Goal: Task Accomplishment & Management: Manage account settings

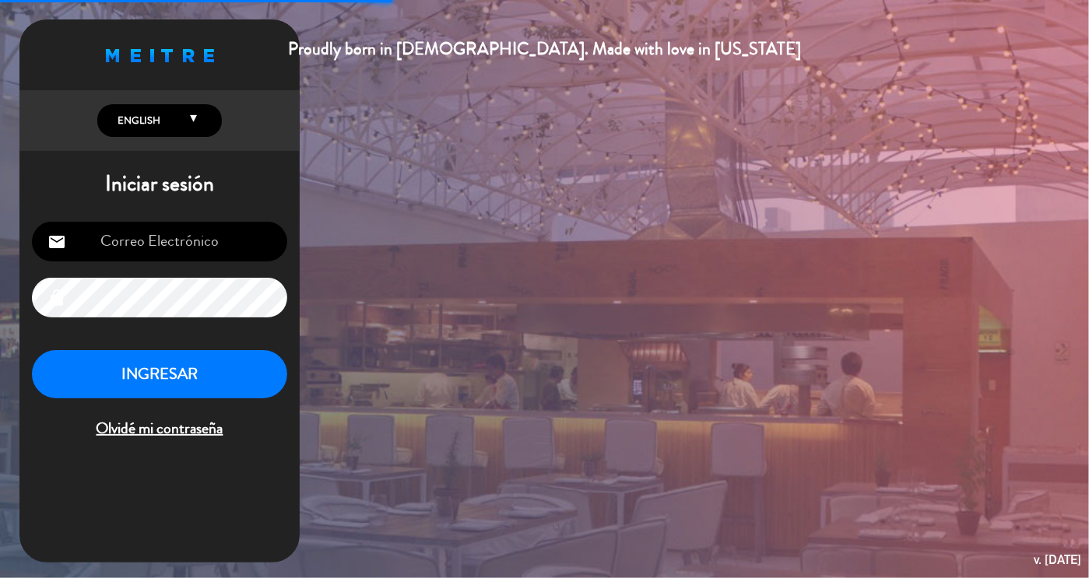
type input "[EMAIL_ADDRESS][DOMAIN_NAME]"
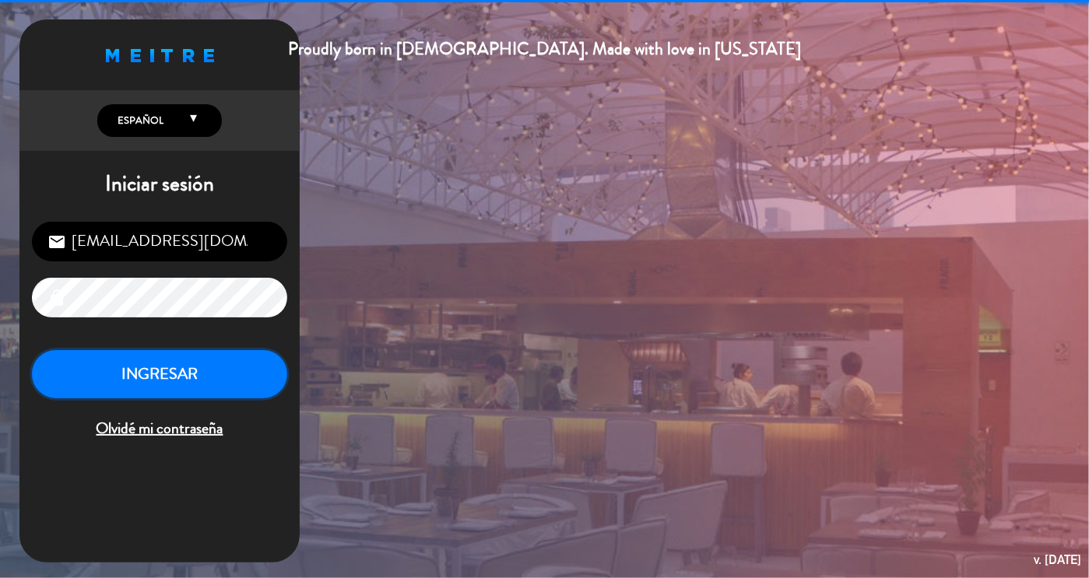
click at [212, 360] on button "INGRESAR" at bounding box center [159, 374] width 255 height 49
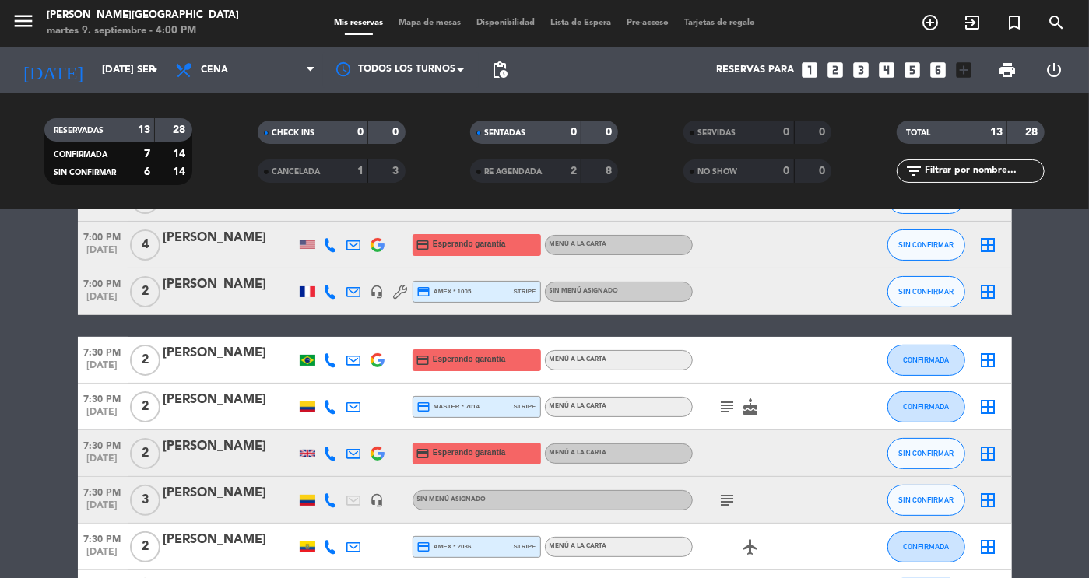
scroll to position [176, 0]
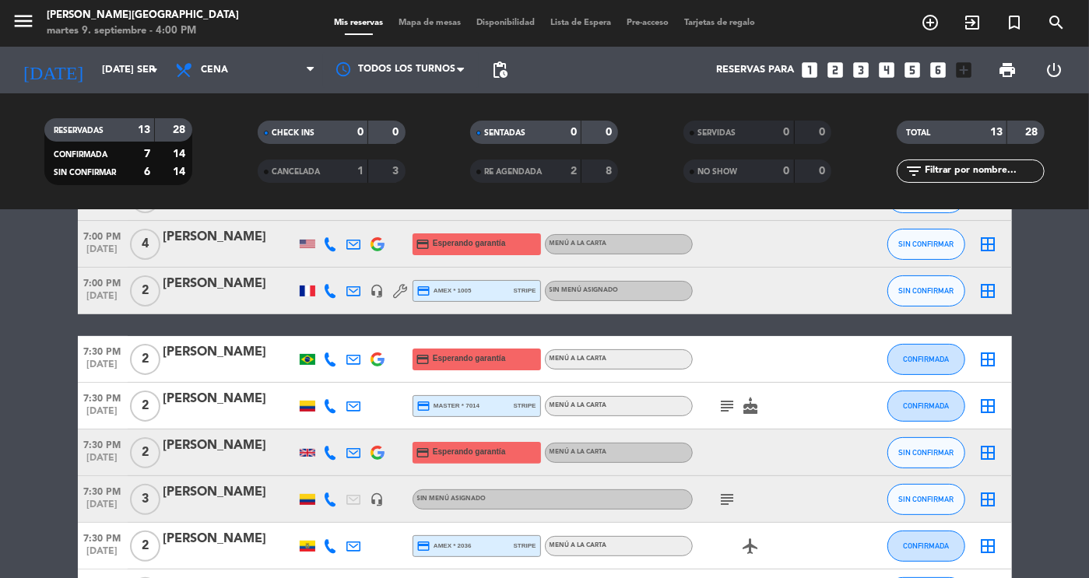
click at [730, 506] on icon "subject" at bounding box center [728, 499] width 19 height 19
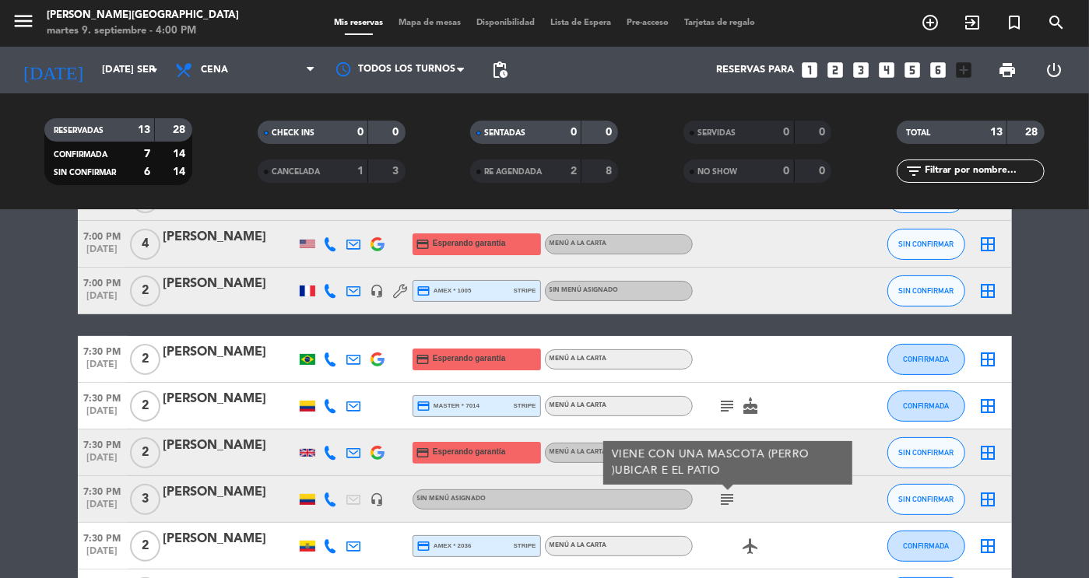
click at [726, 507] on icon "subject" at bounding box center [728, 499] width 19 height 19
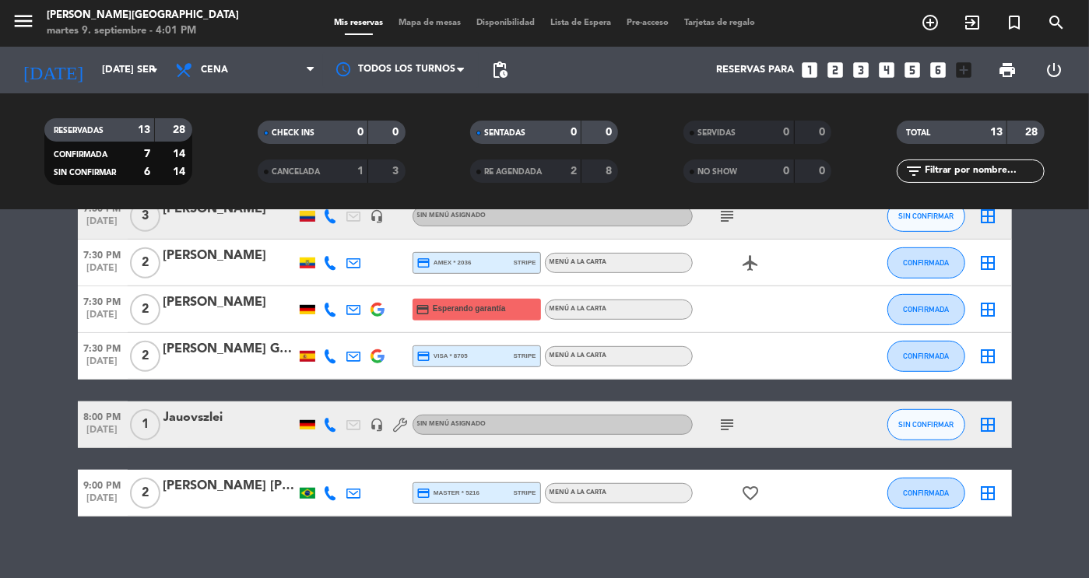
scroll to position [475, 0]
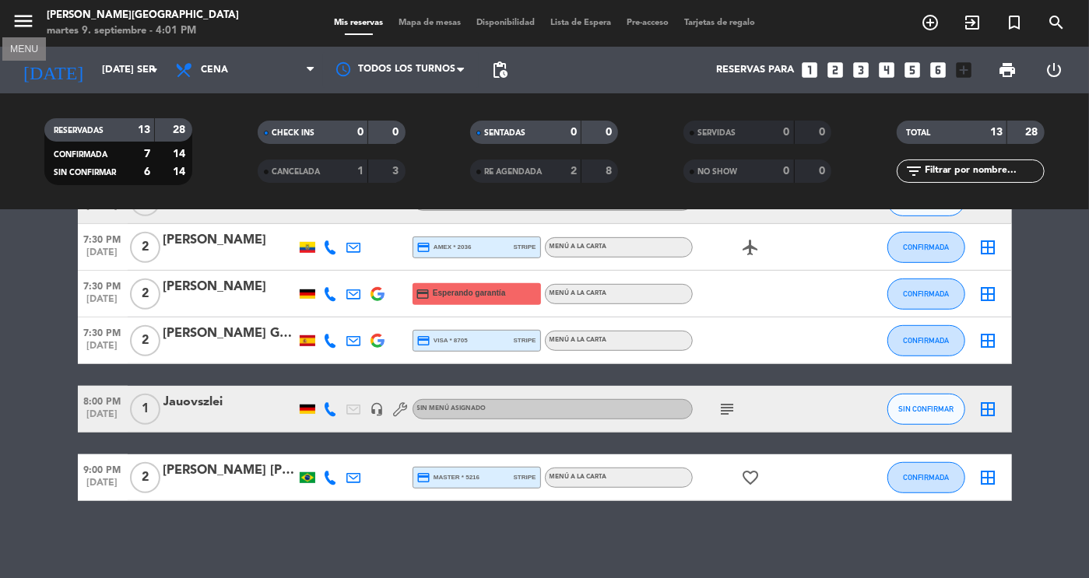
click at [23, 18] on icon "menu" at bounding box center [23, 20] width 23 height 23
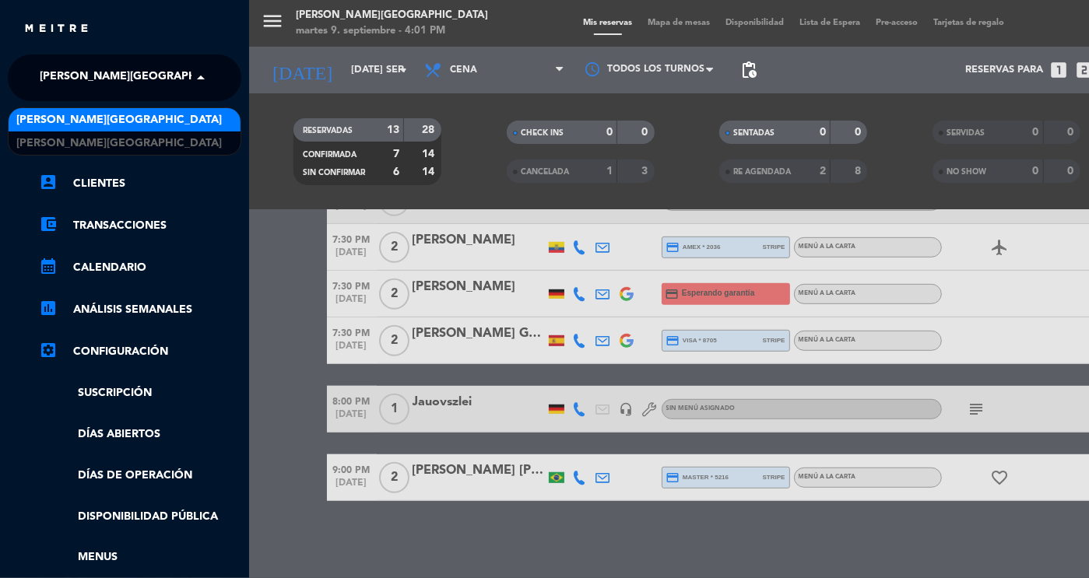
click at [97, 82] on span "[PERSON_NAME][GEOGRAPHIC_DATA]" at bounding box center [143, 78] width 206 height 33
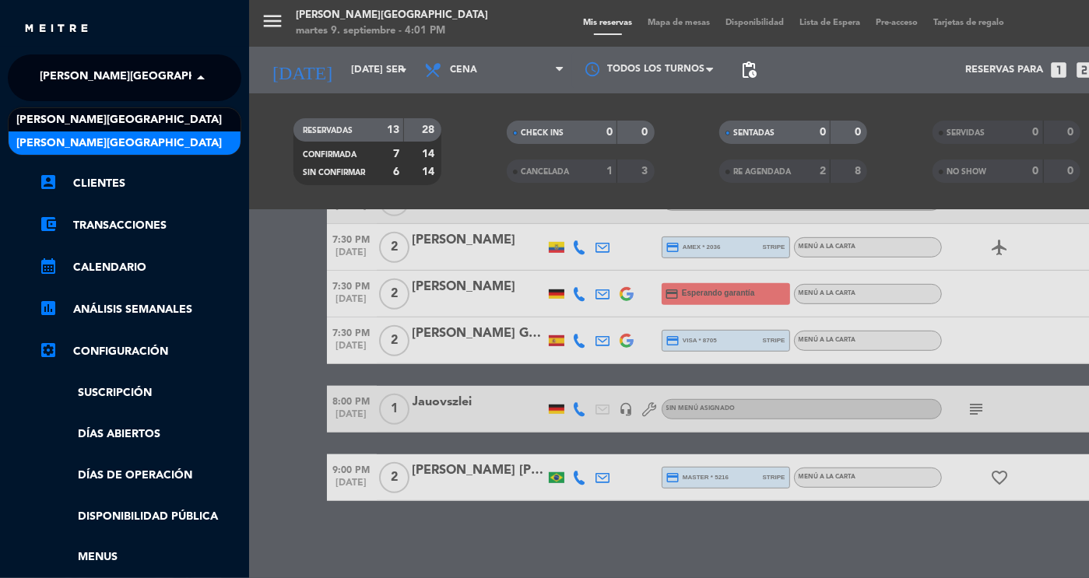
click at [138, 142] on span "[PERSON_NAME][GEOGRAPHIC_DATA]" at bounding box center [119, 144] width 206 height 18
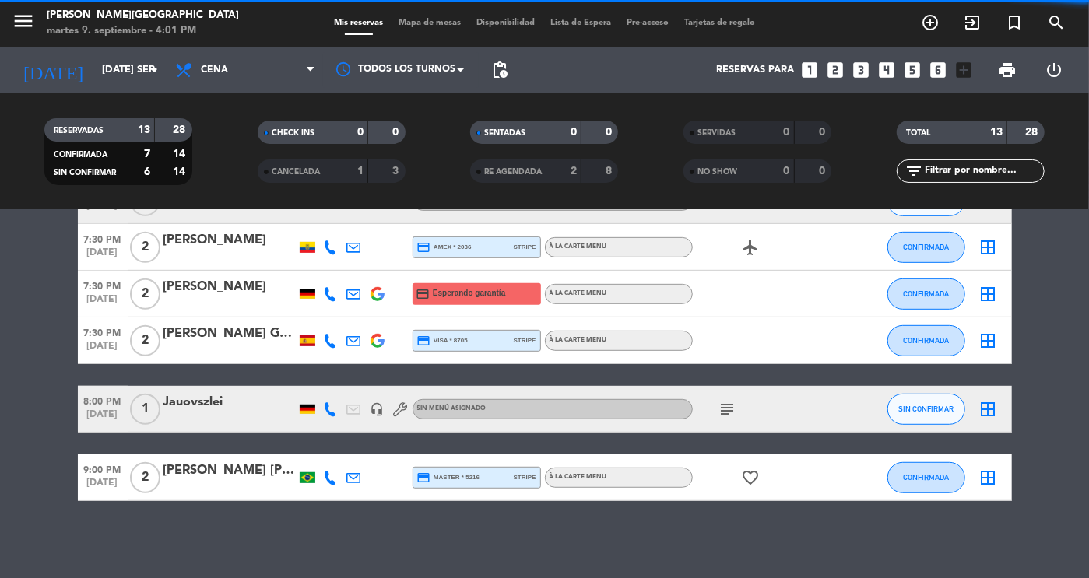
scroll to position [0, 0]
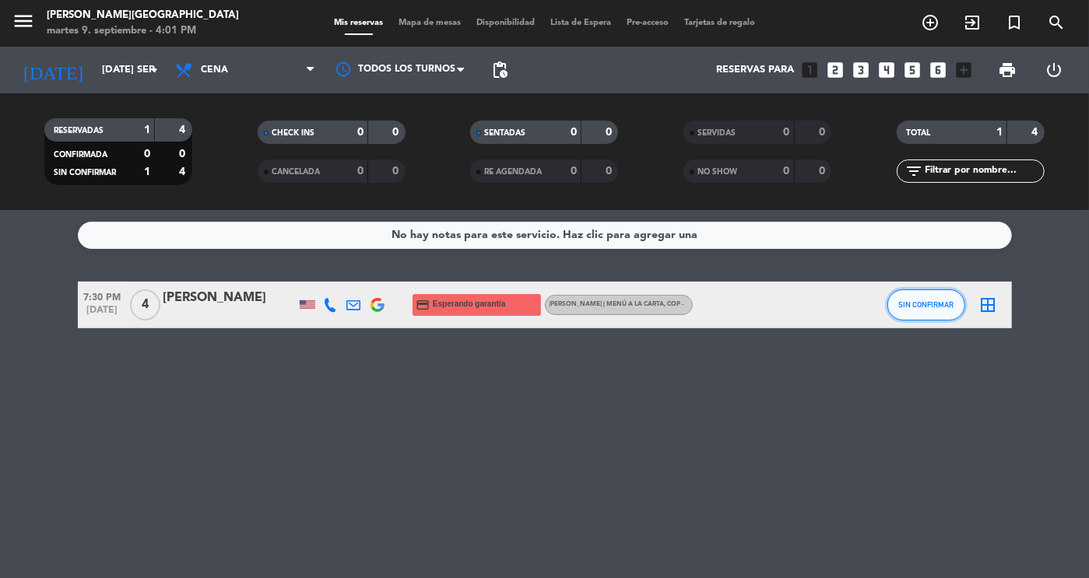
click at [906, 298] on button "SIN CONFIRMAR" at bounding box center [927, 305] width 78 height 31
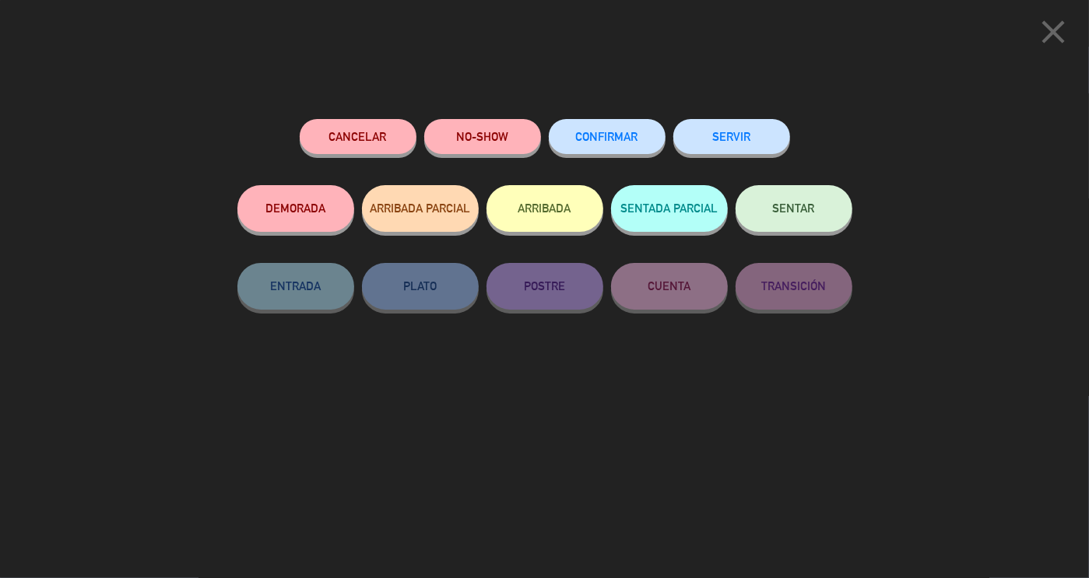
click at [582, 133] on span "CONFIRMAR" at bounding box center [607, 136] width 62 height 13
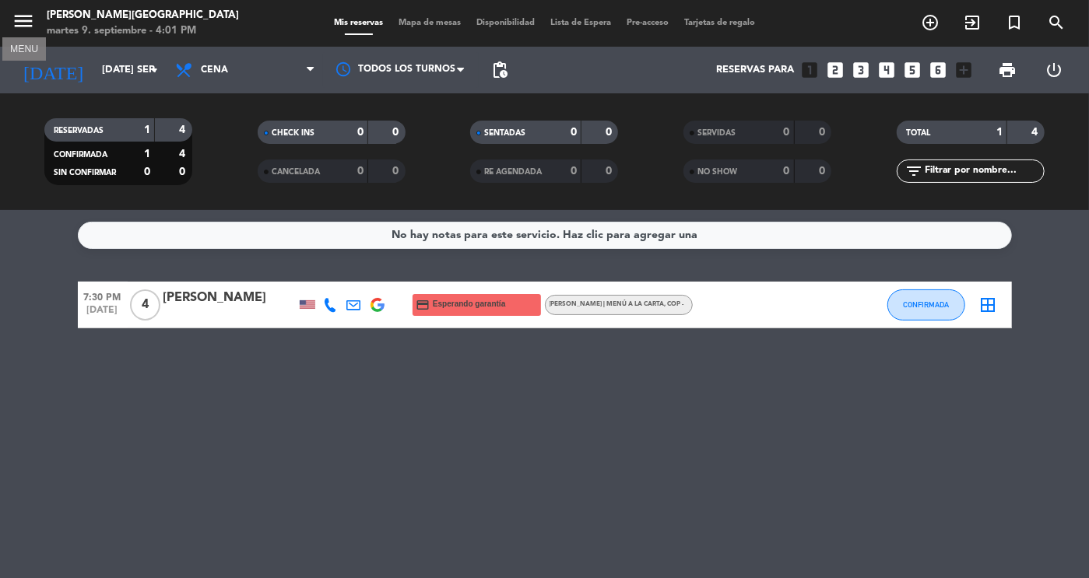
click at [27, 19] on icon "menu" at bounding box center [23, 20] width 23 height 23
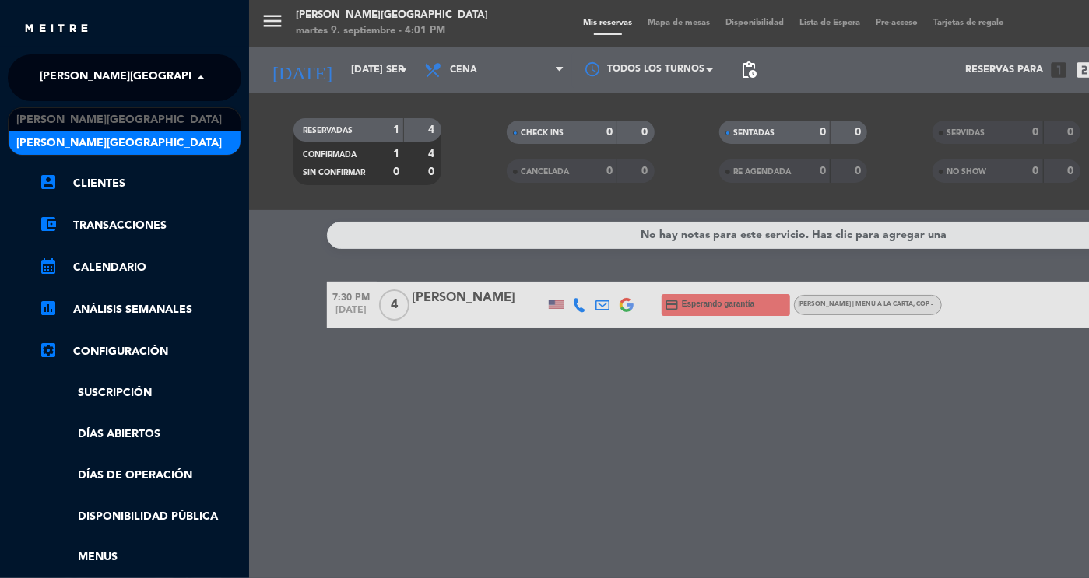
click at [69, 73] on span "[PERSON_NAME][GEOGRAPHIC_DATA]" at bounding box center [143, 78] width 206 height 33
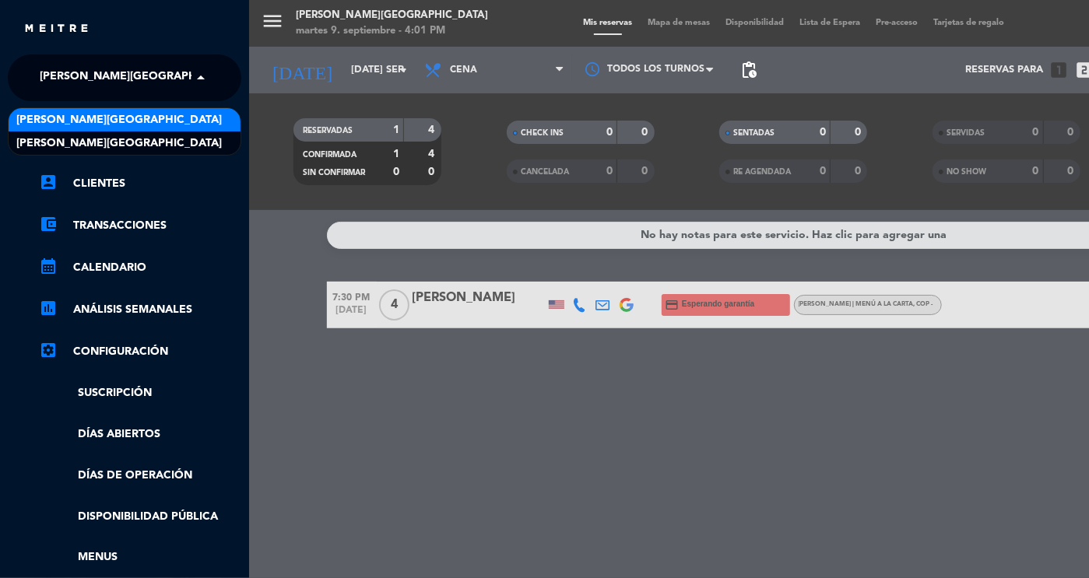
click at [149, 122] on div "[PERSON_NAME][GEOGRAPHIC_DATA]" at bounding box center [125, 119] width 232 height 23
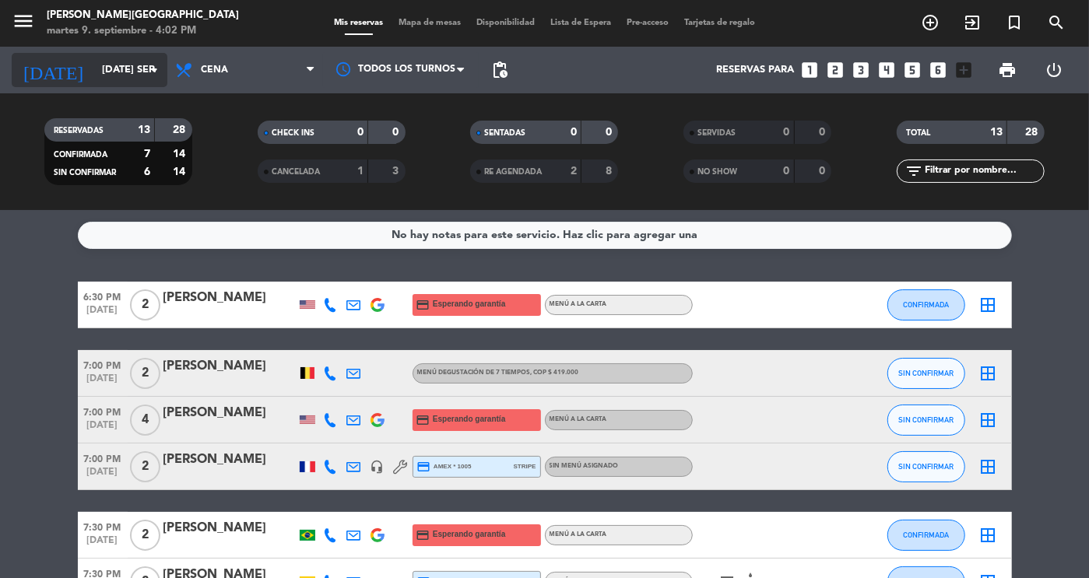
click at [125, 68] on input "[DATE] sep." at bounding box center [160, 70] width 133 height 28
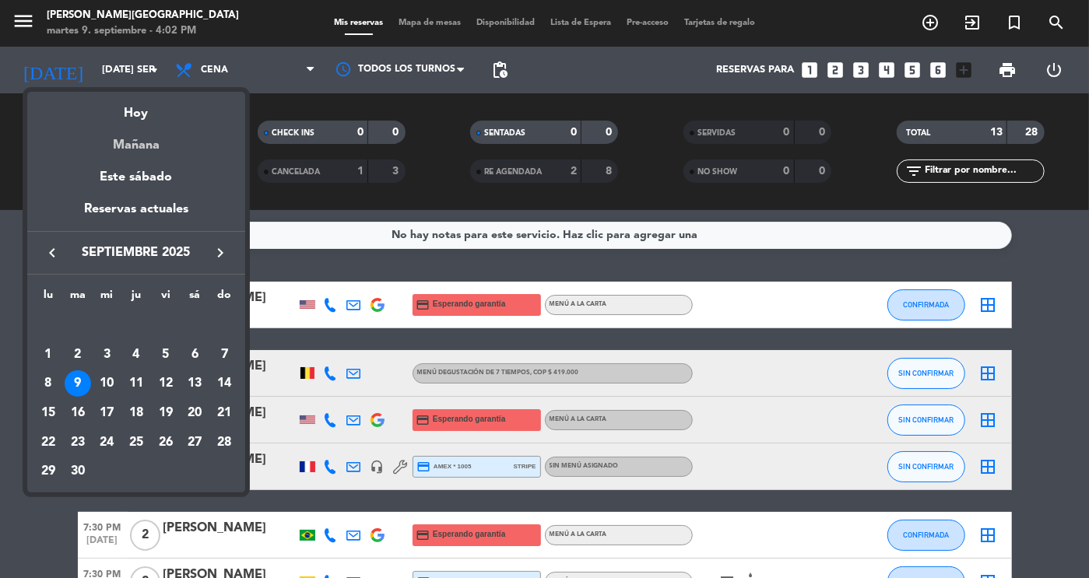
click at [138, 147] on div "Mañana" at bounding box center [136, 140] width 218 height 32
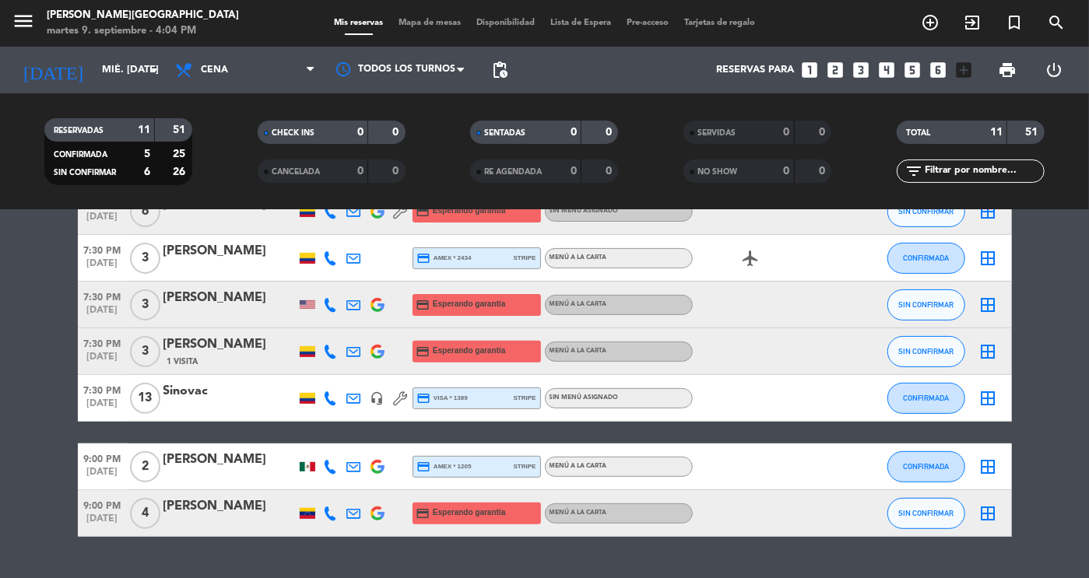
scroll to position [308, 0]
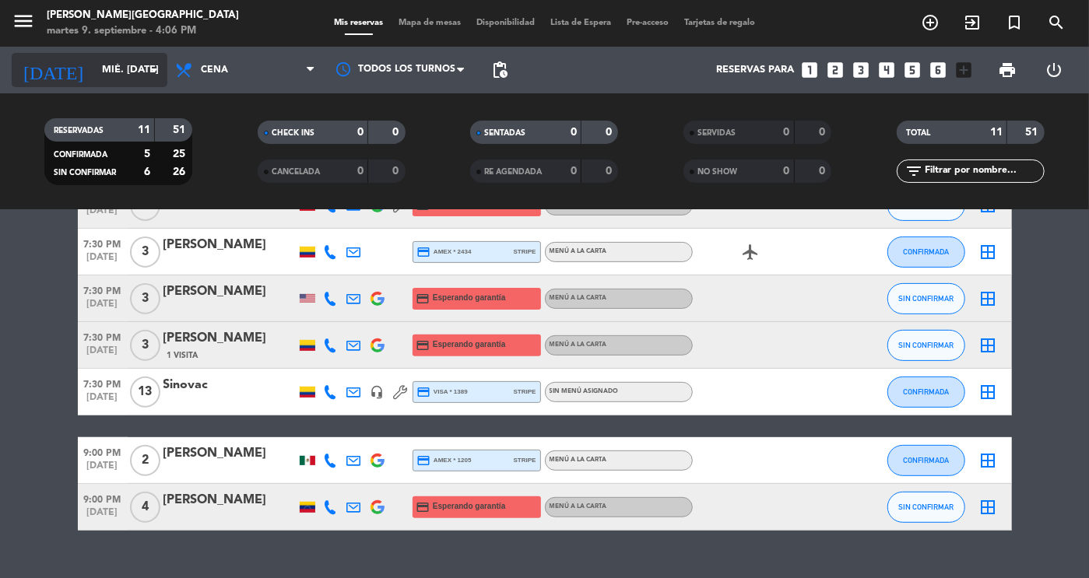
click at [121, 64] on input "mié. [DATE]" at bounding box center [160, 70] width 133 height 28
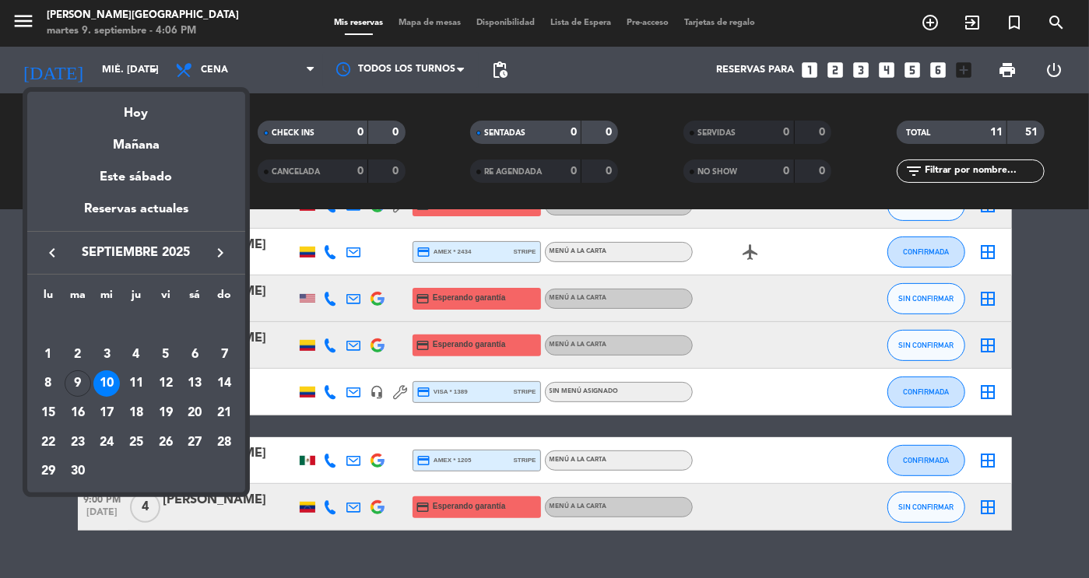
click at [1088, 407] on div at bounding box center [544, 289] width 1089 height 578
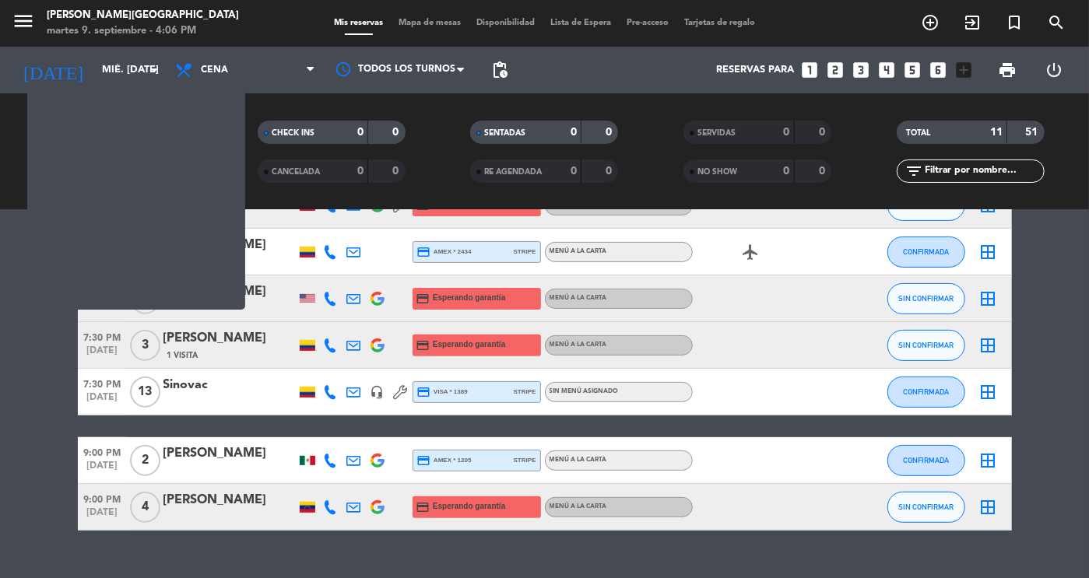
scroll to position [0, 0]
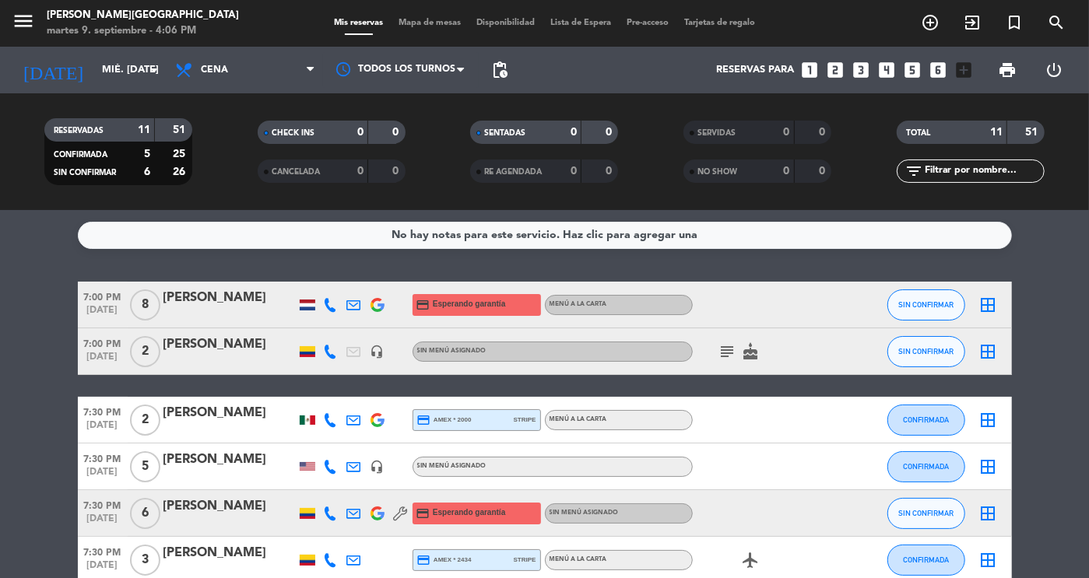
click at [229, 294] on div "[PERSON_NAME]" at bounding box center [229, 298] width 132 height 20
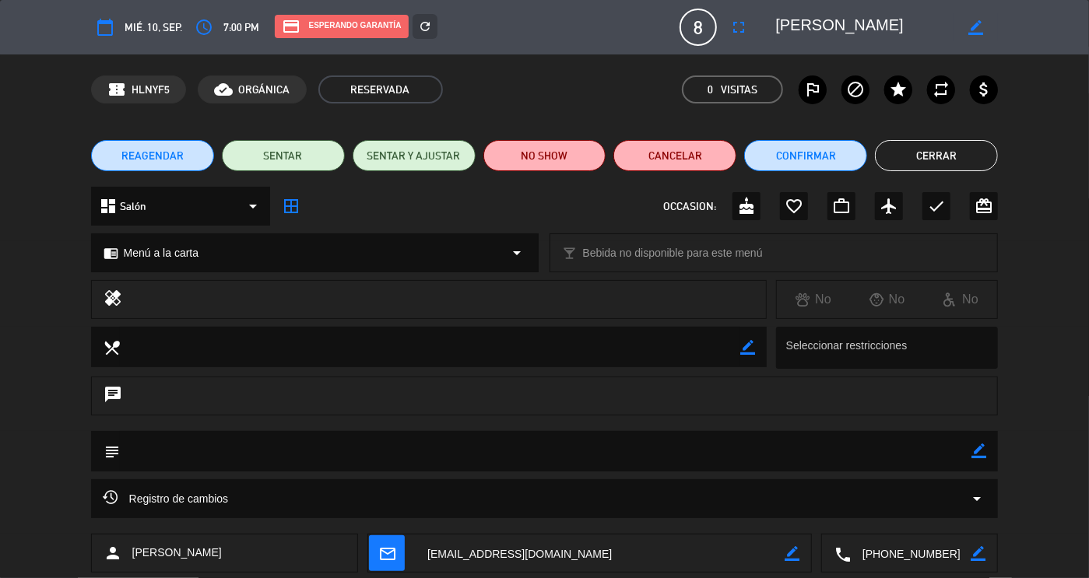
drag, startPoint x: 958, startPoint y: 562, endPoint x: 761, endPoint y: 568, distance: 197.0
click at [761, 568] on div "person [PERSON_NAME] mail_outline border_color local_phone border_color" at bounding box center [545, 553] width 908 height 39
drag, startPoint x: 879, startPoint y: 26, endPoint x: 703, endPoint y: 32, distance: 176.1
click at [703, 32] on div "calendar_today mié. 10, sep. access_time 7:00 PM credit_card Esperando garantía…" at bounding box center [545, 27] width 908 height 37
click at [975, 158] on button "Cerrar" at bounding box center [936, 155] width 123 height 31
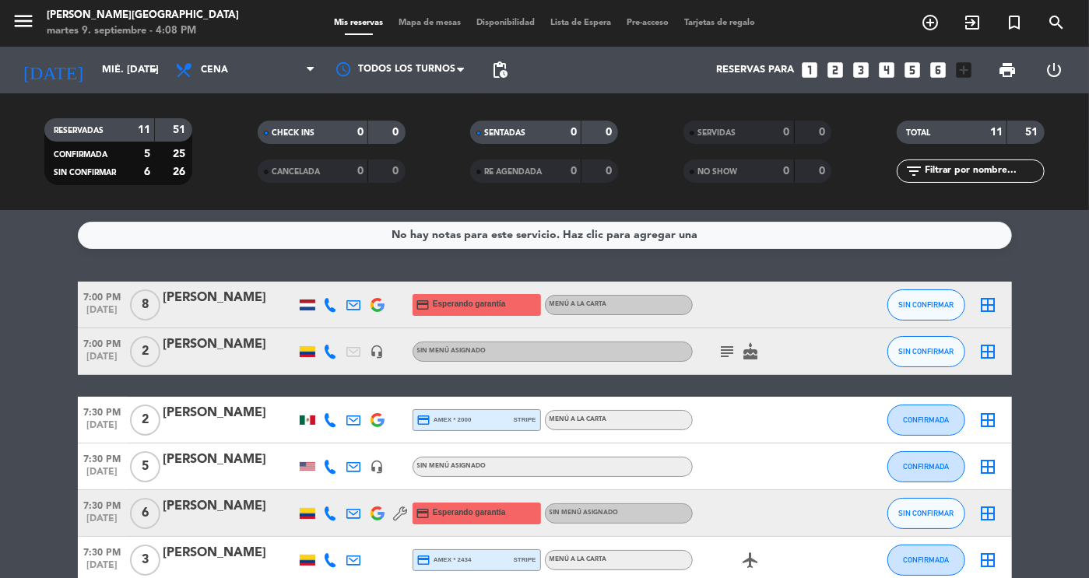
click at [237, 351] on div "[PERSON_NAME]" at bounding box center [229, 345] width 132 height 20
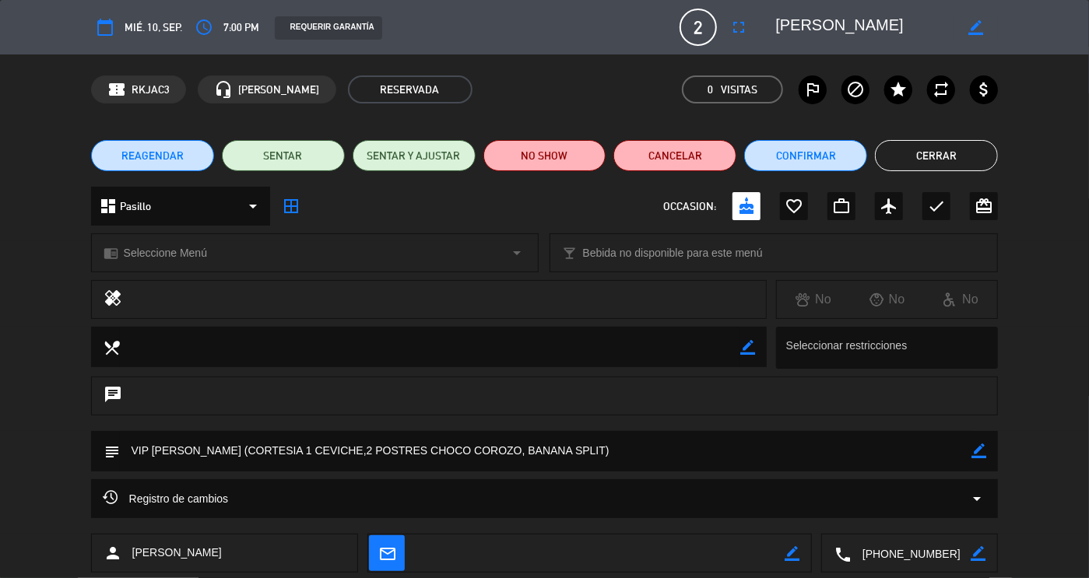
drag, startPoint x: 951, startPoint y: 556, endPoint x: 802, endPoint y: 524, distance: 152.9
click at [802, 524] on div "calendar_today mié. 10, sep. access_time 7:00 PM REQUERIR GARANTÍA 2 [PERSON_NA…" at bounding box center [544, 289] width 1089 height 578
click at [821, 156] on button "Confirmar" at bounding box center [805, 155] width 123 height 31
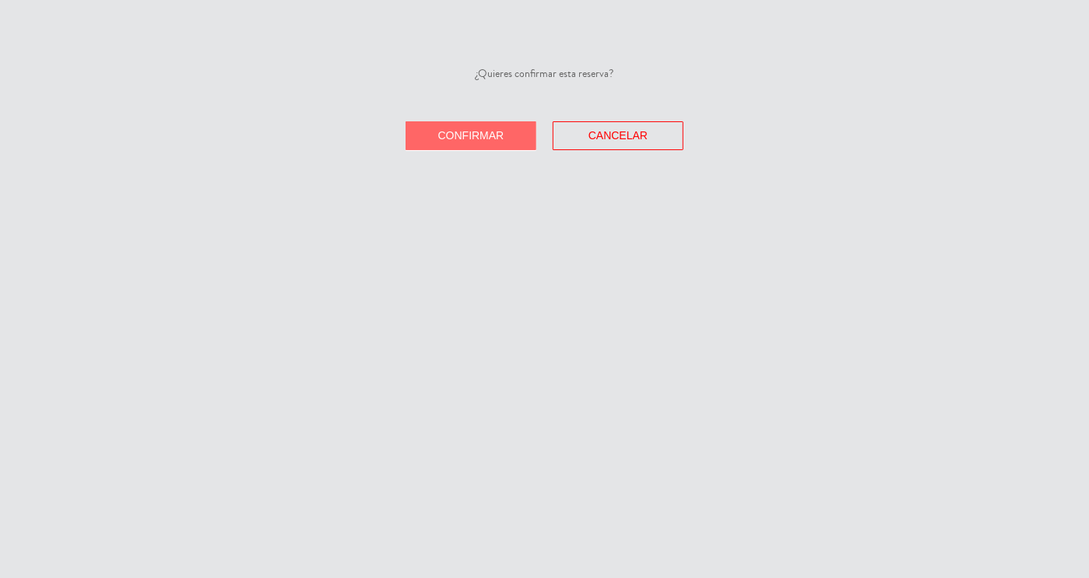
click at [466, 139] on span "Confirmar" at bounding box center [471, 135] width 66 height 12
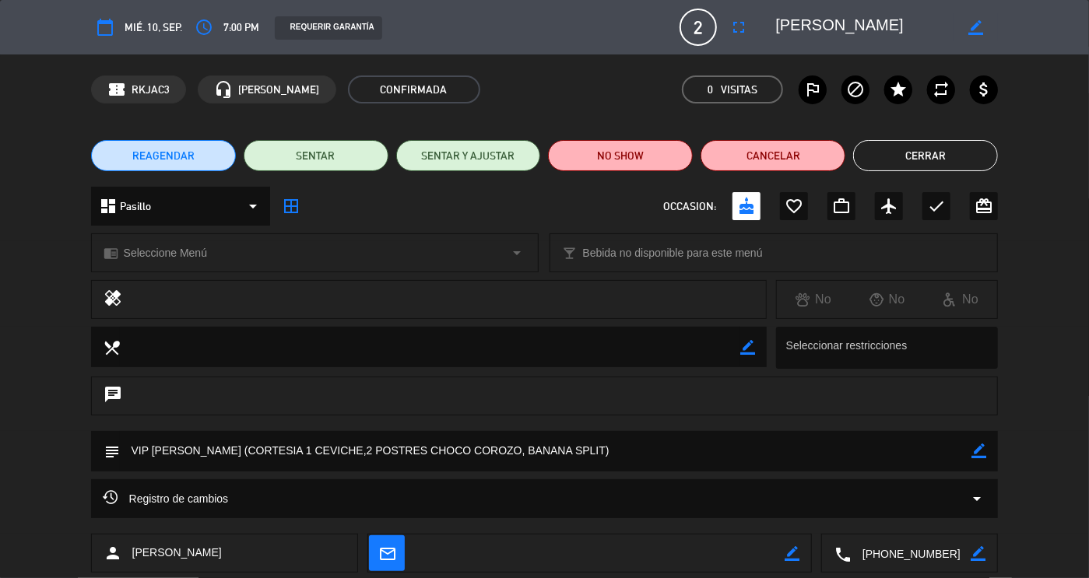
click at [933, 147] on button "Cerrar" at bounding box center [925, 155] width 145 height 31
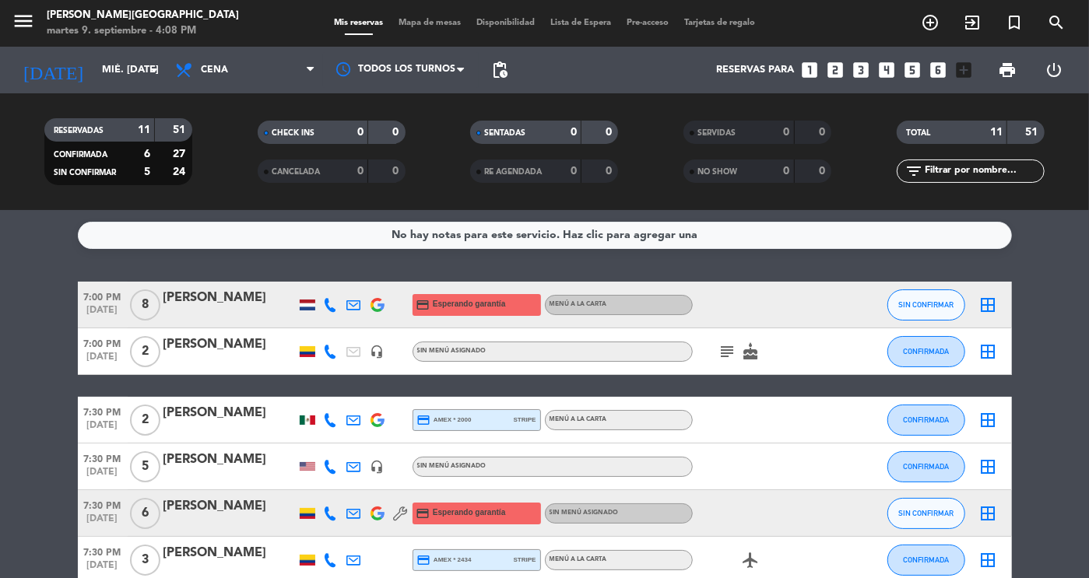
click at [211, 422] on div "[PERSON_NAME]" at bounding box center [229, 413] width 132 height 20
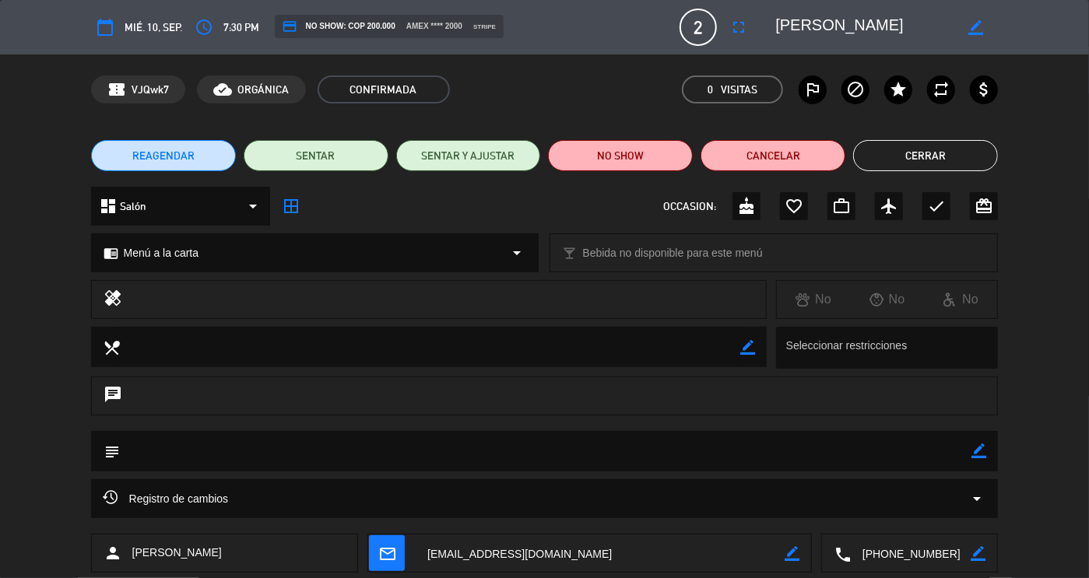
drag, startPoint x: 951, startPoint y: 547, endPoint x: 812, endPoint y: 536, distance: 139.0
click at [812, 536] on div "person [PERSON_NAME] mail_outline border_color local_phone border_color" at bounding box center [545, 553] width 908 height 39
drag, startPoint x: 881, startPoint y: 30, endPoint x: 737, endPoint y: 24, distance: 144.1
click at [737, 24] on div "calendar_today mié. 10, sep. access_time 7:30 PM credit_card NO SHOW: COP 200.0…" at bounding box center [545, 27] width 908 height 37
click at [913, 160] on button "Cerrar" at bounding box center [925, 155] width 145 height 31
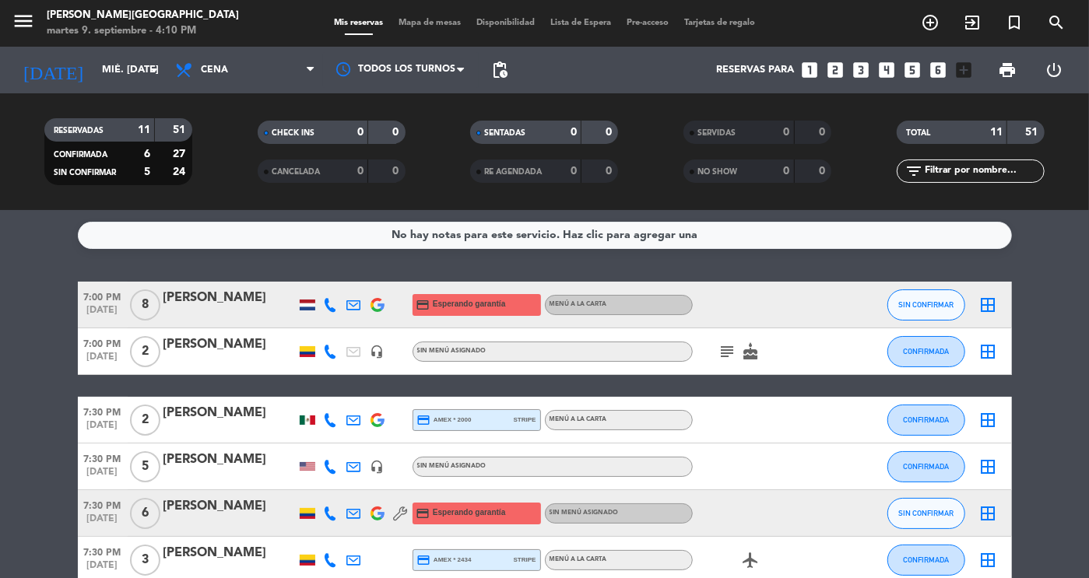
click at [228, 477] on div at bounding box center [229, 477] width 132 height 12
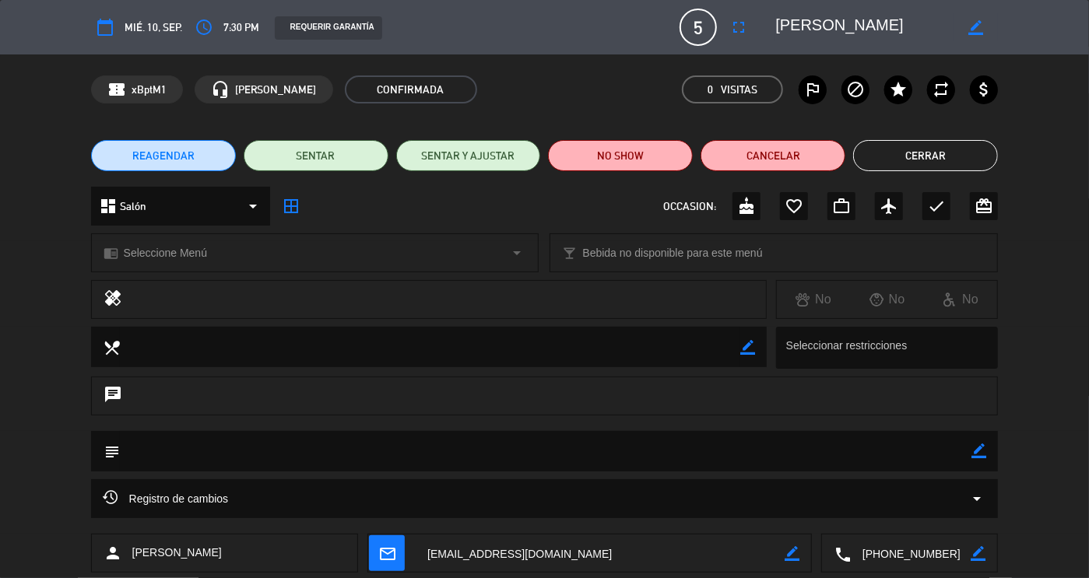
click at [986, 153] on button "Cerrar" at bounding box center [925, 155] width 145 height 31
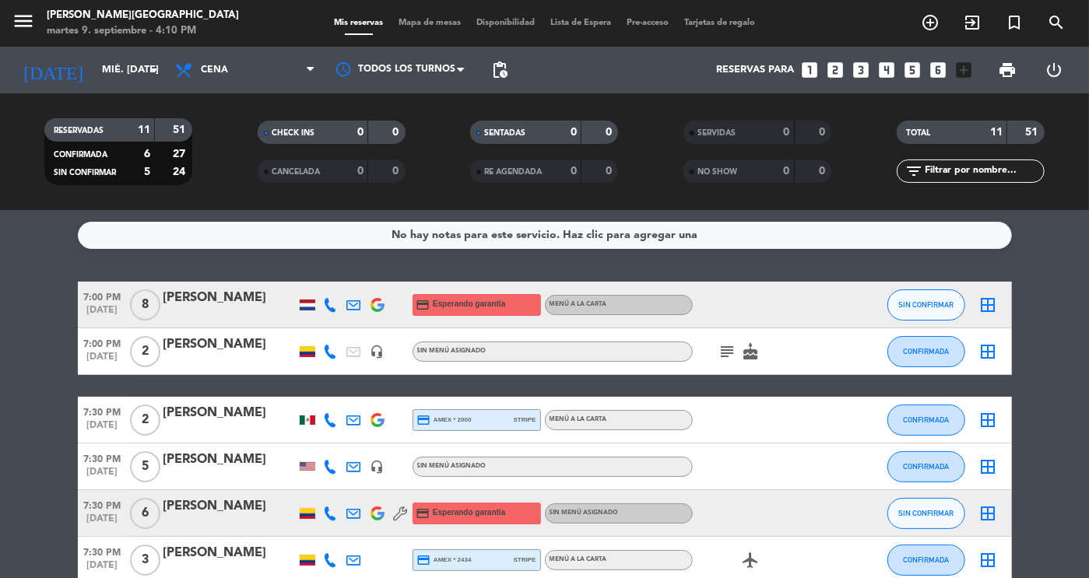
click at [234, 505] on div "[PERSON_NAME]" at bounding box center [229, 507] width 132 height 20
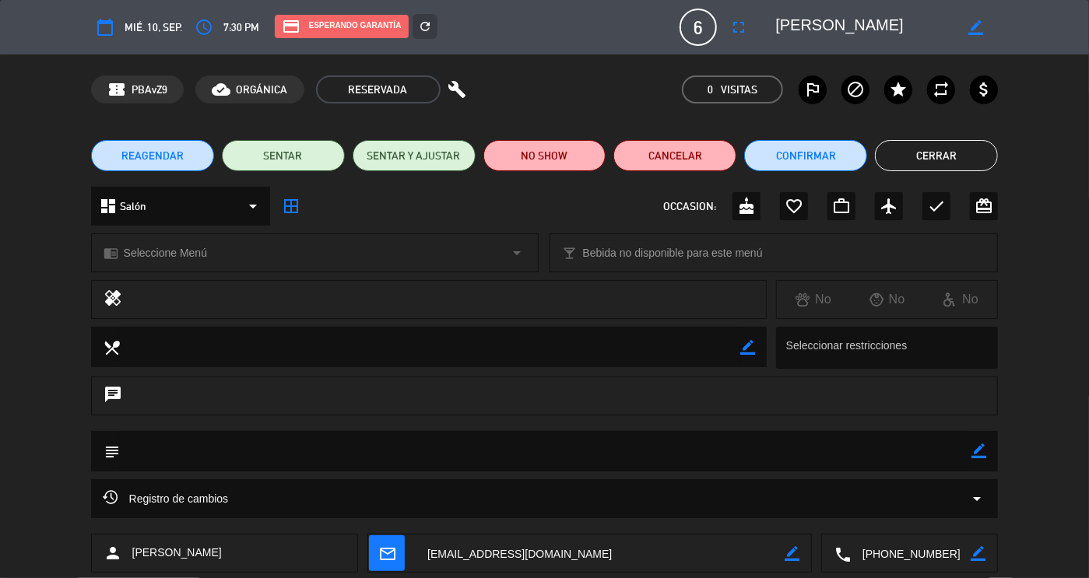
drag, startPoint x: 936, startPoint y: 557, endPoint x: 852, endPoint y: 566, distance: 84.5
click at [852, 566] on textarea at bounding box center [911, 554] width 120 height 39
drag, startPoint x: 890, startPoint y: 34, endPoint x: 736, endPoint y: 37, distance: 154.2
click at [736, 37] on div "calendar_today mié. 10, sep. access_time 7:30 PM credit_card Esperando garantía…" at bounding box center [545, 27] width 908 height 37
click at [907, 153] on button "Cerrar" at bounding box center [936, 155] width 123 height 31
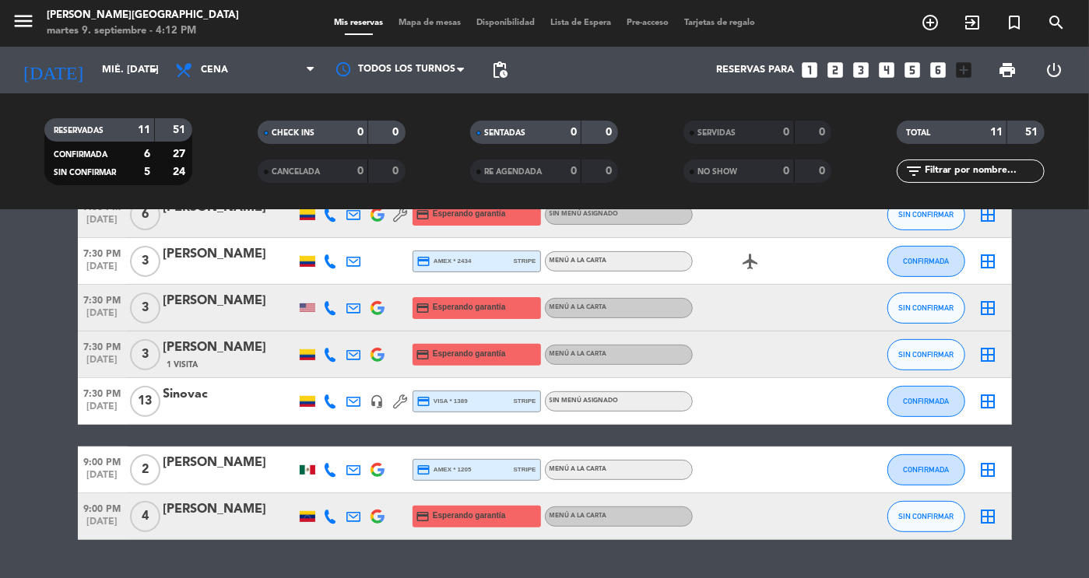
scroll to position [300, 0]
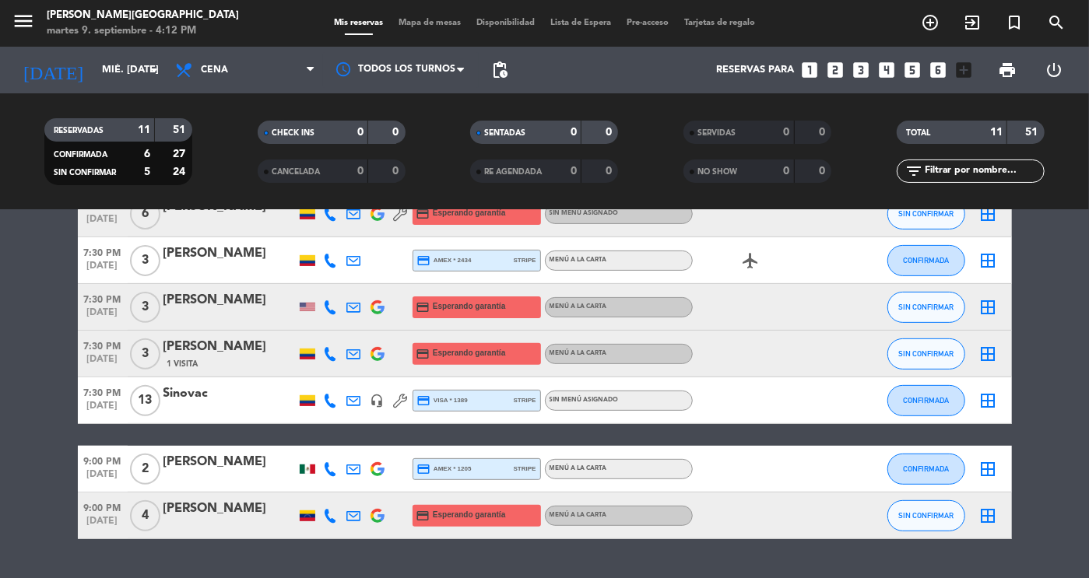
click at [216, 310] on div "[PERSON_NAME]" at bounding box center [229, 300] width 132 height 20
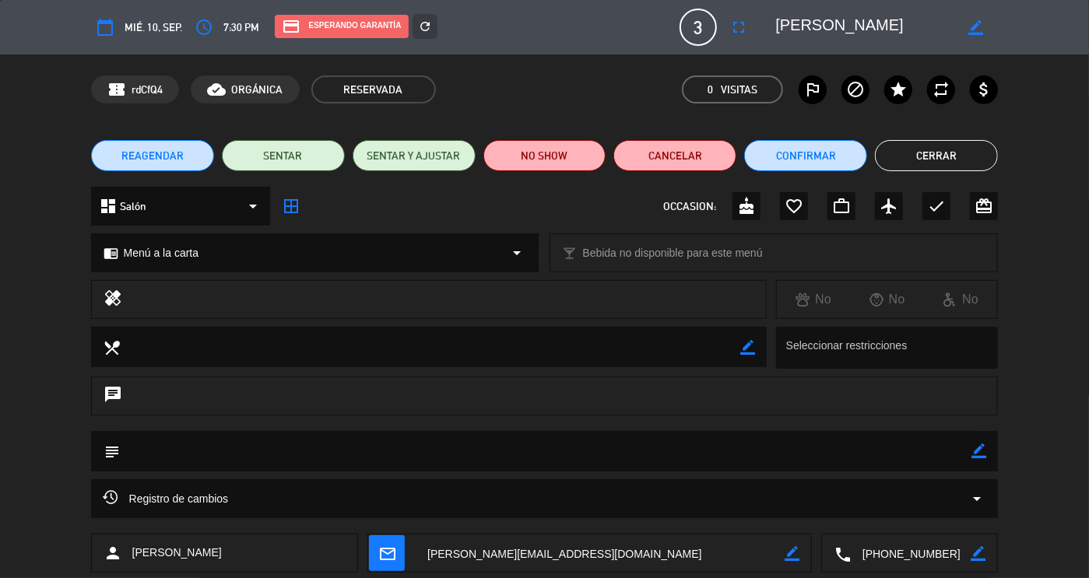
drag, startPoint x: 949, startPoint y: 557, endPoint x: 865, endPoint y: 552, distance: 84.2
click at [865, 552] on textarea at bounding box center [911, 554] width 120 height 39
drag, startPoint x: 905, startPoint y: 36, endPoint x: 761, endPoint y: 40, distance: 143.3
click at [761, 40] on editable-input "border_color" at bounding box center [877, 27] width 241 height 28
click at [972, 149] on button "Cerrar" at bounding box center [936, 155] width 123 height 31
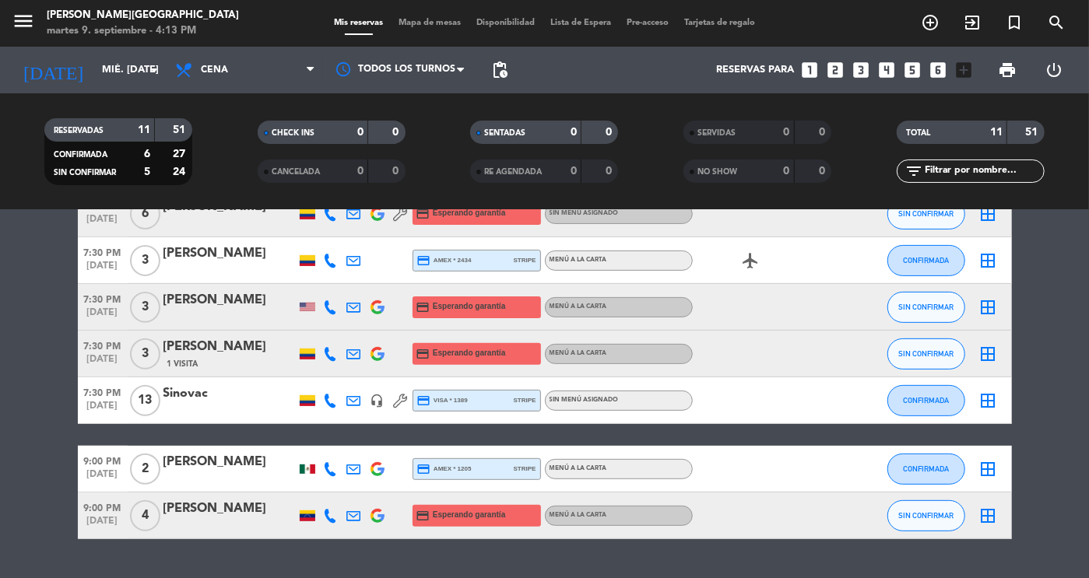
click at [237, 358] on div "1 Visita" at bounding box center [229, 363] width 132 height 13
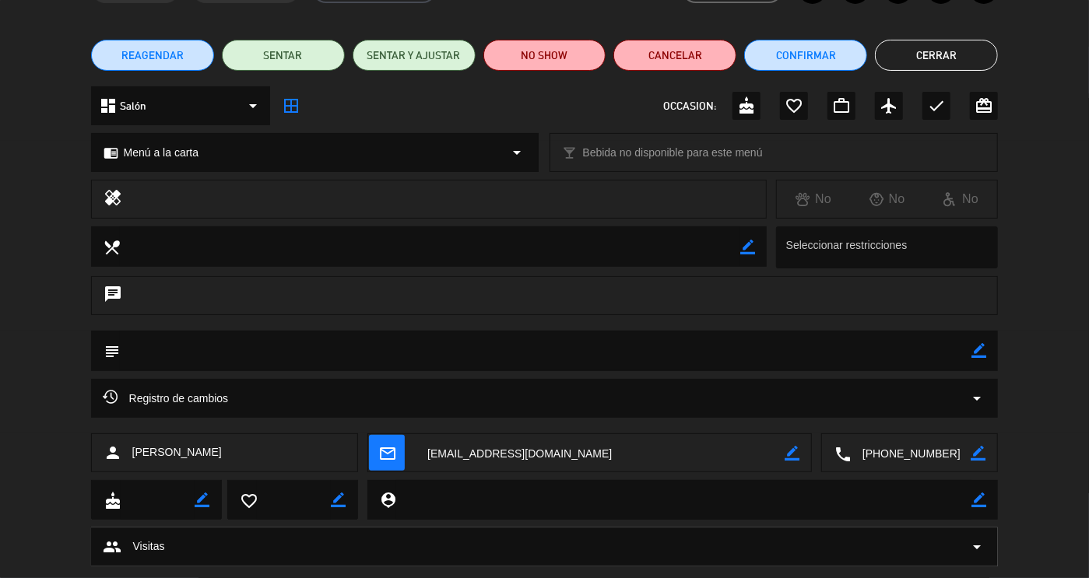
drag, startPoint x: 956, startPoint y: 555, endPoint x: 840, endPoint y: 571, distance: 117.0
click at [840, 571] on div "calendar_today mié. 10, sep. access_time 7:30 PM credit_card Esperando garantía…" at bounding box center [544, 289] width 1089 height 578
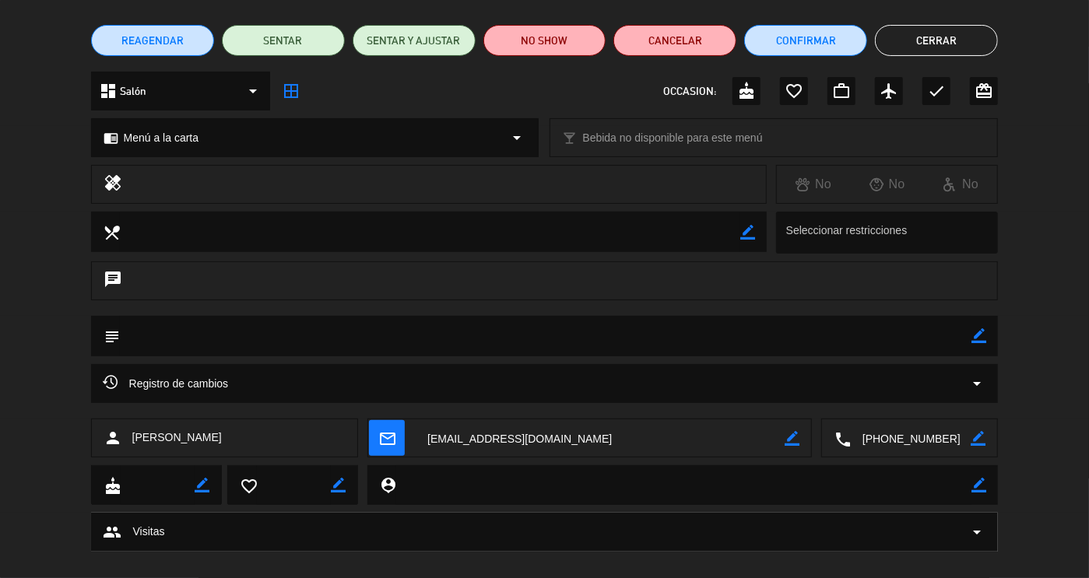
scroll to position [0, 0]
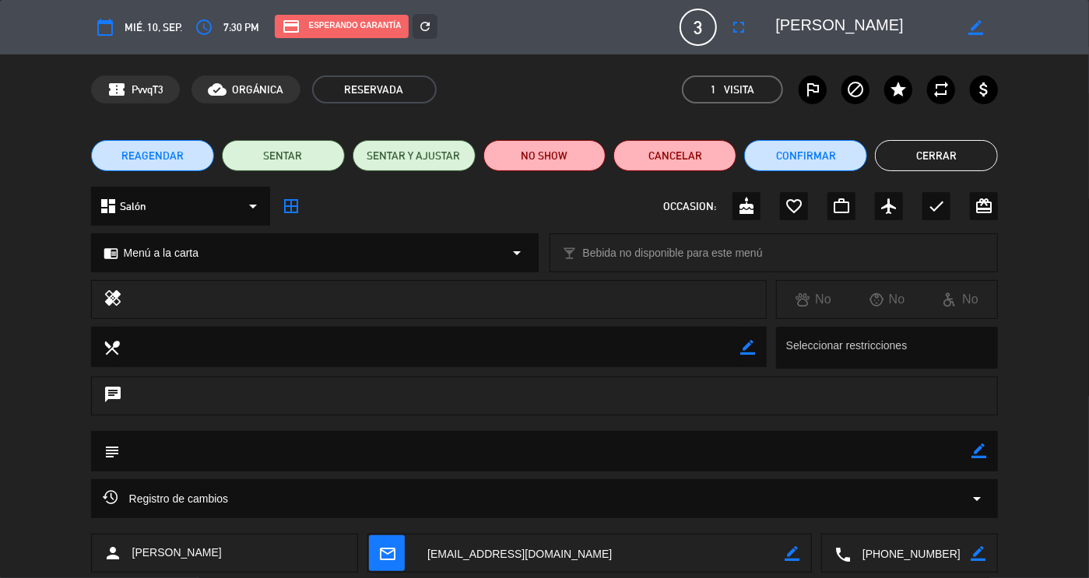
drag, startPoint x: 889, startPoint y: 27, endPoint x: 715, endPoint y: 30, distance: 174.4
click at [715, 30] on div "calendar_today mié. 10, sep. access_time 7:30 PM credit_card Esperando garantía…" at bounding box center [545, 27] width 908 height 37
click at [904, 150] on button "Cerrar" at bounding box center [936, 155] width 123 height 31
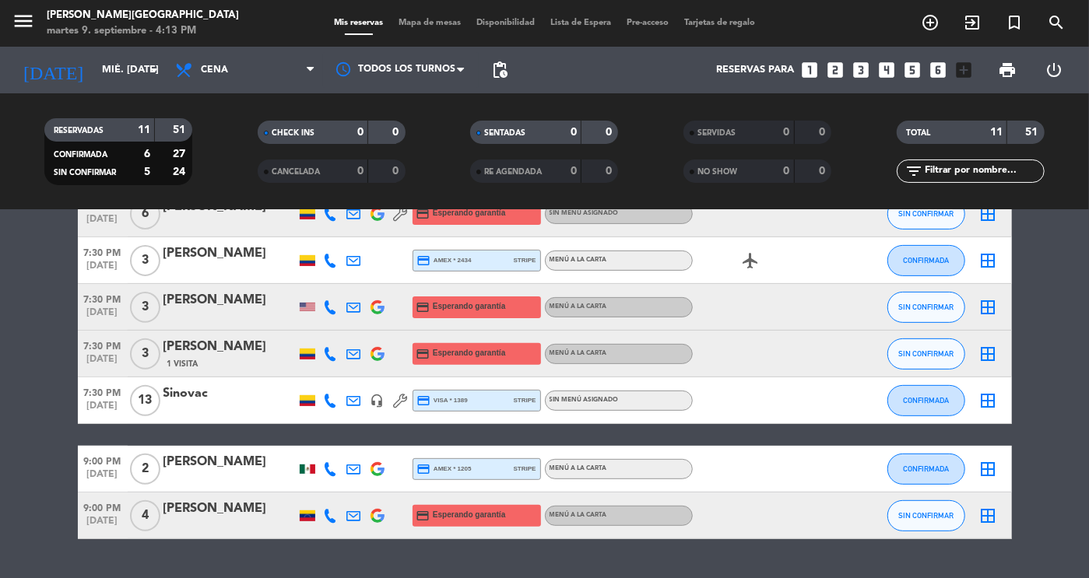
click at [196, 460] on div "[PERSON_NAME]" at bounding box center [229, 462] width 132 height 20
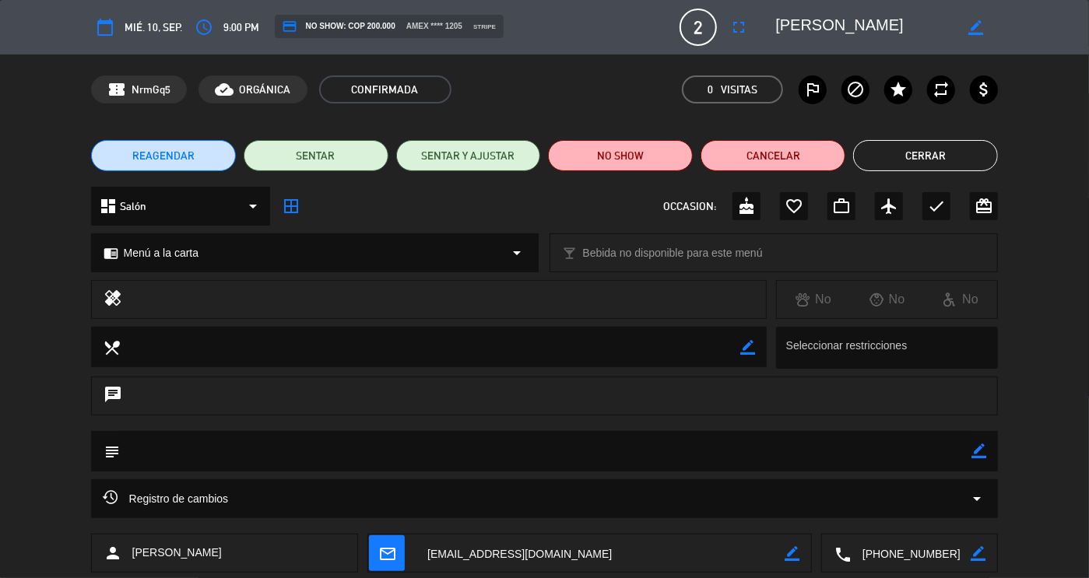
drag, startPoint x: 947, startPoint y: 27, endPoint x: 777, endPoint y: 16, distance: 170.1
click at [777, 16] on textarea at bounding box center [864, 27] width 178 height 28
drag, startPoint x: 954, startPoint y: 550, endPoint x: 842, endPoint y: 519, distance: 115.6
click at [842, 519] on div "calendar_today mié. 10, sep. access_time 9:00 PM credit_card NO SHOW: COP 200.0…" at bounding box center [544, 289] width 1089 height 578
drag, startPoint x: 947, startPoint y: 33, endPoint x: 773, endPoint y: 26, distance: 174.5
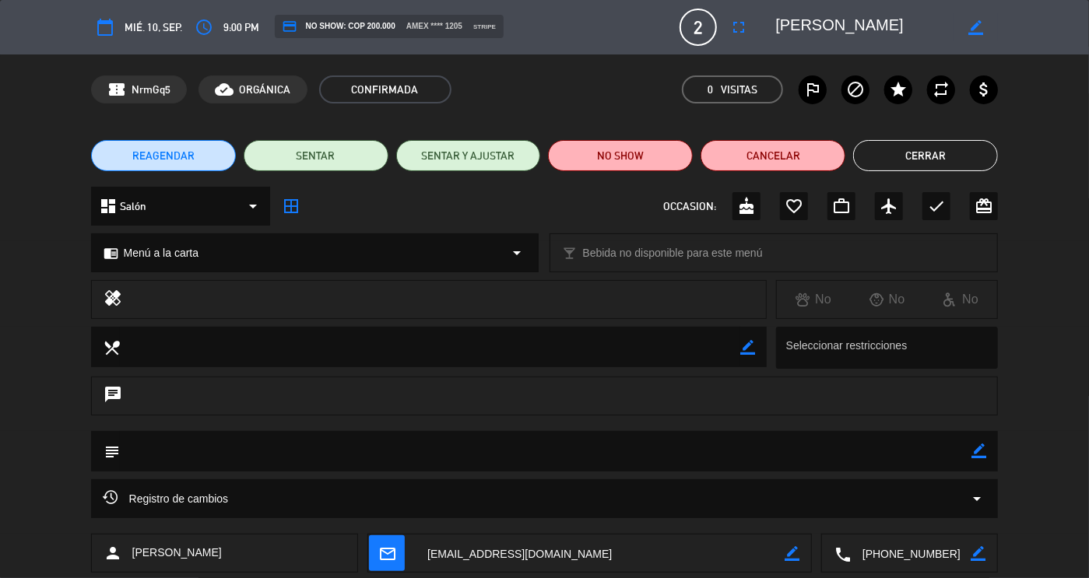
click at [773, 26] on div "border_color" at bounding box center [882, 27] width 234 height 28
click at [959, 156] on button "Cerrar" at bounding box center [925, 155] width 145 height 31
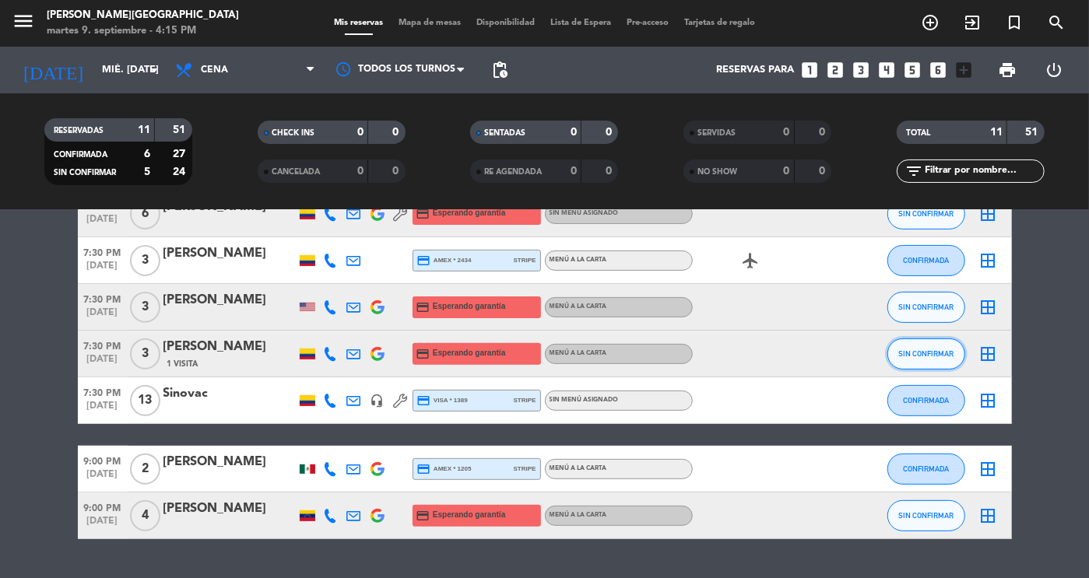
click at [949, 350] on span "SIN CONFIRMAR" at bounding box center [925, 354] width 55 height 9
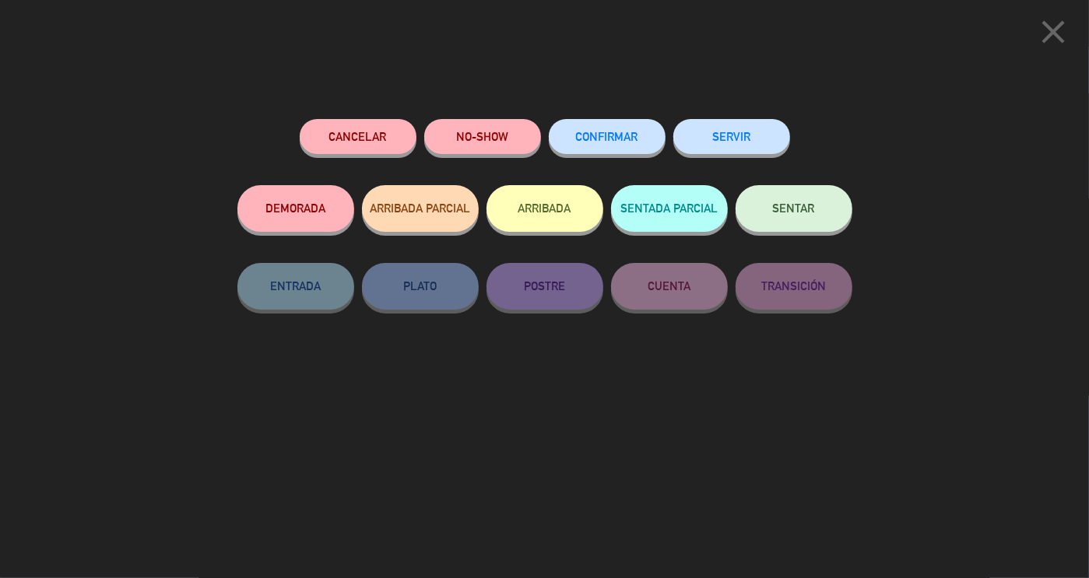
click at [604, 141] on span "CONFIRMAR" at bounding box center [607, 136] width 62 height 13
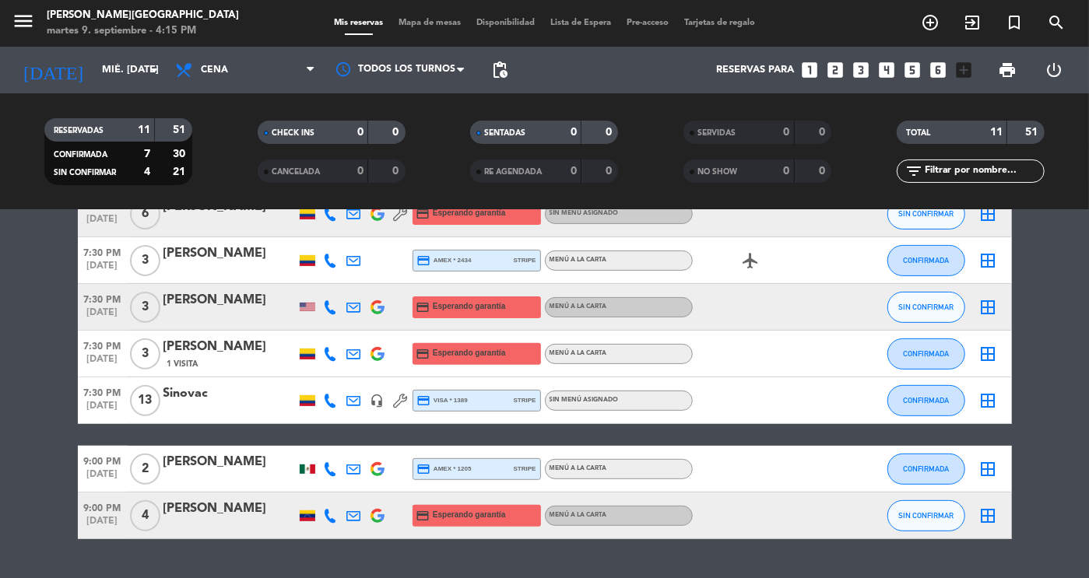
click at [212, 516] on div "[PERSON_NAME]" at bounding box center [229, 509] width 132 height 20
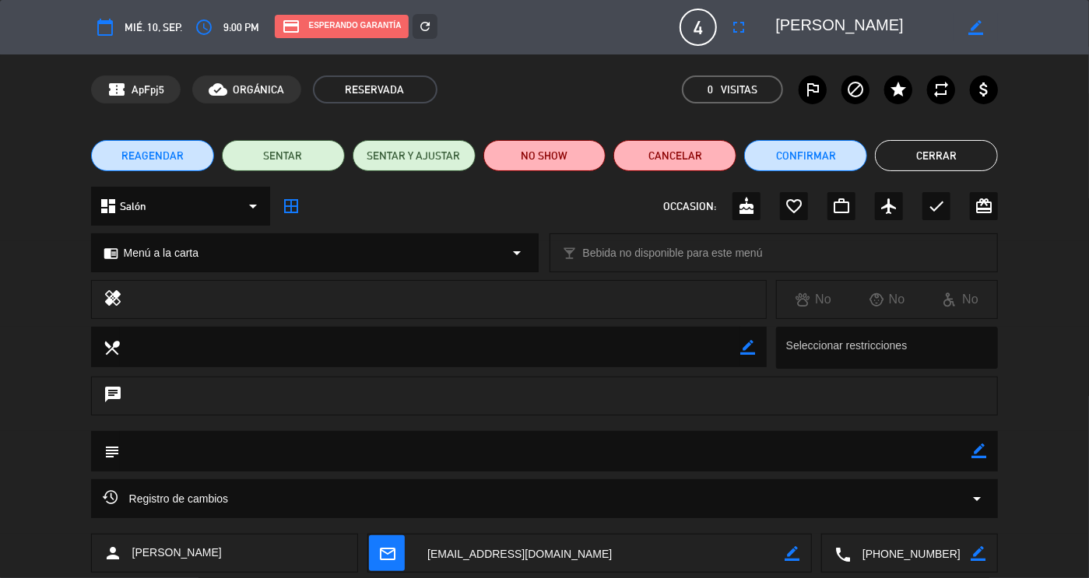
drag, startPoint x: 960, startPoint y: 555, endPoint x: 834, endPoint y: 557, distance: 126.1
click at [834, 557] on div "local_phone border_color" at bounding box center [909, 554] width 175 height 39
drag, startPoint x: 919, startPoint y: 27, endPoint x: 776, endPoint y: 22, distance: 142.6
click at [776, 22] on textarea at bounding box center [864, 27] width 178 height 28
click at [946, 146] on button "Cerrar" at bounding box center [936, 155] width 123 height 31
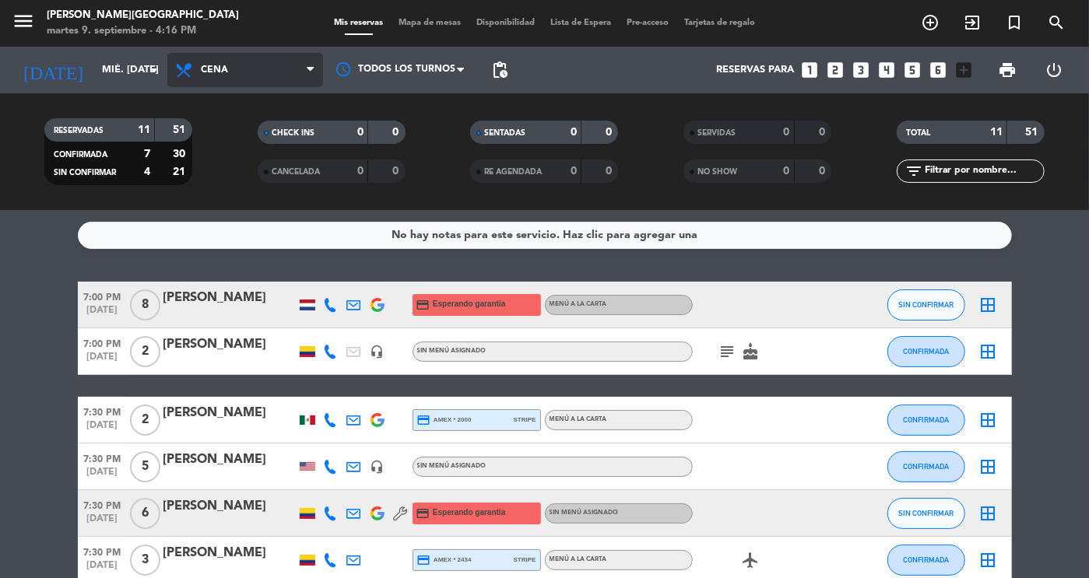
click at [251, 67] on span "Cena" at bounding box center [245, 70] width 156 height 34
click at [242, 150] on div "menu [PERSON_NAME] martes 9. septiembre - 4:16 PM Mis reservas Mapa de mesas Di…" at bounding box center [544, 105] width 1089 height 210
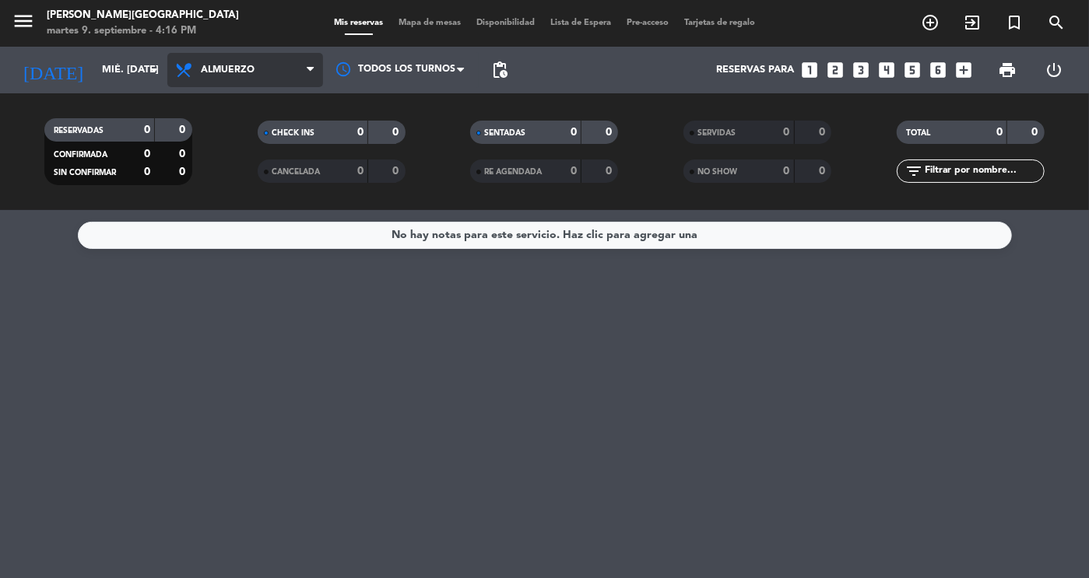
click at [224, 79] on span "Almuerzo" at bounding box center [245, 70] width 156 height 34
click at [252, 167] on div "menu [PERSON_NAME] martes 9. septiembre - 4:16 PM Mis reservas Mapa de mesas Di…" at bounding box center [544, 105] width 1089 height 210
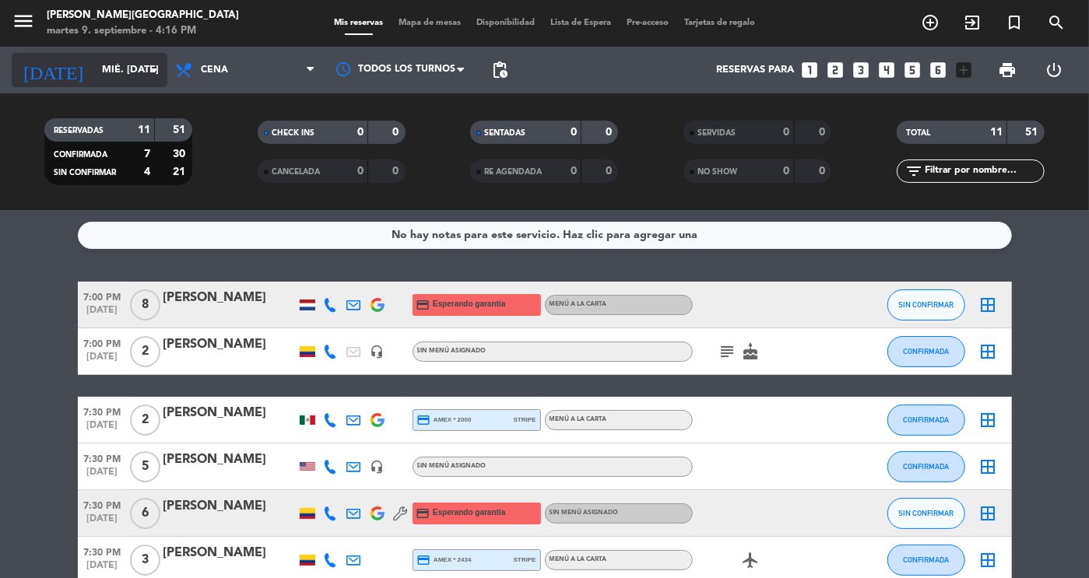
click at [114, 72] on input "mié. [DATE]" at bounding box center [160, 70] width 133 height 28
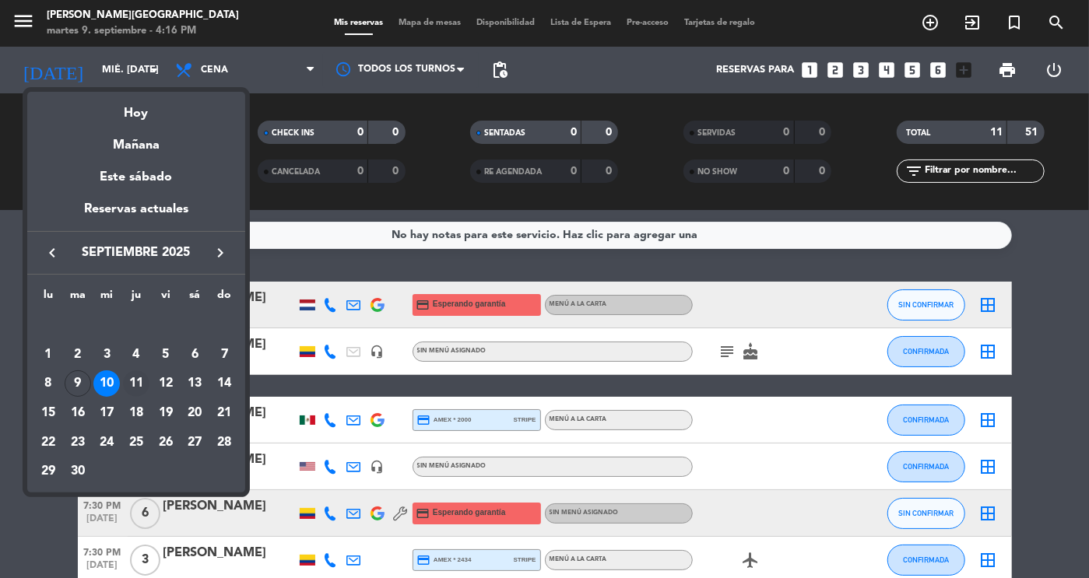
click at [132, 384] on div "11" at bounding box center [136, 384] width 26 height 26
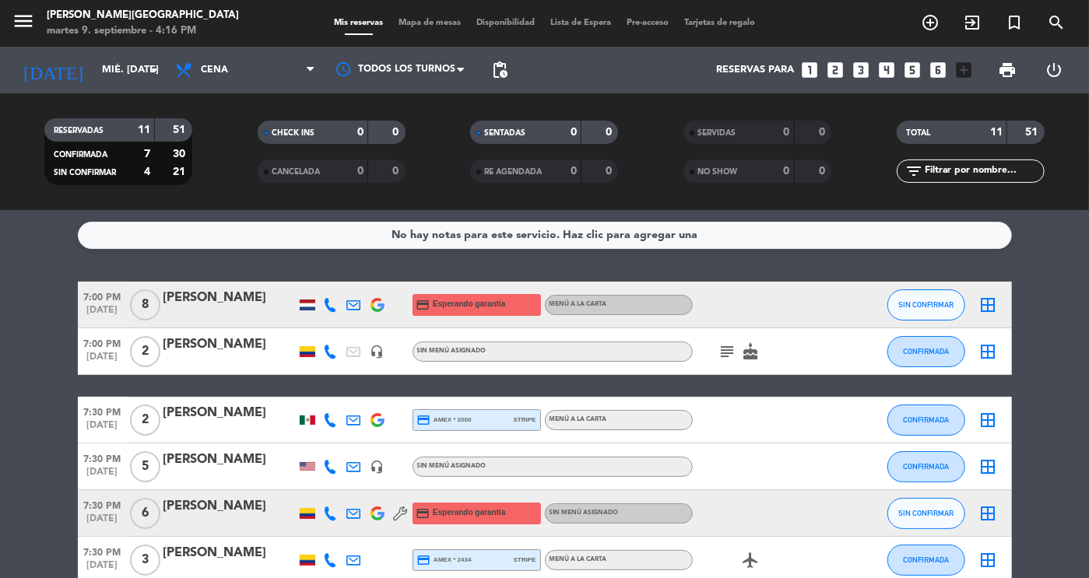
type input "[DEMOGRAPHIC_DATA] [DATE]"
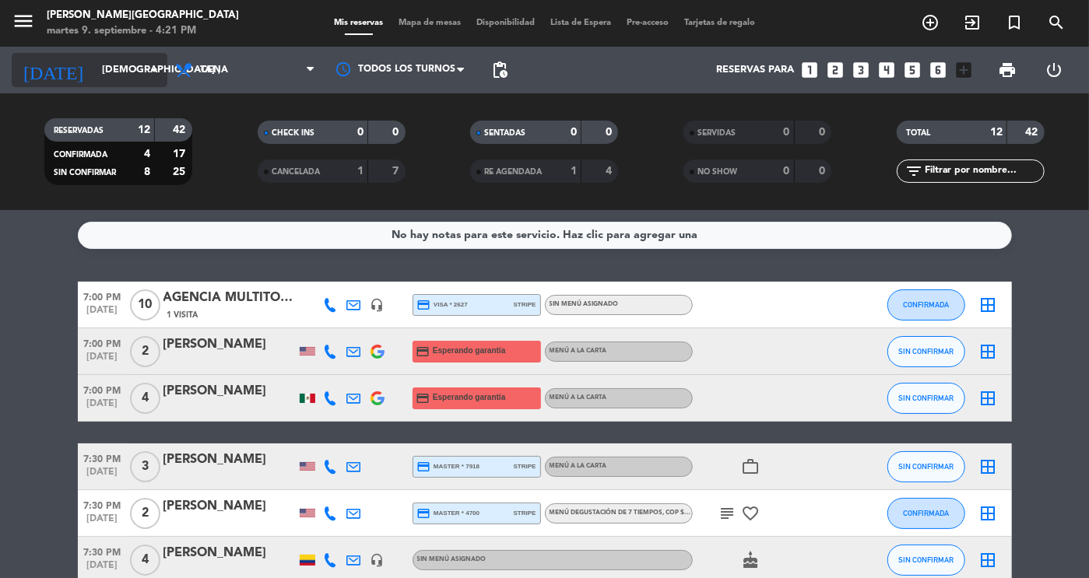
click at [94, 62] on input "[DEMOGRAPHIC_DATA] [DATE]" at bounding box center [160, 70] width 133 height 28
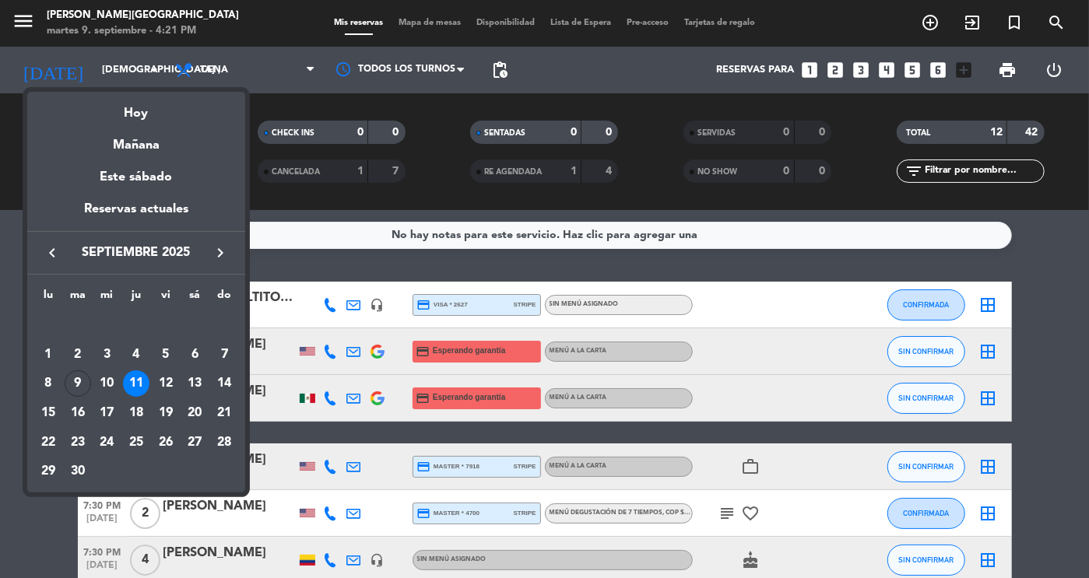
click at [971, 24] on div at bounding box center [544, 289] width 1089 height 578
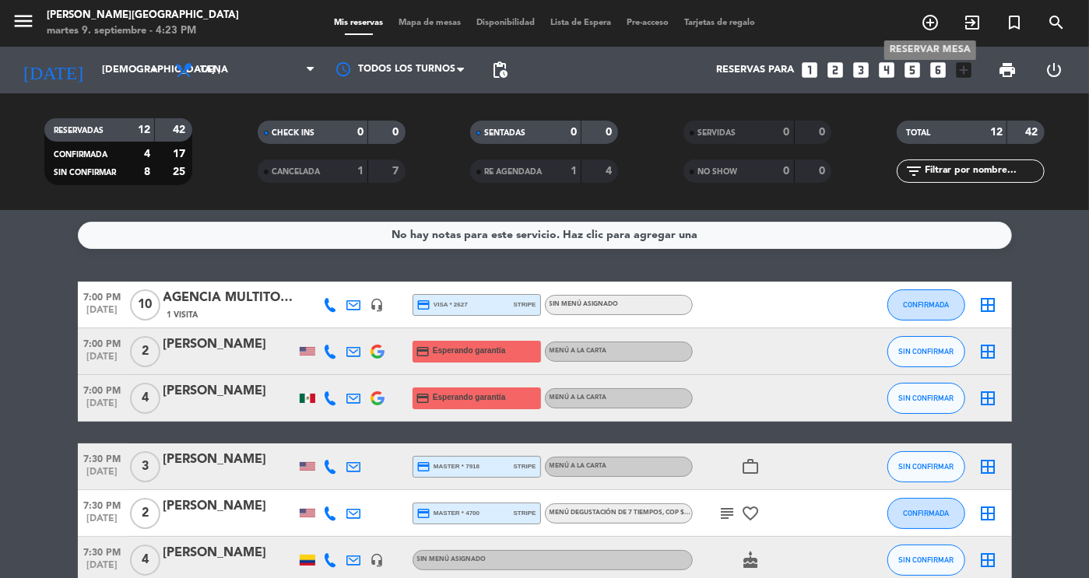
click at [937, 26] on icon "add_circle_outline" at bounding box center [930, 22] width 19 height 19
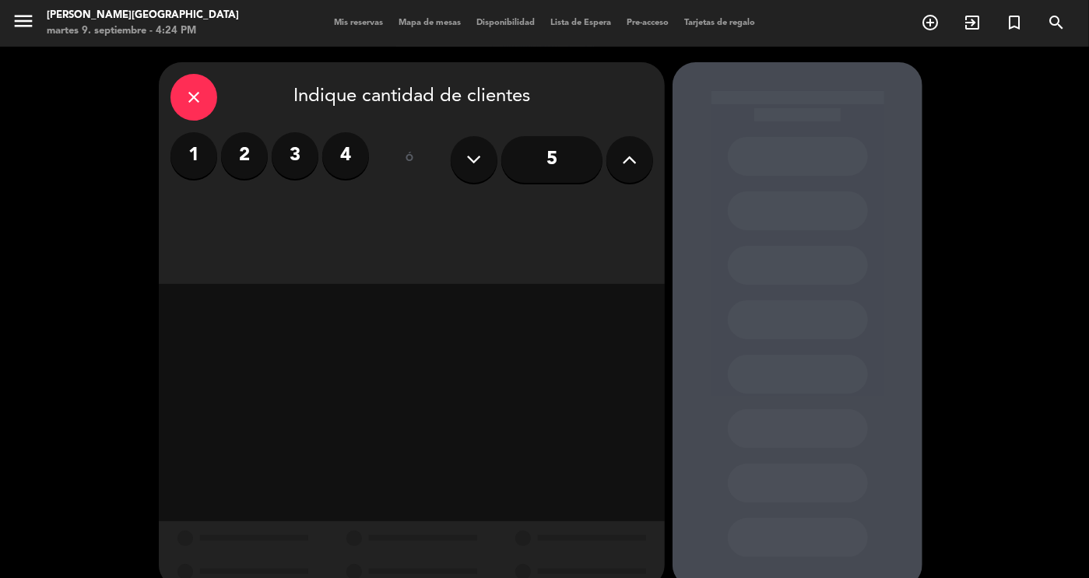
click at [213, 158] on label "1" at bounding box center [194, 155] width 47 height 47
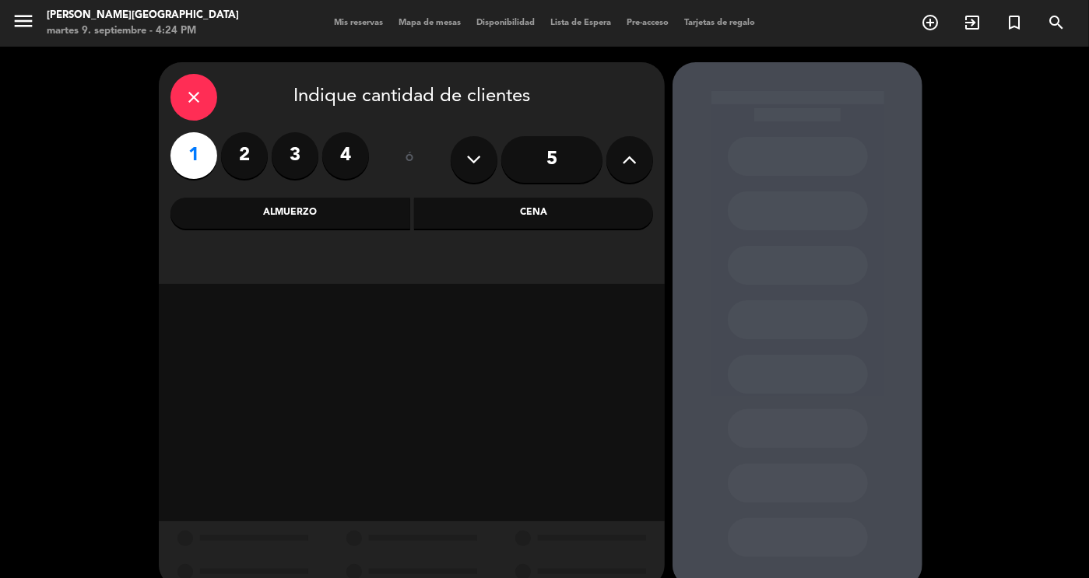
click at [600, 224] on div "Cena" at bounding box center [534, 213] width 240 height 31
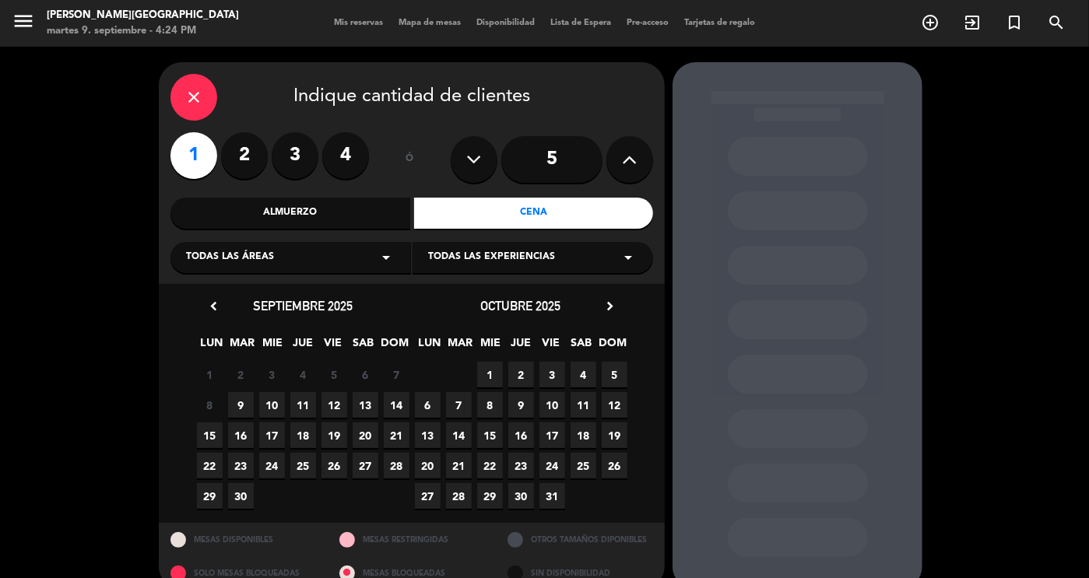
click at [236, 406] on span "9" at bounding box center [241, 405] width 26 height 26
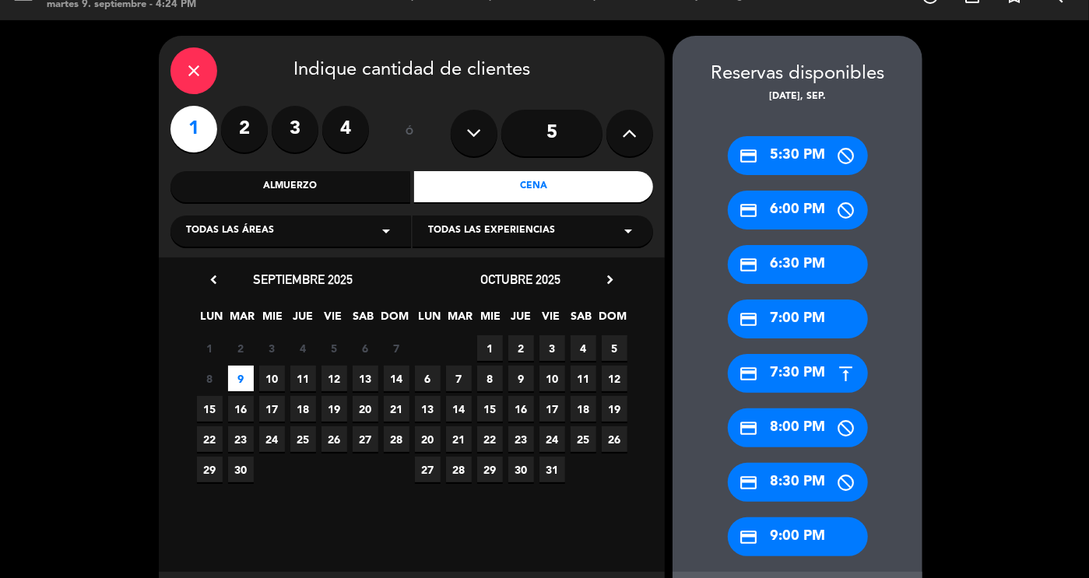
scroll to position [94, 0]
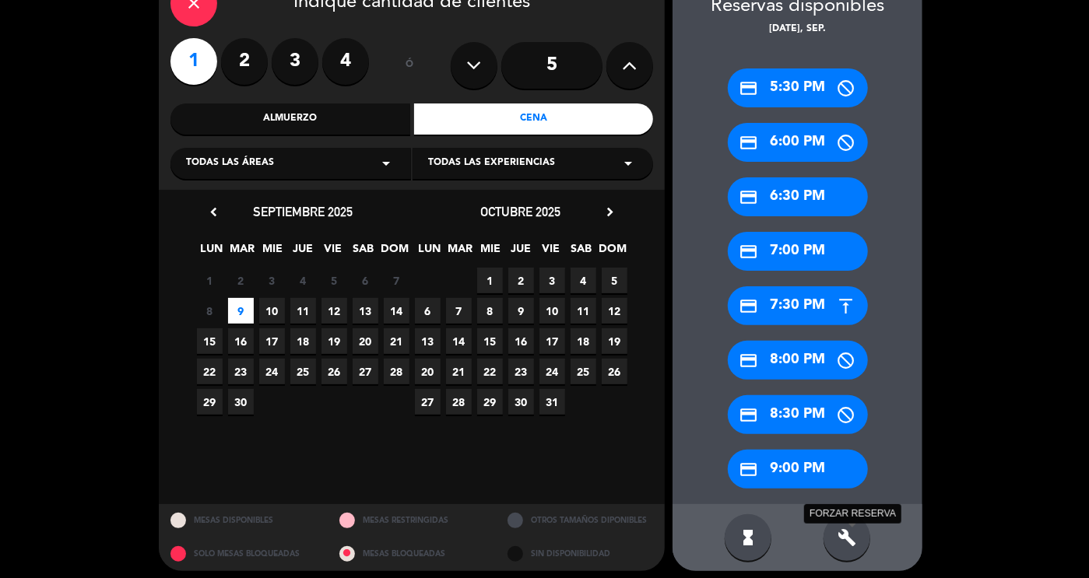
click at [856, 535] on icon "build" at bounding box center [847, 538] width 19 height 19
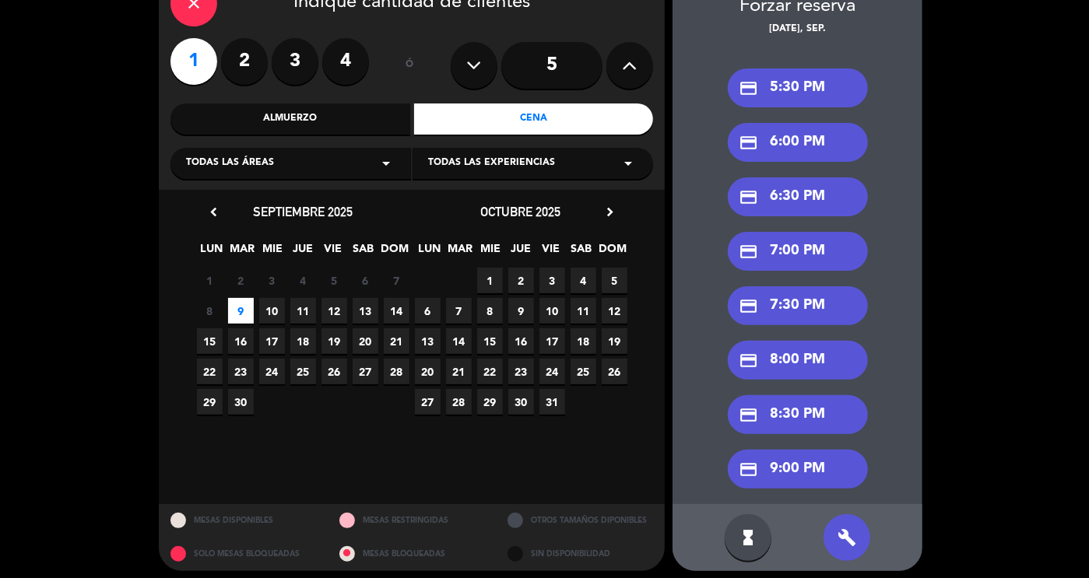
click at [804, 310] on div "credit_card 7:30 PM" at bounding box center [798, 306] width 140 height 39
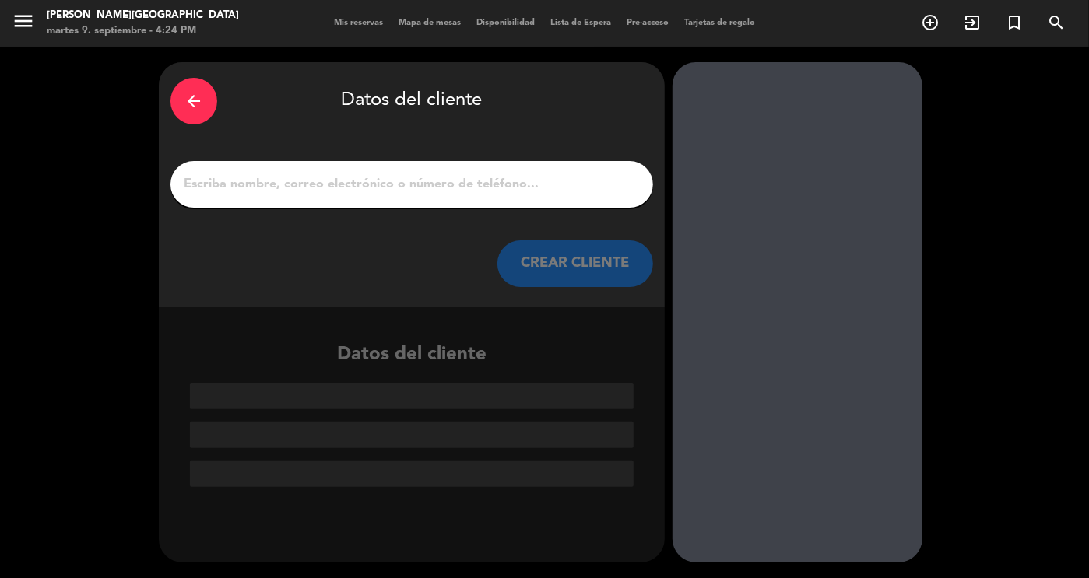
scroll to position [0, 0]
click at [526, 180] on input "1" at bounding box center [411, 185] width 459 height 22
paste input "[PERSON_NAME]"
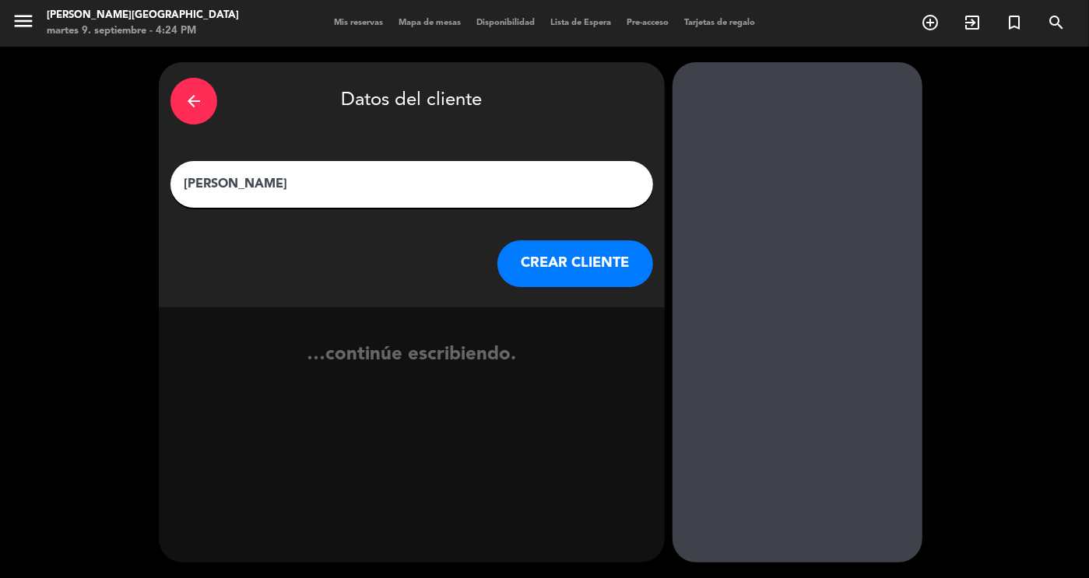
type input "[PERSON_NAME]"
click at [572, 260] on button "CREAR CLIENTE" at bounding box center [575, 264] width 156 height 47
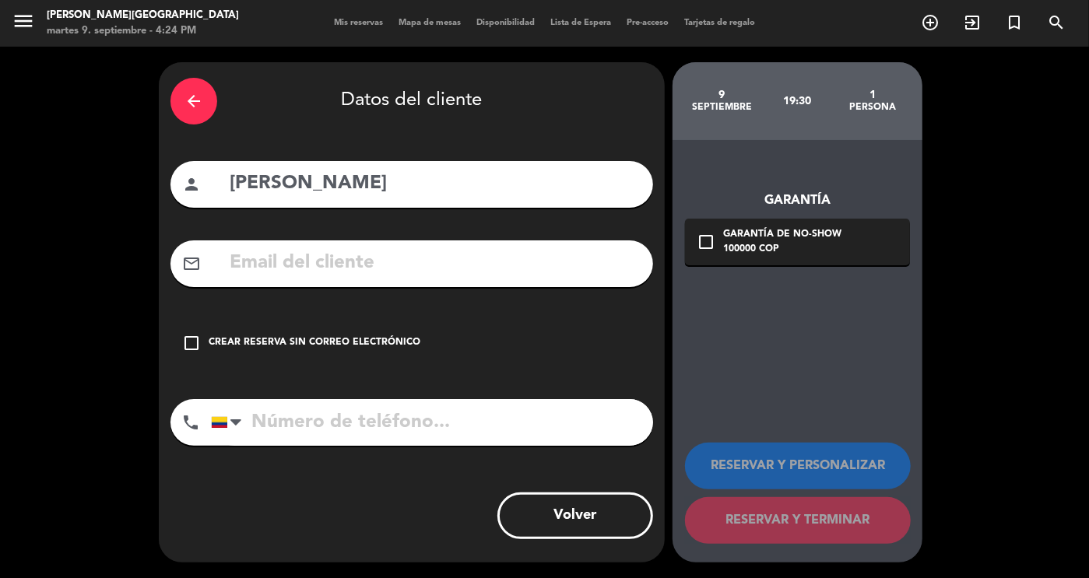
click at [356, 343] on div "Crear reserva sin correo electrónico" at bounding box center [315, 344] width 212 height 16
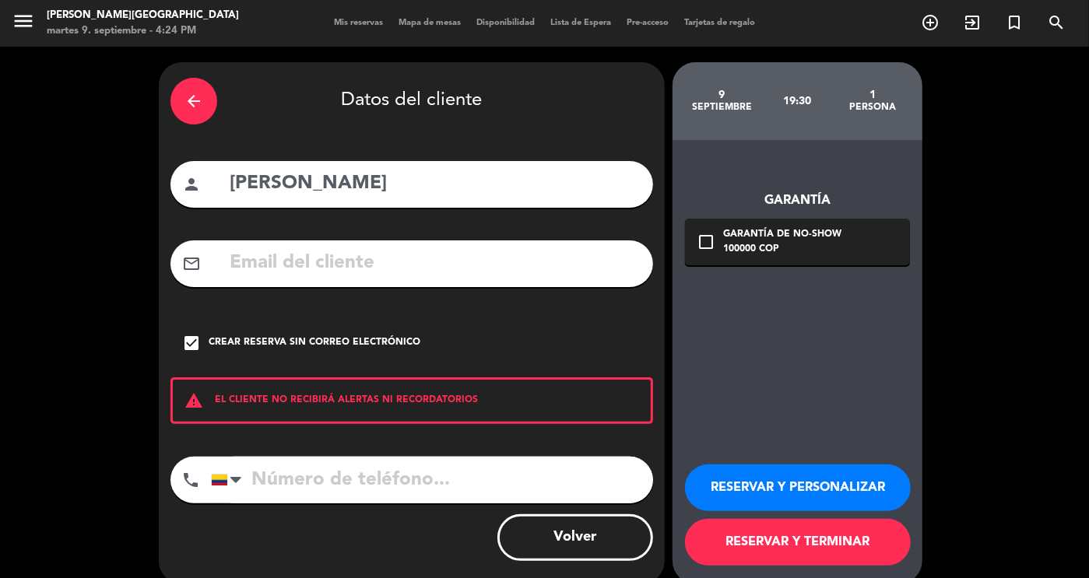
click at [775, 483] on button "RESERVAR Y PERSONALIZAR" at bounding box center [798, 488] width 226 height 47
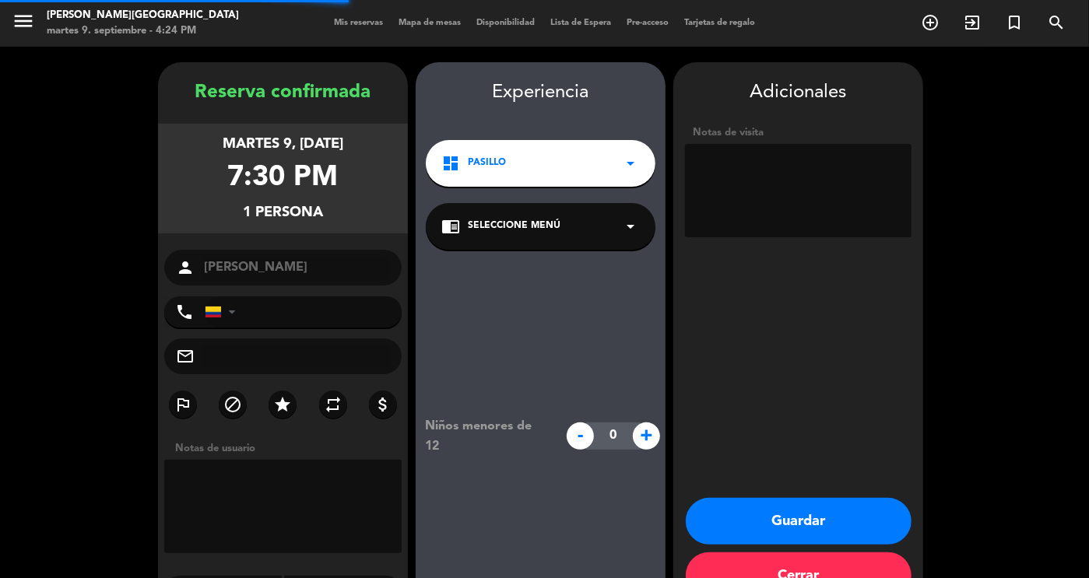
scroll to position [44, 0]
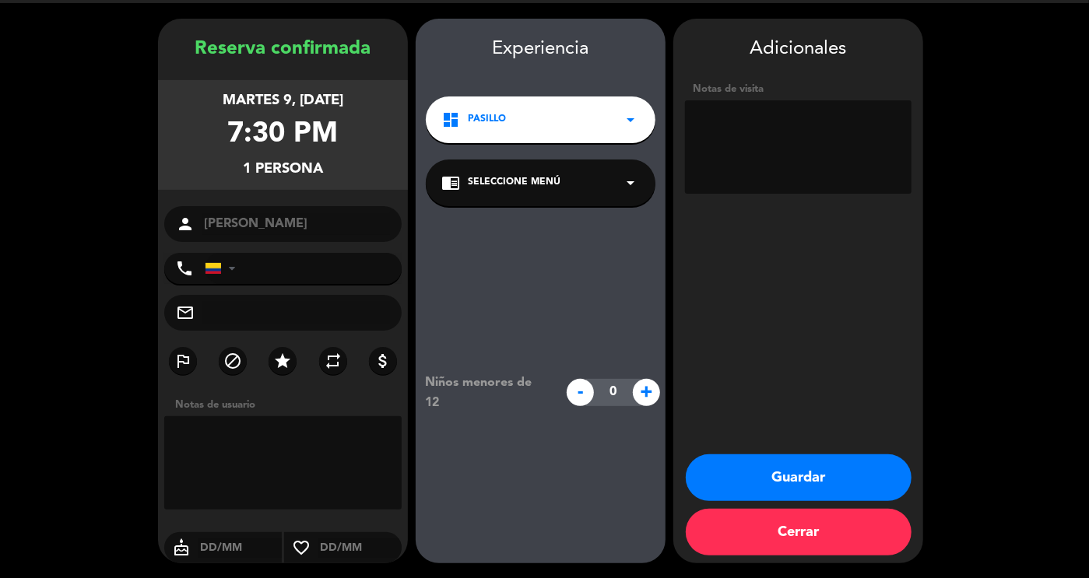
click at [758, 139] on textarea at bounding box center [798, 146] width 227 height 93
paste textarea "[PERSON_NAME]"
click at [847, 126] on textarea at bounding box center [798, 146] width 227 height 93
type textarea "[PERSON_NAME] - Casa La Mercerd"
click at [798, 470] on button "Guardar" at bounding box center [799, 478] width 226 height 47
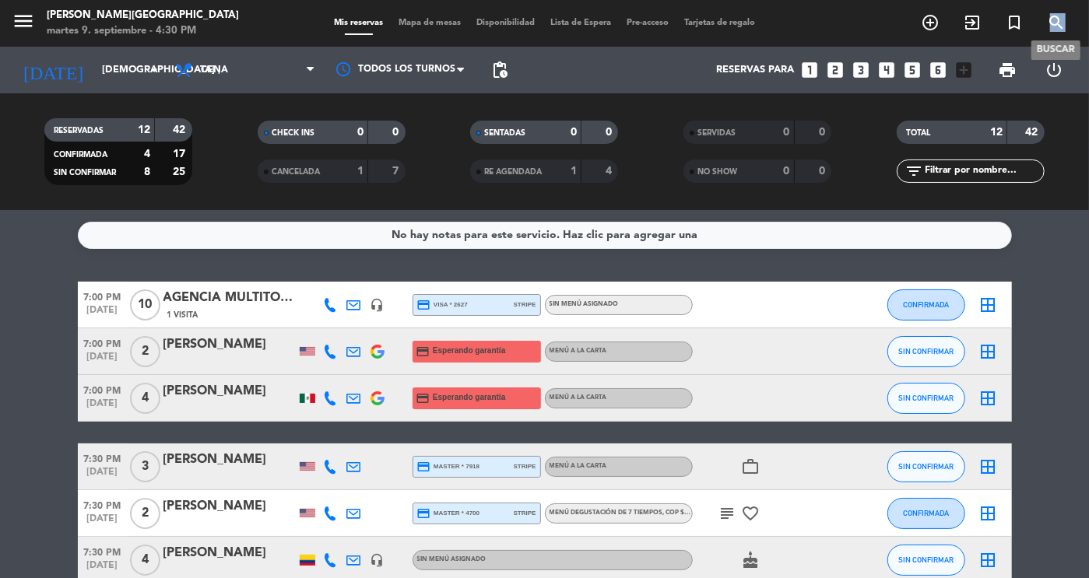
drag, startPoint x: 1072, startPoint y: 30, endPoint x: 1050, endPoint y: 27, distance: 22.0
click at [1050, 27] on span "search" at bounding box center [1056, 22] width 42 height 26
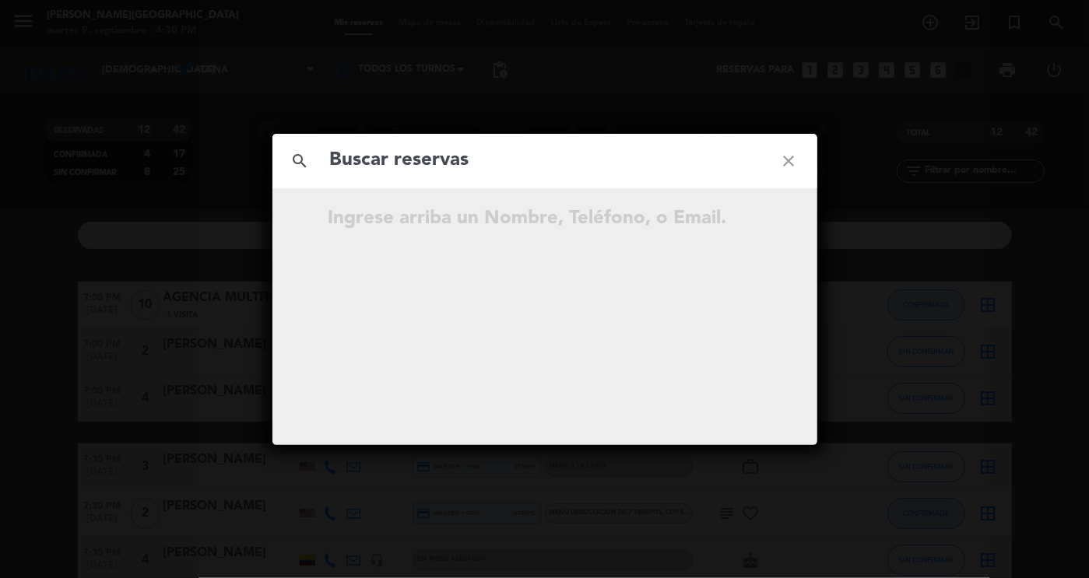
click at [1050, 27] on div "search close Ingrese arriba un Nombre, Teléfono, o Email." at bounding box center [544, 289] width 1089 height 578
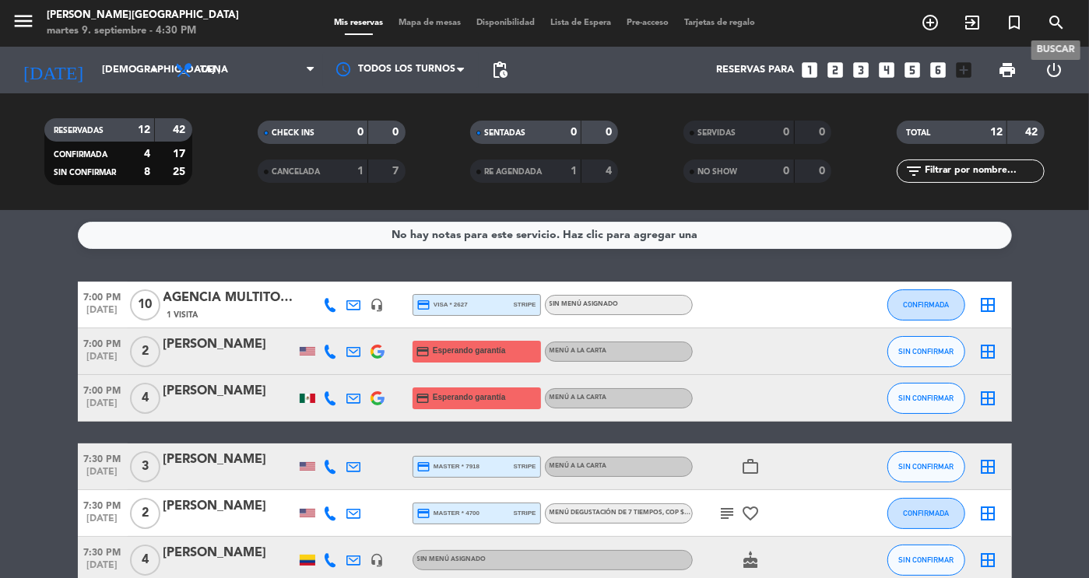
click at [1050, 27] on icon "search" at bounding box center [1056, 22] width 19 height 19
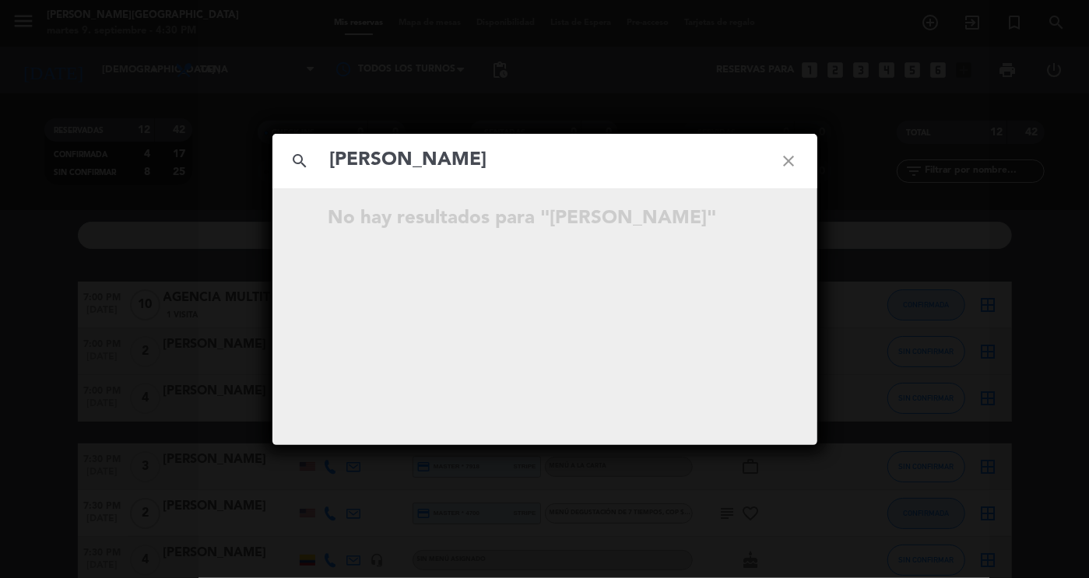
type input "[PERSON_NAME]"
click at [789, 171] on icon "close" at bounding box center [789, 161] width 56 height 56
click at [189, 245] on div "search close No hay resultados para """ at bounding box center [544, 289] width 1089 height 578
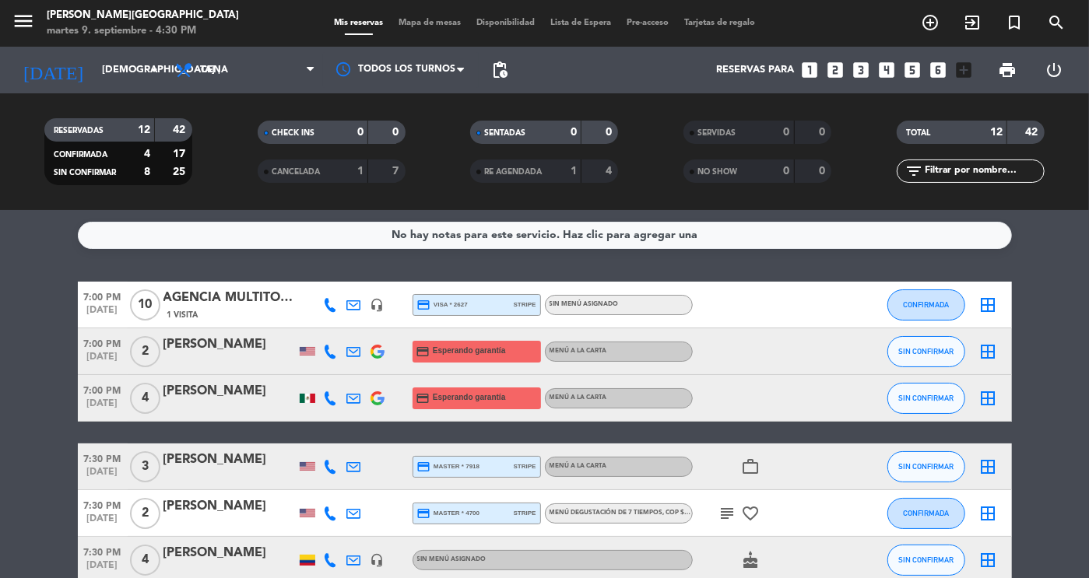
scroll to position [385, 0]
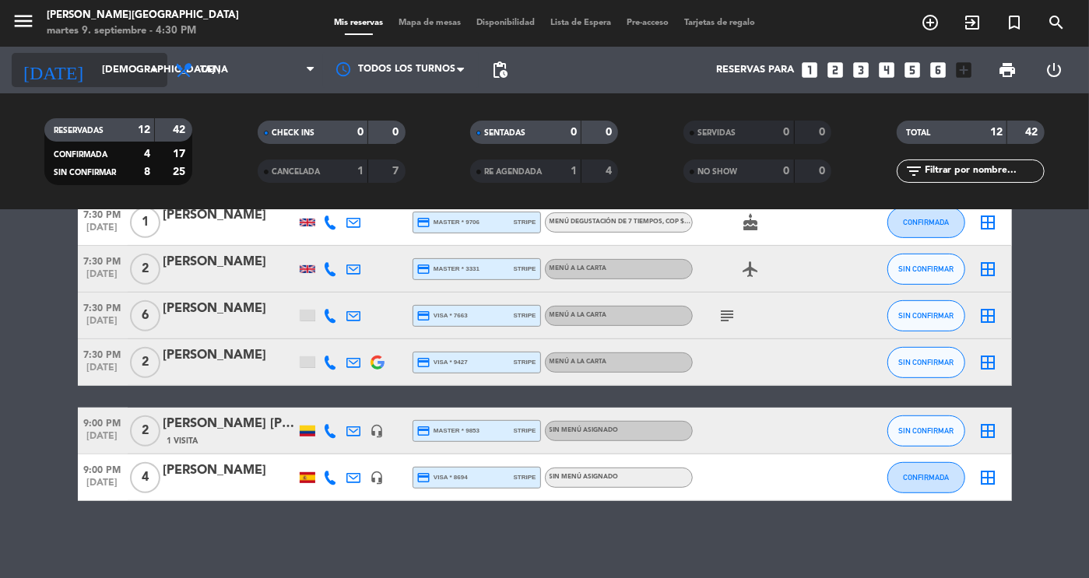
click at [107, 82] on input "[DEMOGRAPHIC_DATA] [DATE]" at bounding box center [160, 70] width 133 height 28
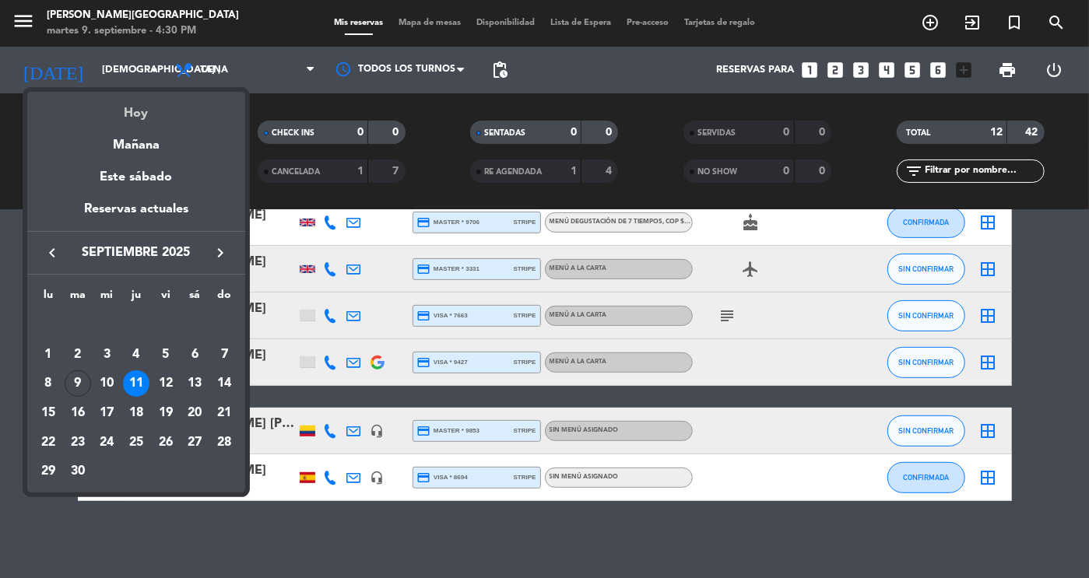
click at [130, 118] on div "Hoy" at bounding box center [136, 108] width 218 height 32
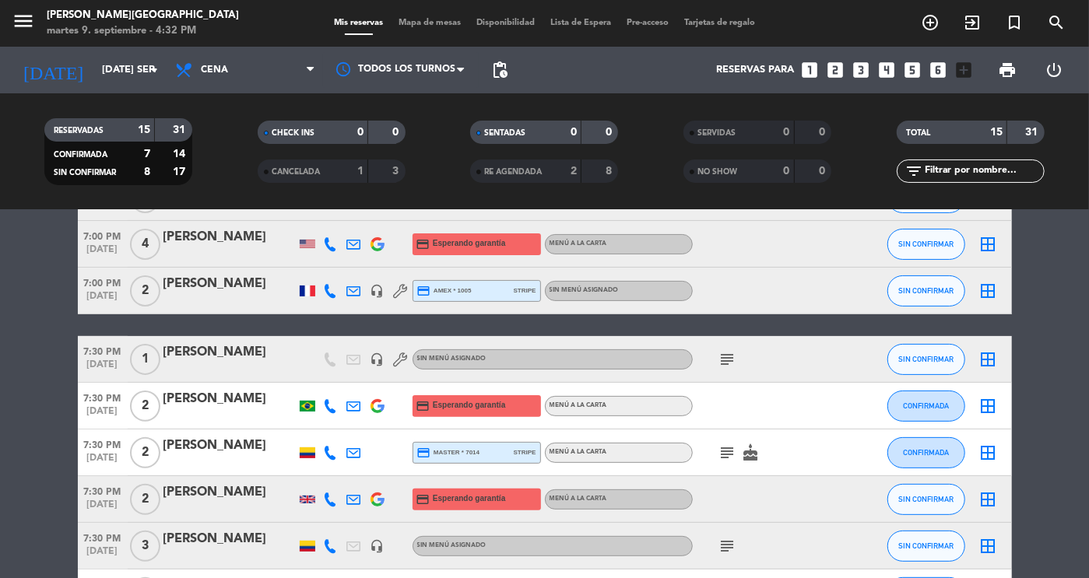
scroll to position [223, 0]
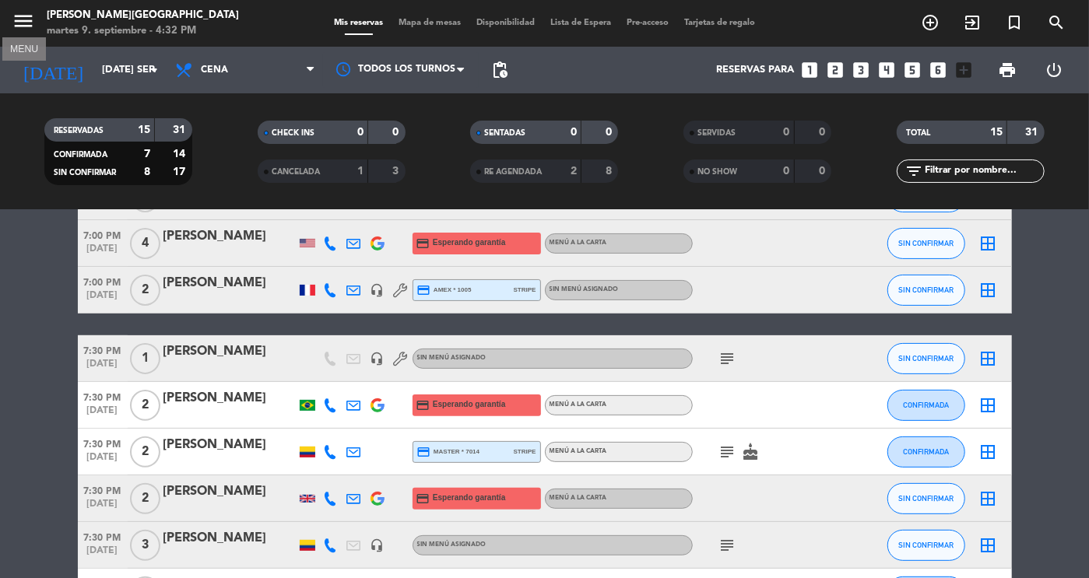
click at [24, 24] on icon "menu" at bounding box center [23, 20] width 23 height 23
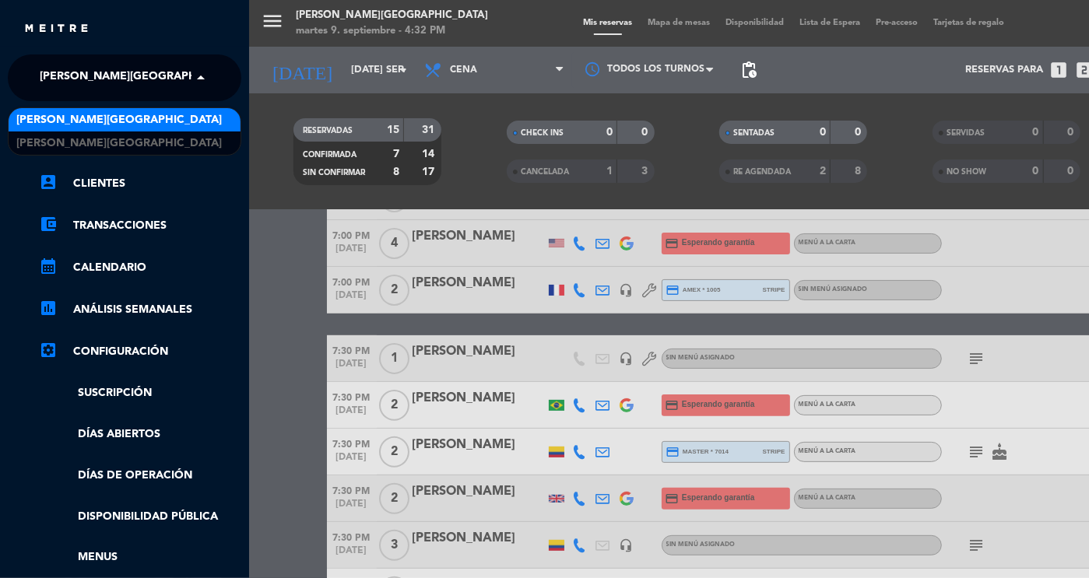
click at [97, 91] on span "[PERSON_NAME][GEOGRAPHIC_DATA]" at bounding box center [143, 78] width 206 height 33
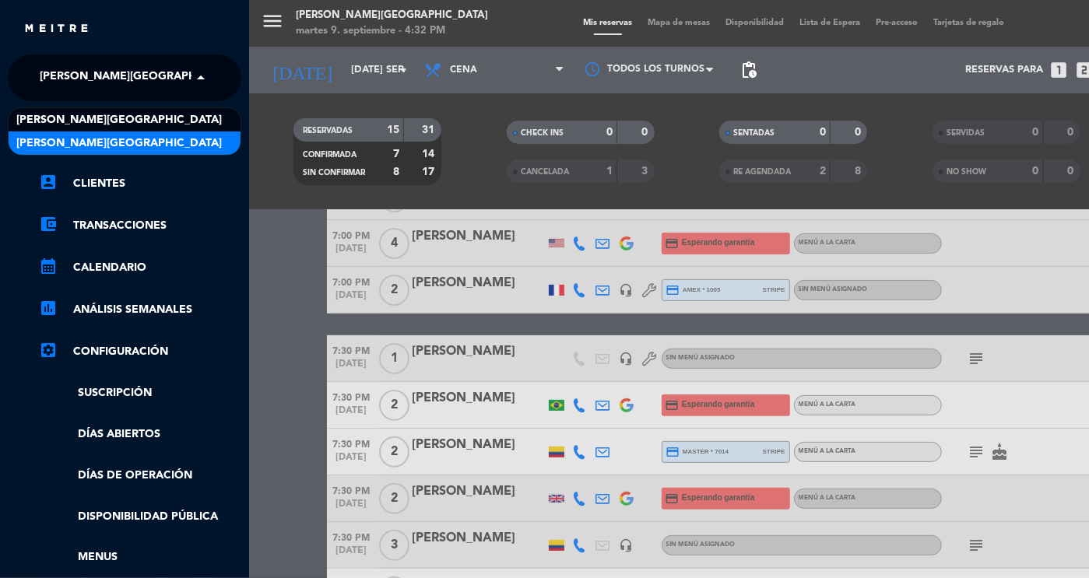
click at [110, 148] on span "[PERSON_NAME][GEOGRAPHIC_DATA]" at bounding box center [119, 144] width 206 height 18
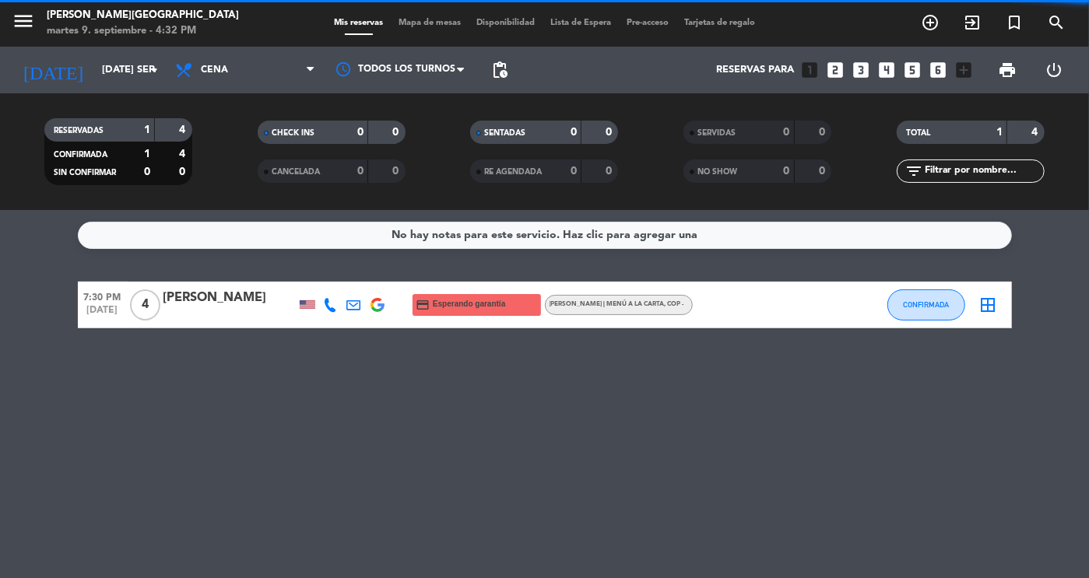
scroll to position [0, 0]
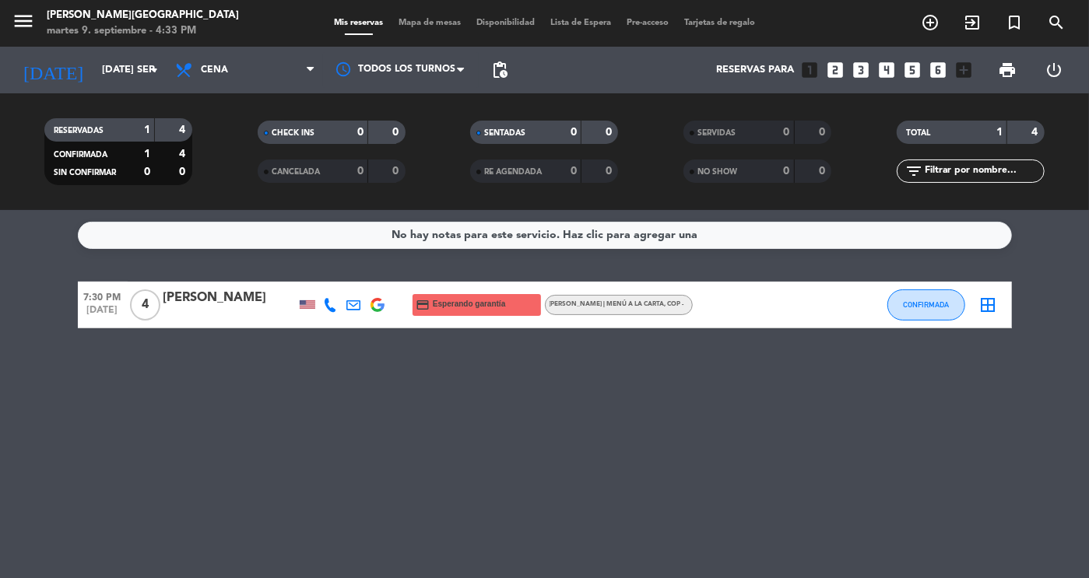
click at [190, 310] on div at bounding box center [229, 315] width 132 height 12
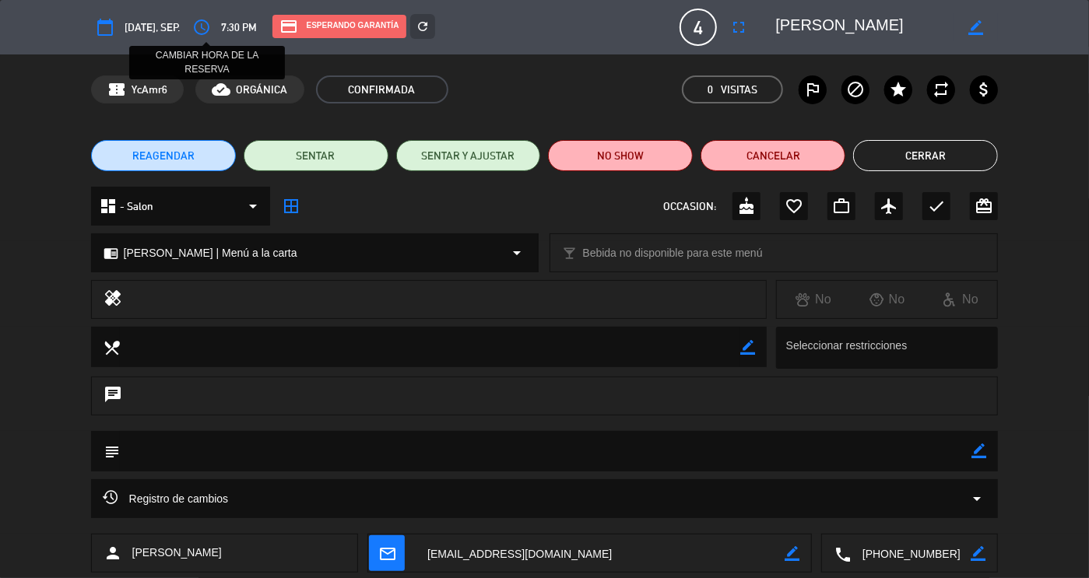
click at [210, 27] on icon "access_time" at bounding box center [201, 27] width 19 height 19
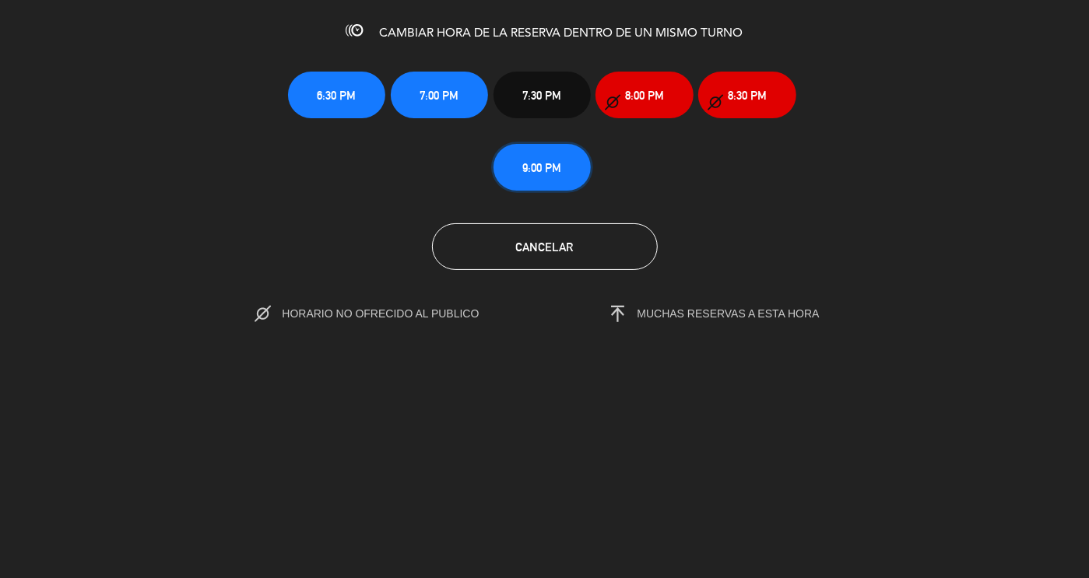
click at [512, 167] on button "9:00 PM" at bounding box center [542, 167] width 97 height 47
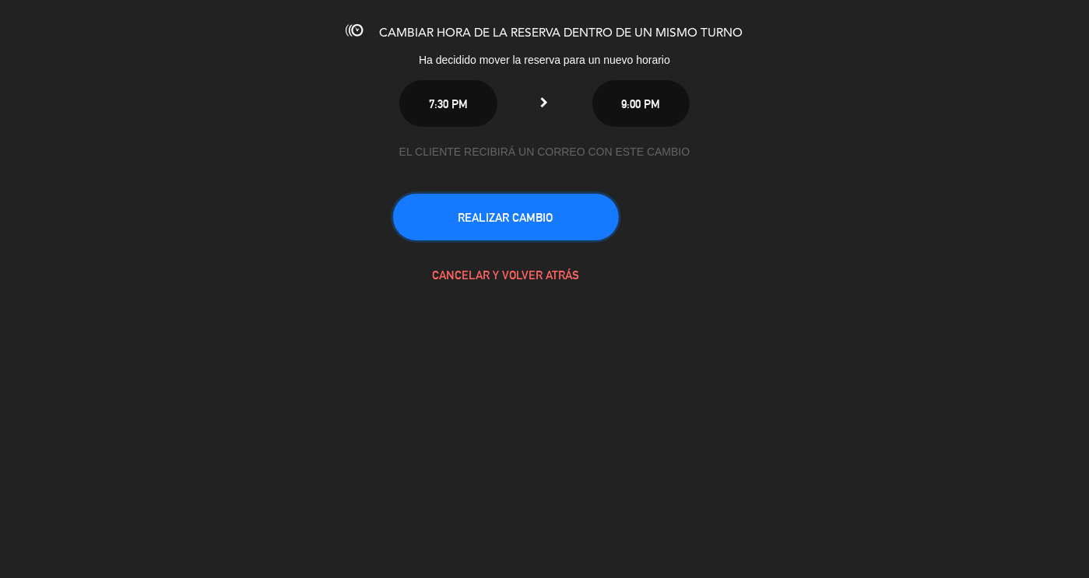
click at [504, 209] on button "REALIZAR CAMBIO" at bounding box center [506, 217] width 226 height 47
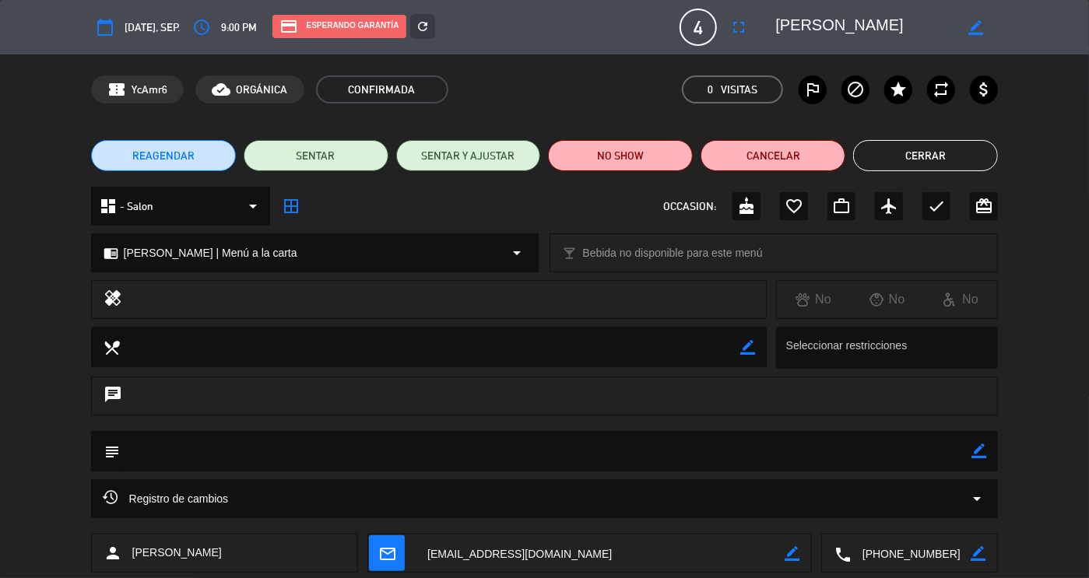
click at [893, 160] on button "Cerrar" at bounding box center [925, 155] width 145 height 31
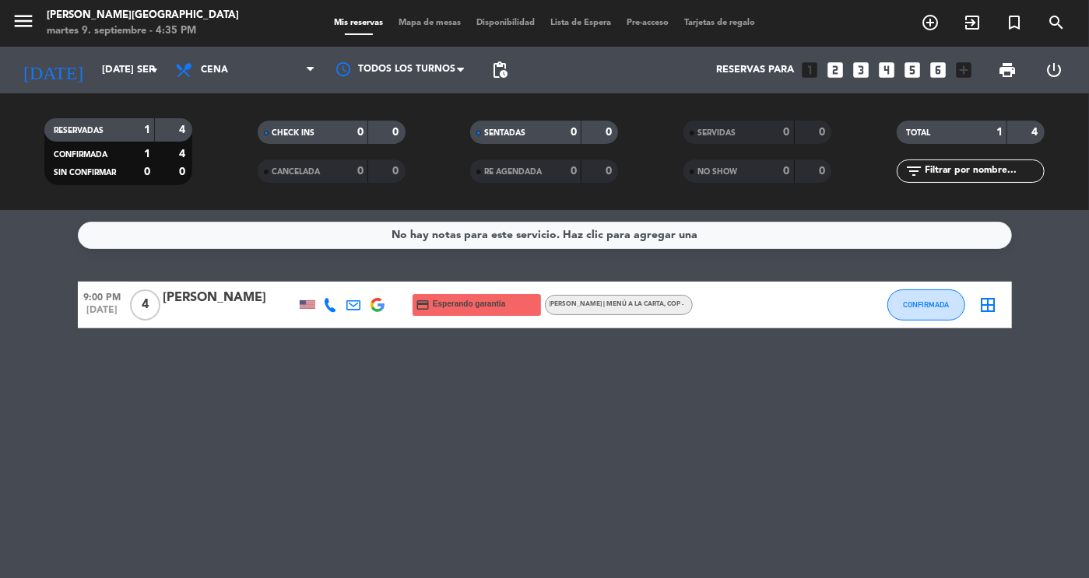
click at [10, 23] on div "menu DON DIABLO CARTAGENA martes 9. septiembre - 4:35 PM" at bounding box center [136, 23] width 272 height 37
click at [21, 29] on icon "menu" at bounding box center [23, 20] width 23 height 23
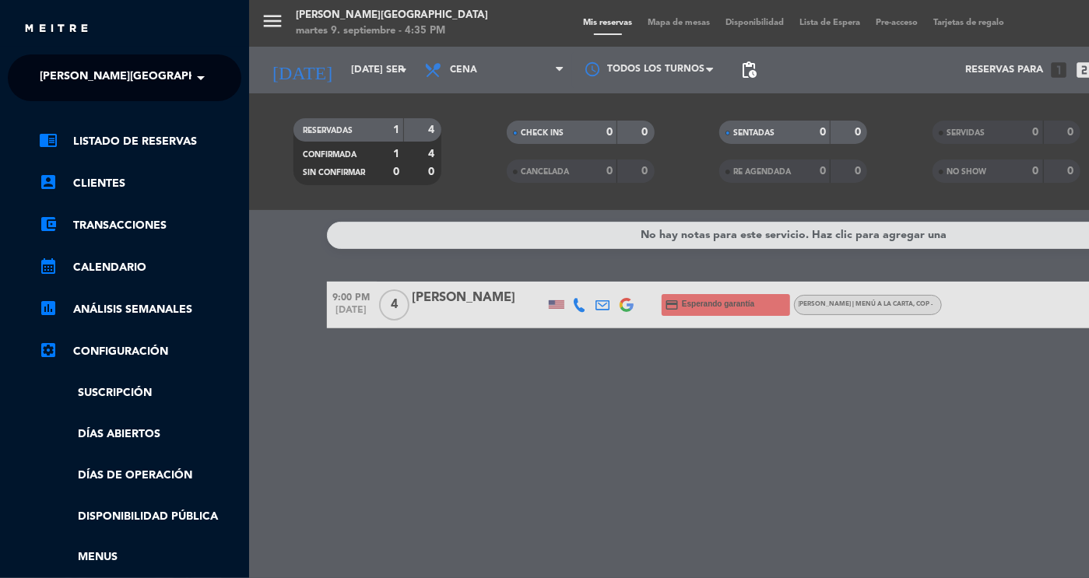
click at [55, 71] on span "[PERSON_NAME][GEOGRAPHIC_DATA]" at bounding box center [143, 78] width 206 height 33
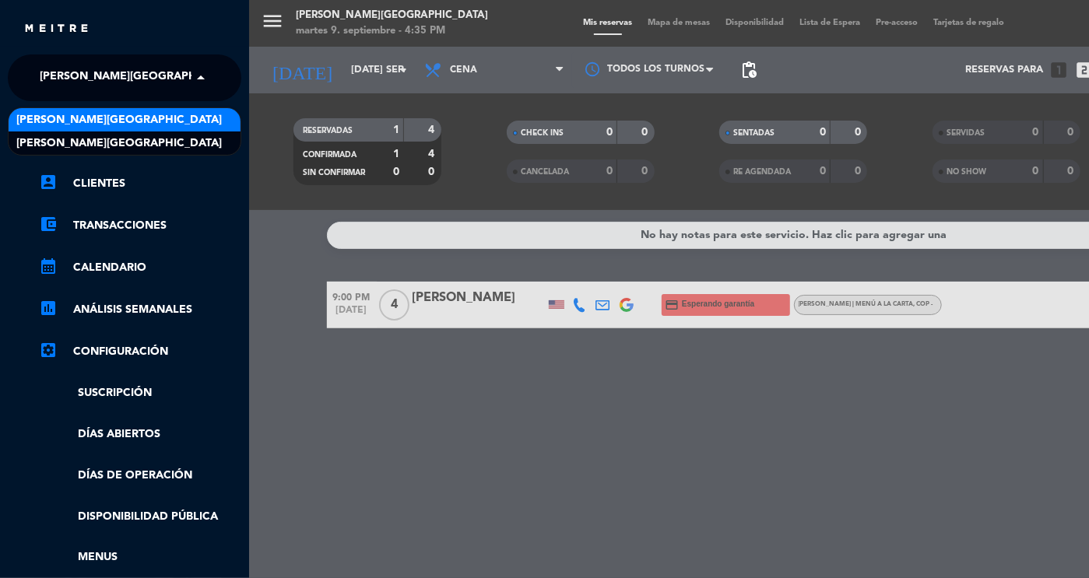
click at [80, 116] on span "[PERSON_NAME][GEOGRAPHIC_DATA]" at bounding box center [119, 120] width 206 height 18
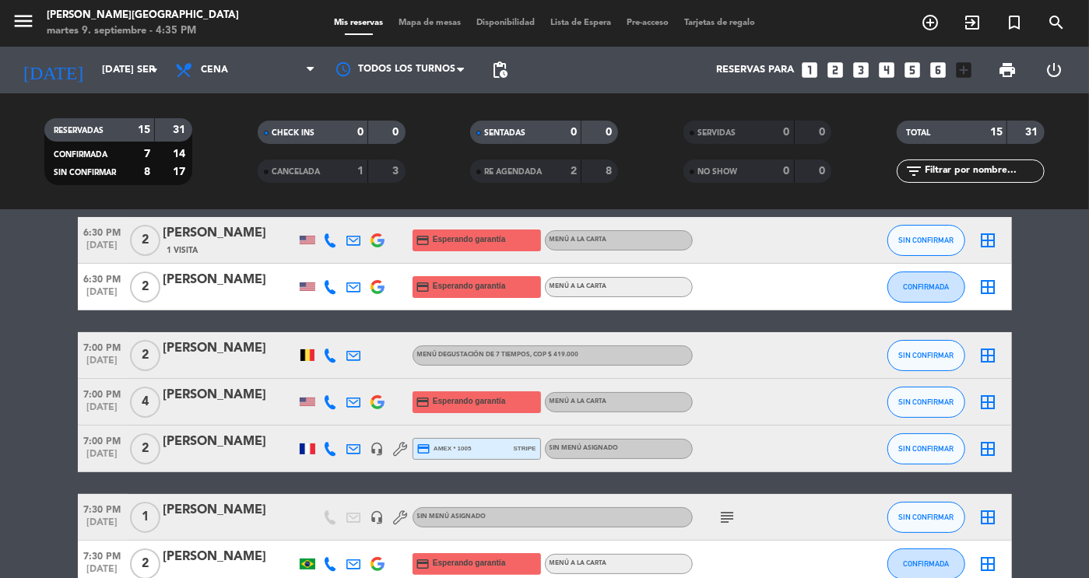
scroll to position [69, 0]
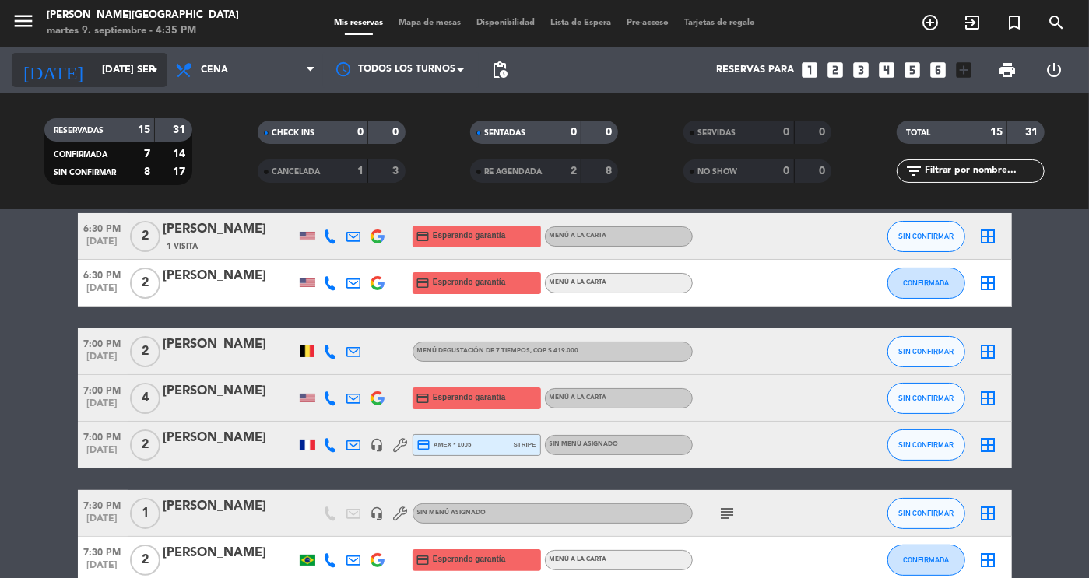
click at [100, 75] on input "[DATE] sep." at bounding box center [160, 70] width 133 height 28
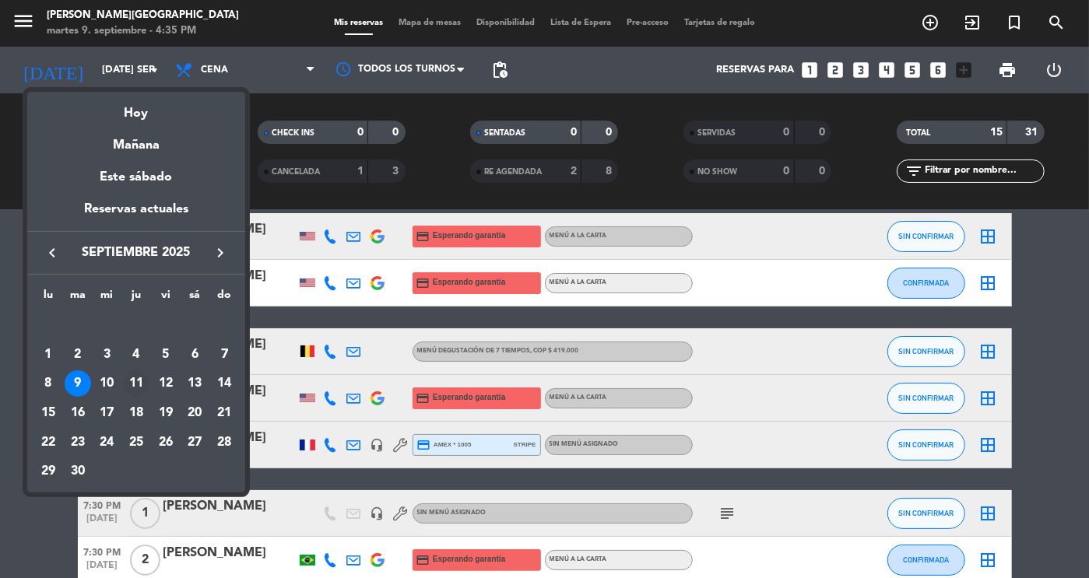
click at [136, 392] on div "11" at bounding box center [136, 384] width 26 height 26
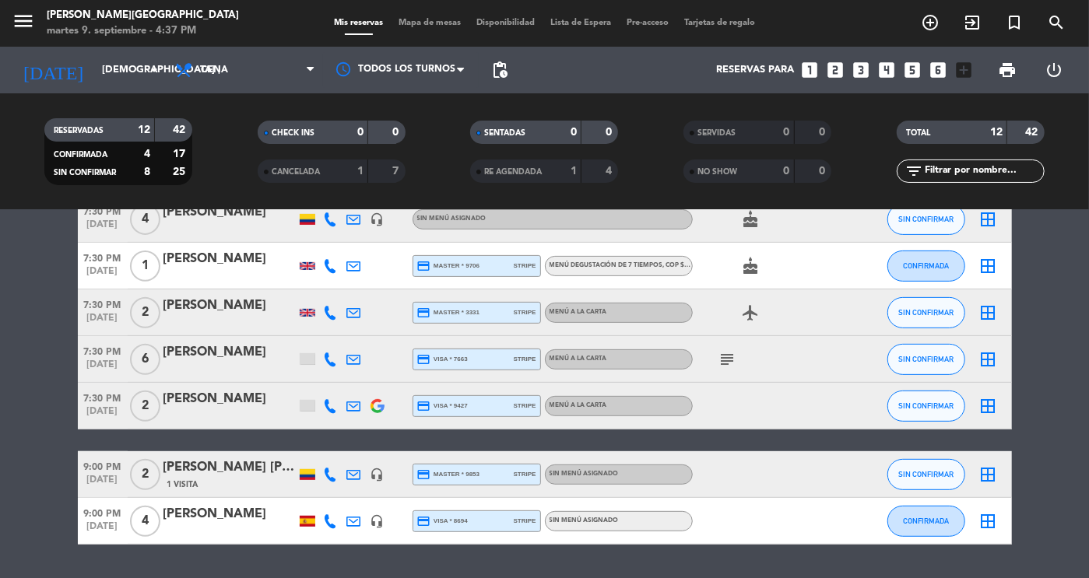
scroll to position [385, 0]
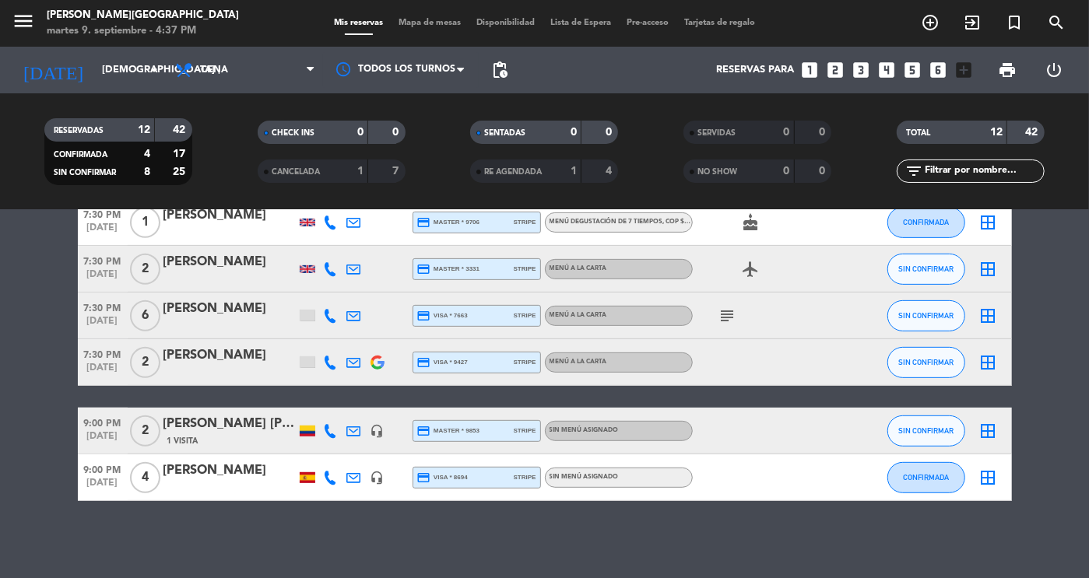
click at [25, 23] on icon "menu" at bounding box center [23, 20] width 23 height 23
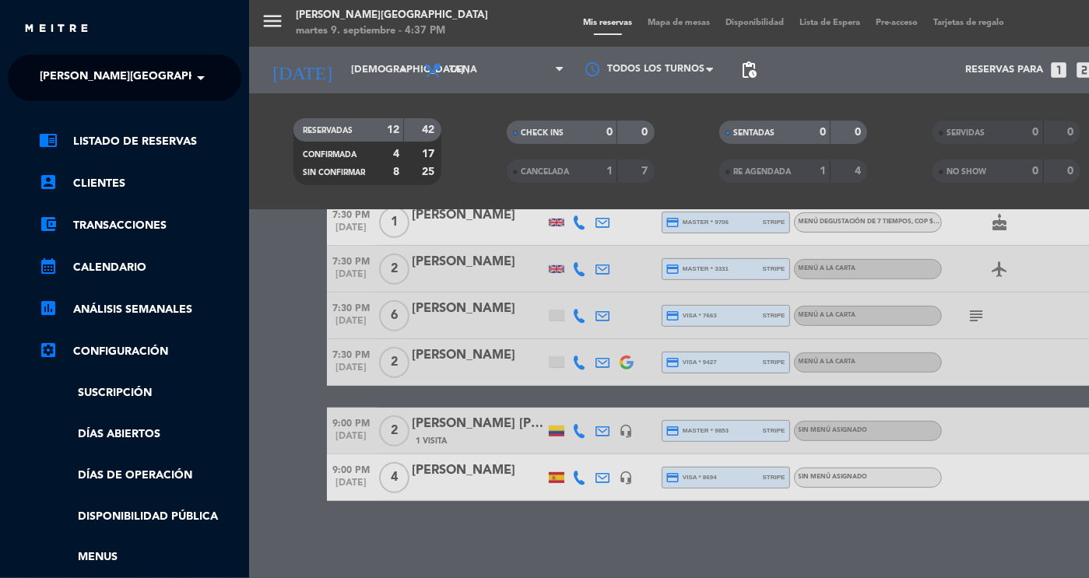
click at [167, 77] on div "× [PERSON_NAME][GEOGRAPHIC_DATA]" at bounding box center [112, 78] width 158 height 33
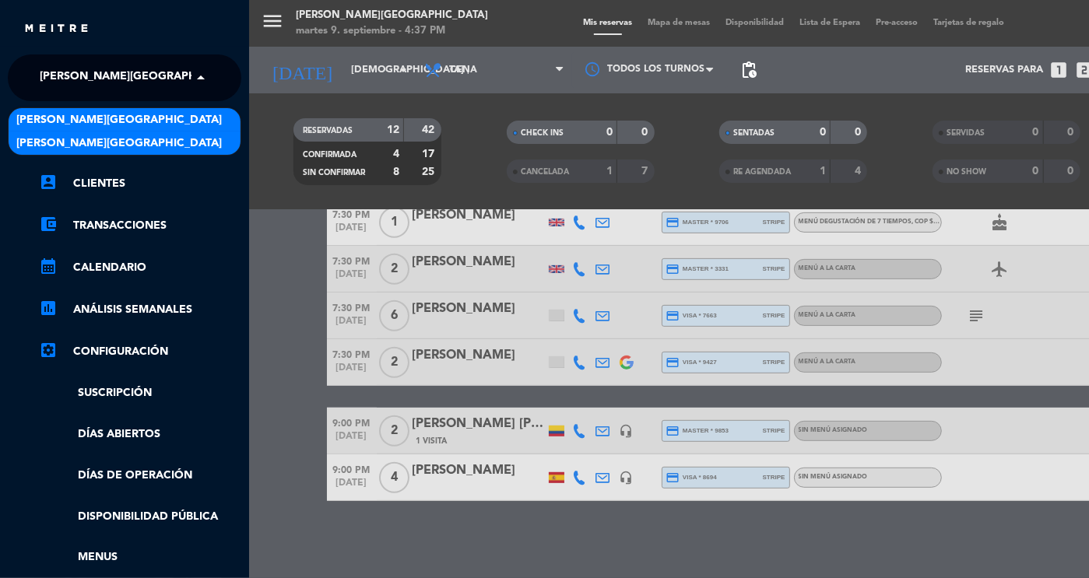
click at [196, 135] on div "[PERSON_NAME][GEOGRAPHIC_DATA]" at bounding box center [125, 143] width 232 height 23
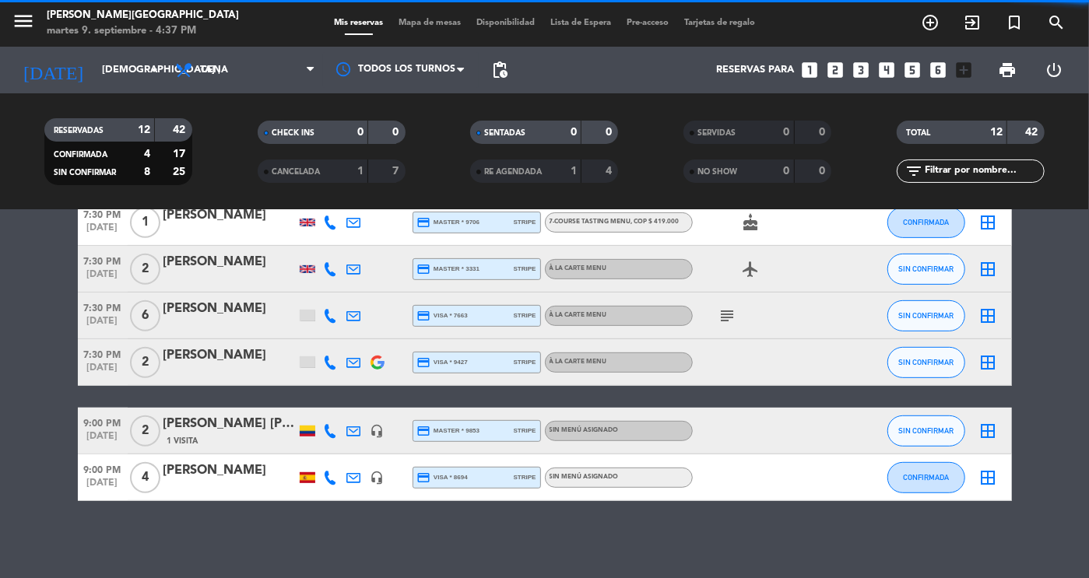
scroll to position [0, 0]
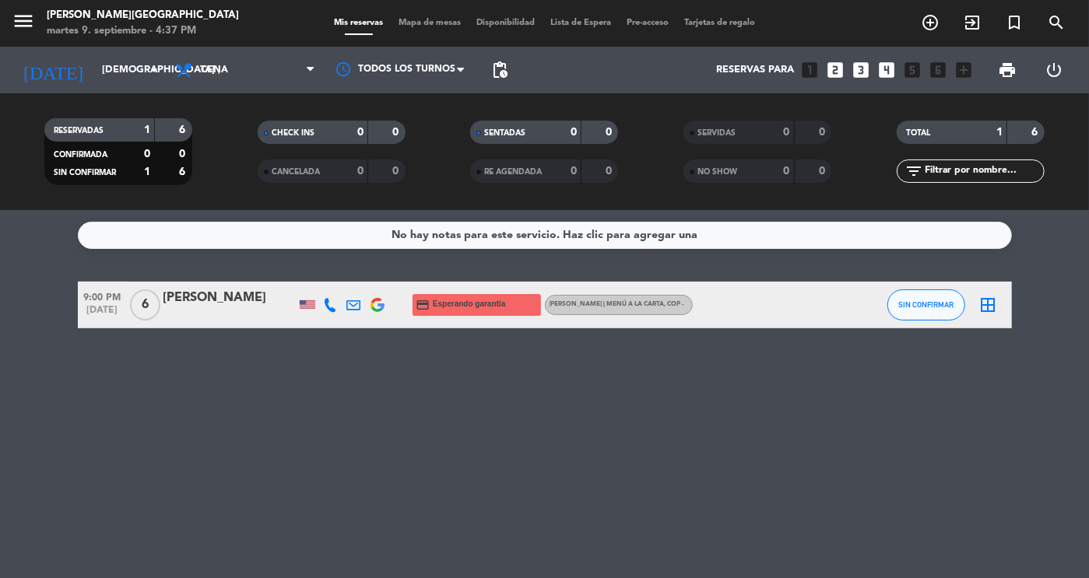
click at [17, 33] on button "menu" at bounding box center [23, 23] width 23 height 29
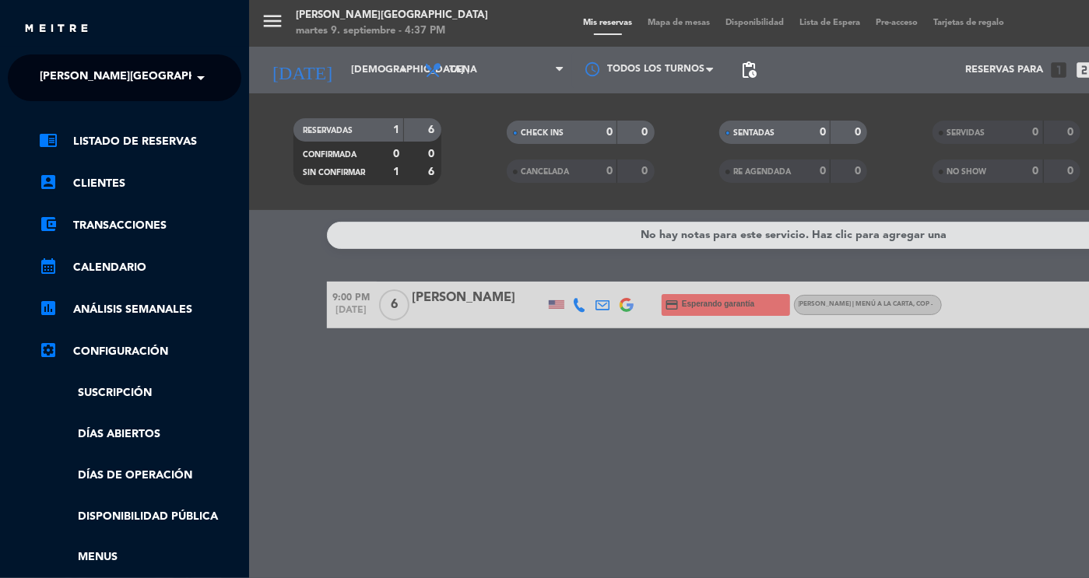
click at [136, 80] on span "[PERSON_NAME][GEOGRAPHIC_DATA]" at bounding box center [143, 78] width 206 height 33
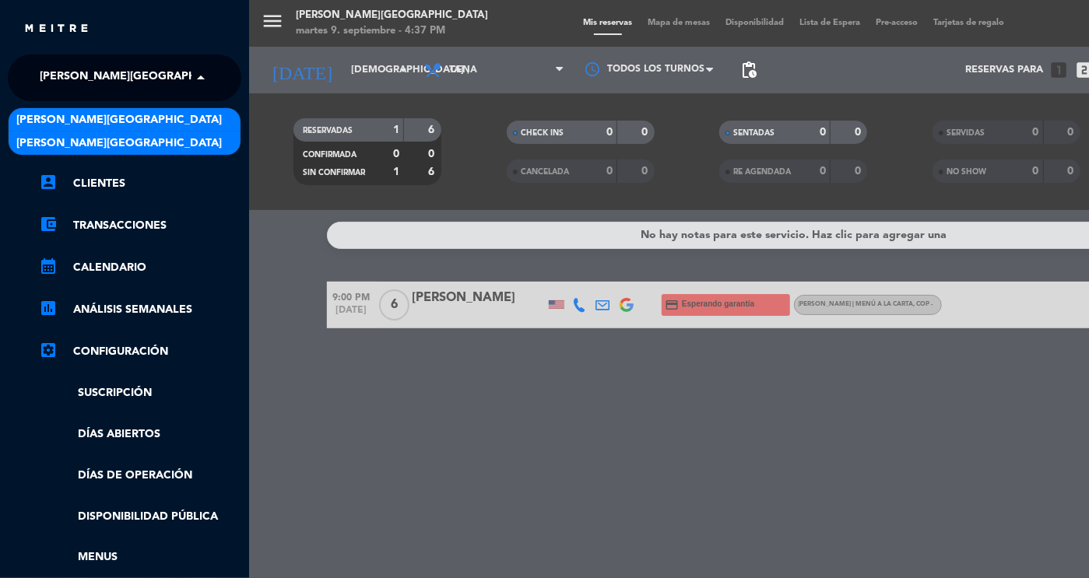
click at [206, 121] on div "[PERSON_NAME][GEOGRAPHIC_DATA]" at bounding box center [125, 119] width 232 height 23
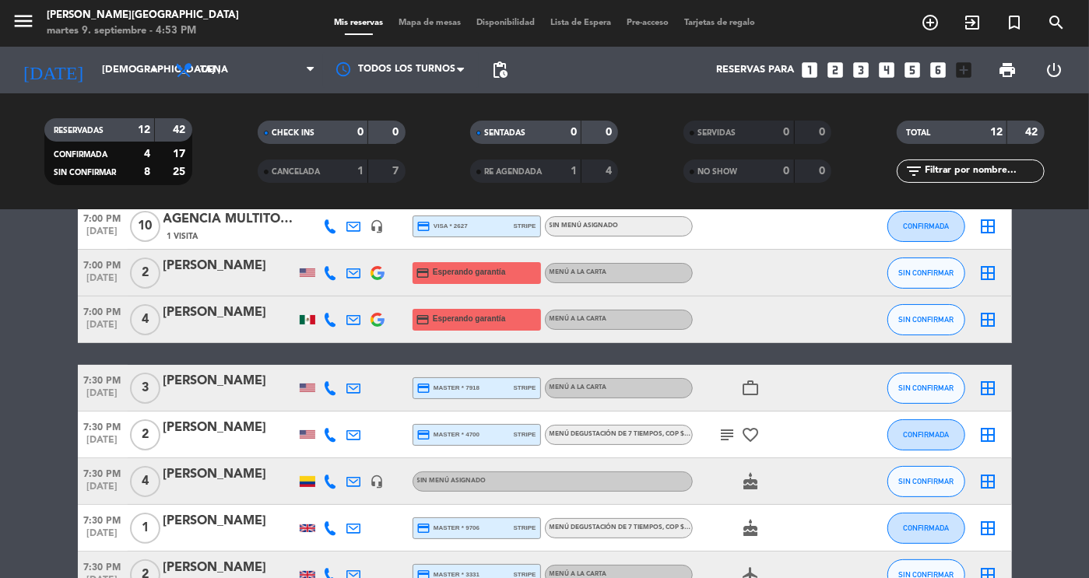
scroll to position [79, 0]
click at [130, 78] on input "[DEMOGRAPHIC_DATA] [DATE]" at bounding box center [160, 70] width 133 height 28
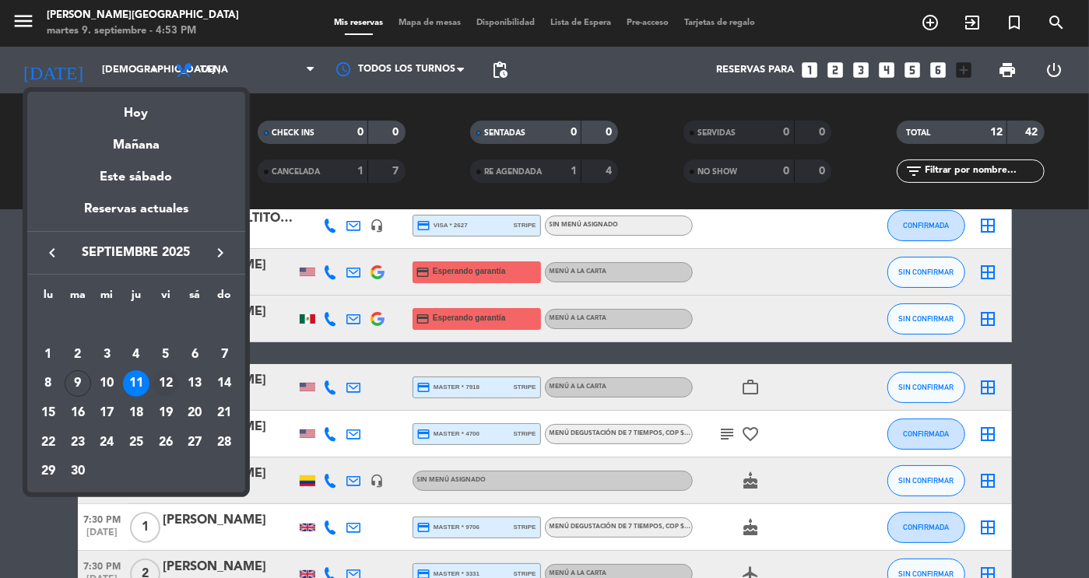
click at [166, 375] on div "12" at bounding box center [166, 384] width 26 height 26
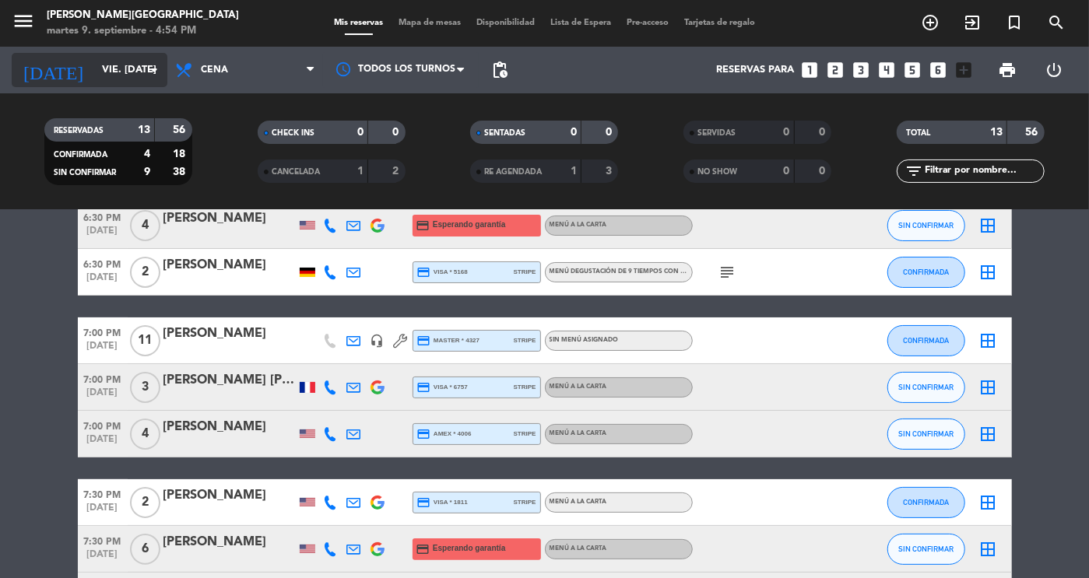
click at [94, 82] on input "vie. [DATE]" at bounding box center [160, 70] width 133 height 28
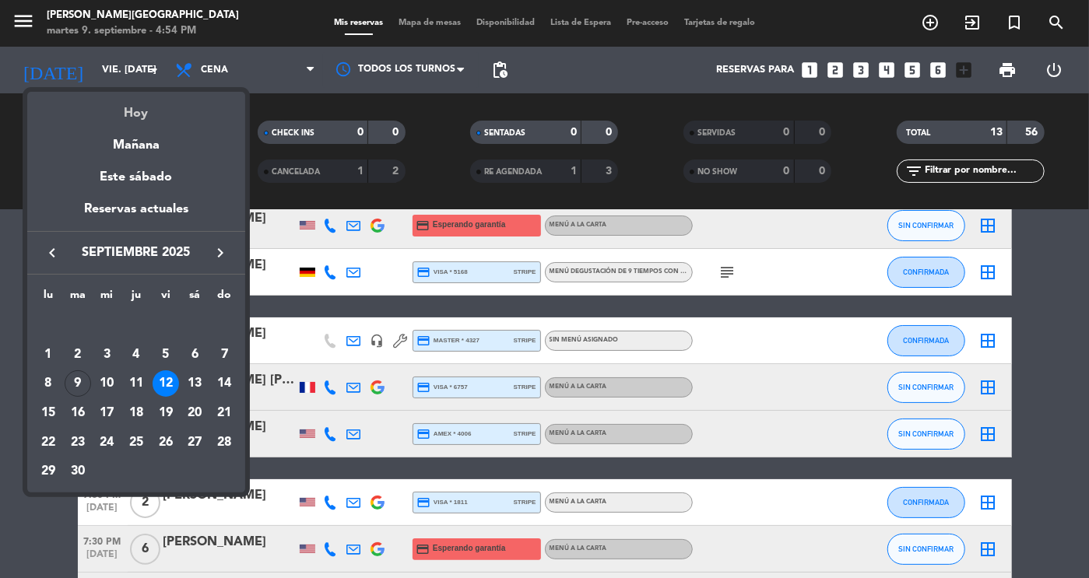
click at [128, 104] on div "Hoy" at bounding box center [136, 108] width 218 height 32
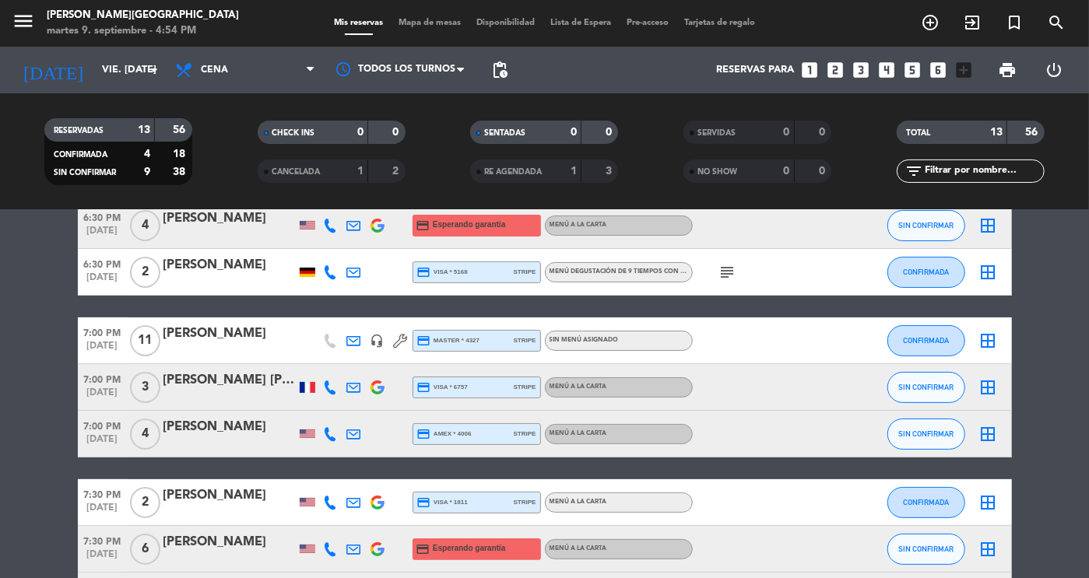
type input "[DATE] sep."
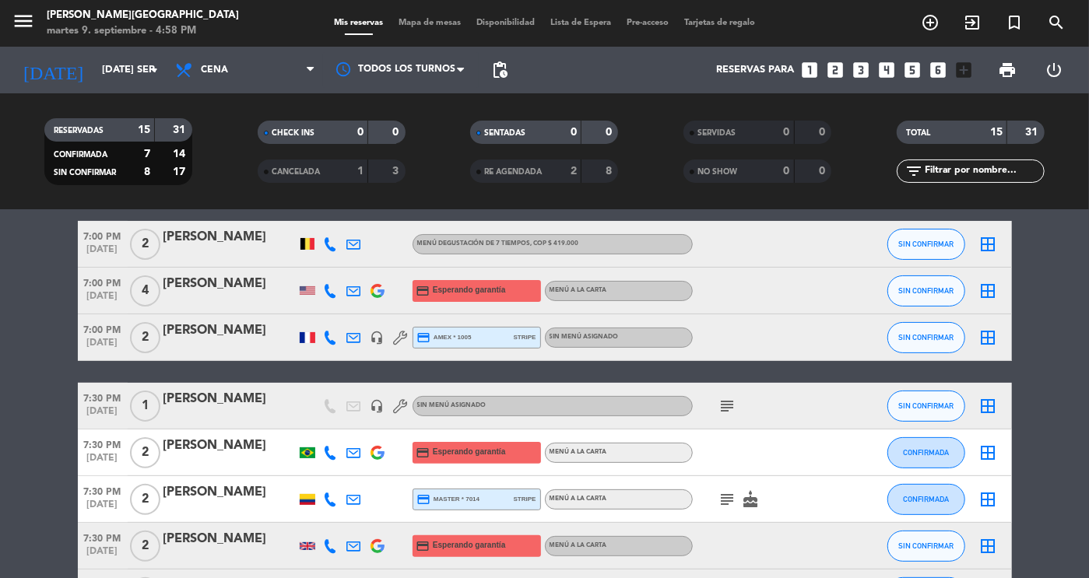
scroll to position [177, 0]
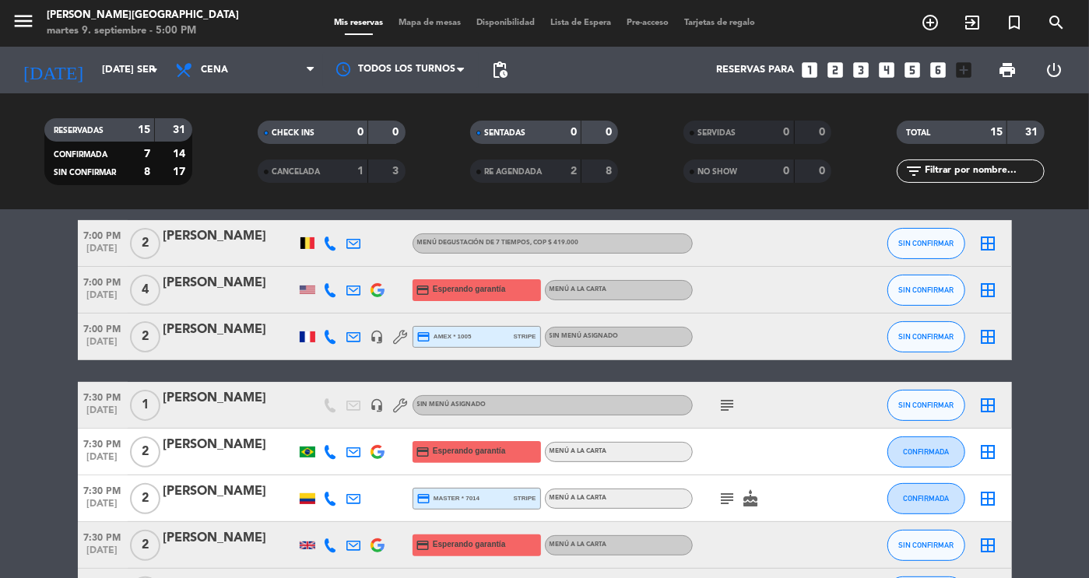
click at [1024, 441] on bookings-row "6:30 PM [DATE] 2 [PERSON_NAME] 1 Visita credit_card Esperando garantía Menú a l…" at bounding box center [544, 499] width 1089 height 788
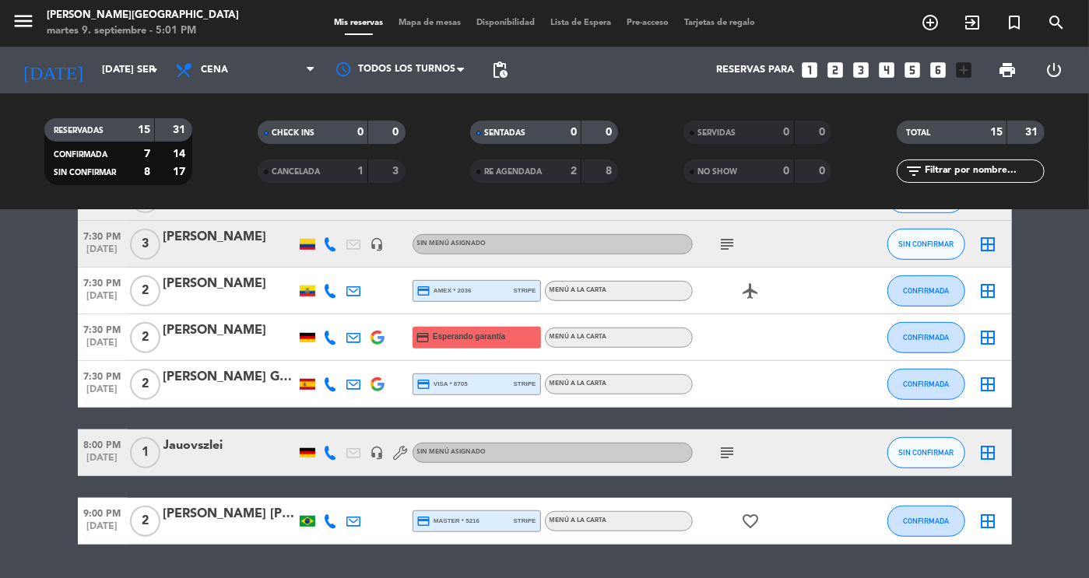
scroll to position [524, 0]
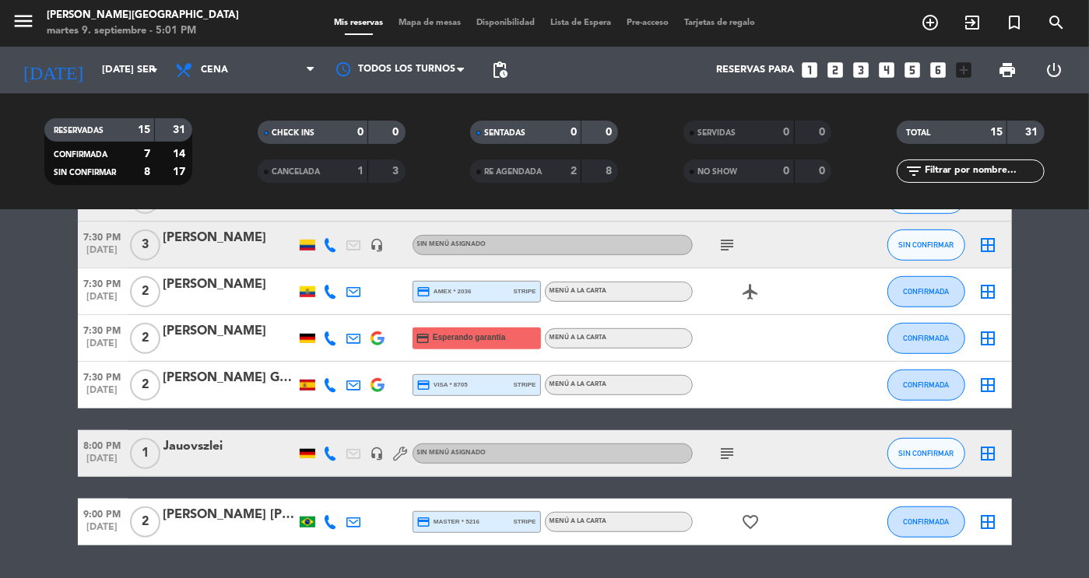
click at [729, 460] on icon "subject" at bounding box center [728, 454] width 19 height 19
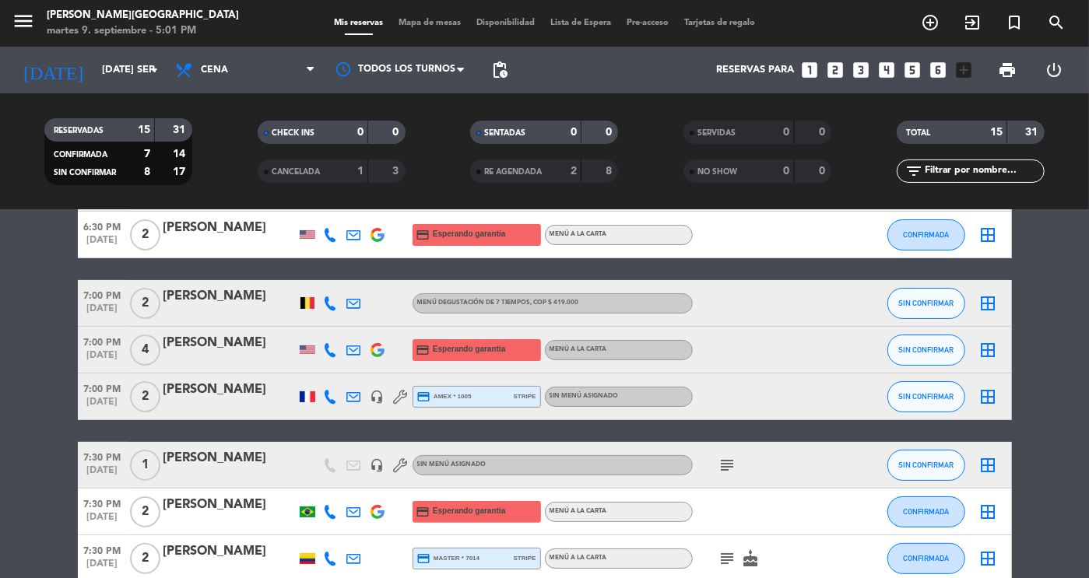
scroll to position [103, 0]
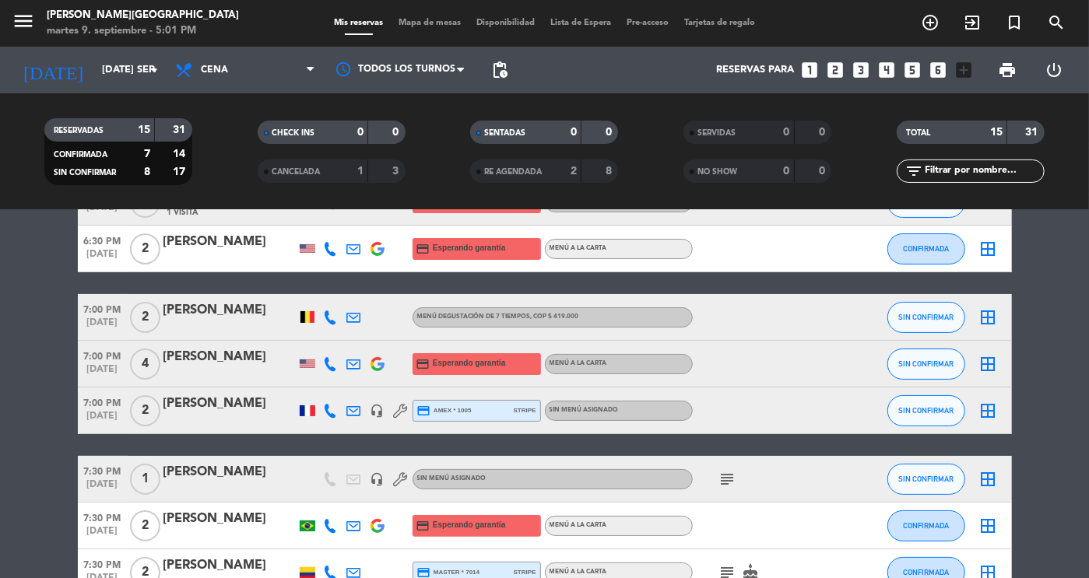
click at [230, 346] on div "7:00 PM [DATE] 4 [PERSON_NAME] credit_card Esperando garantía Menú a la carta S…" at bounding box center [545, 364] width 934 height 47
click at [225, 362] on div "[PERSON_NAME]" at bounding box center [229, 357] width 132 height 20
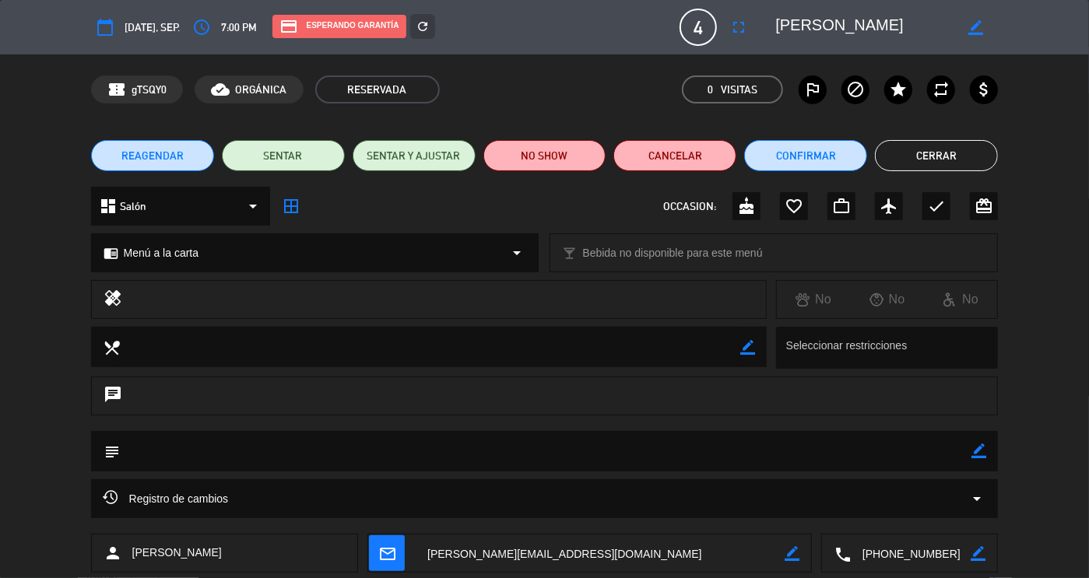
drag, startPoint x: 915, startPoint y: 550, endPoint x: 824, endPoint y: 461, distance: 127.2
click at [796, 554] on div "person [PERSON_NAME] mail_outline border_color local_phone border_color" at bounding box center [545, 553] width 908 height 39
click at [935, 156] on button "Cerrar" at bounding box center [936, 155] width 123 height 31
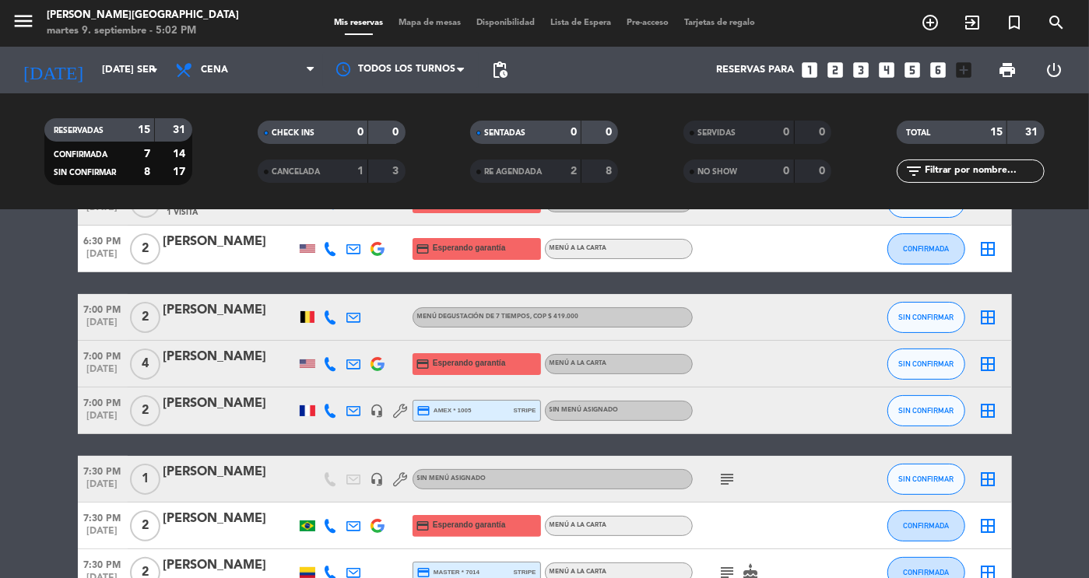
click at [198, 321] on div "[PERSON_NAME]" at bounding box center [229, 311] width 132 height 20
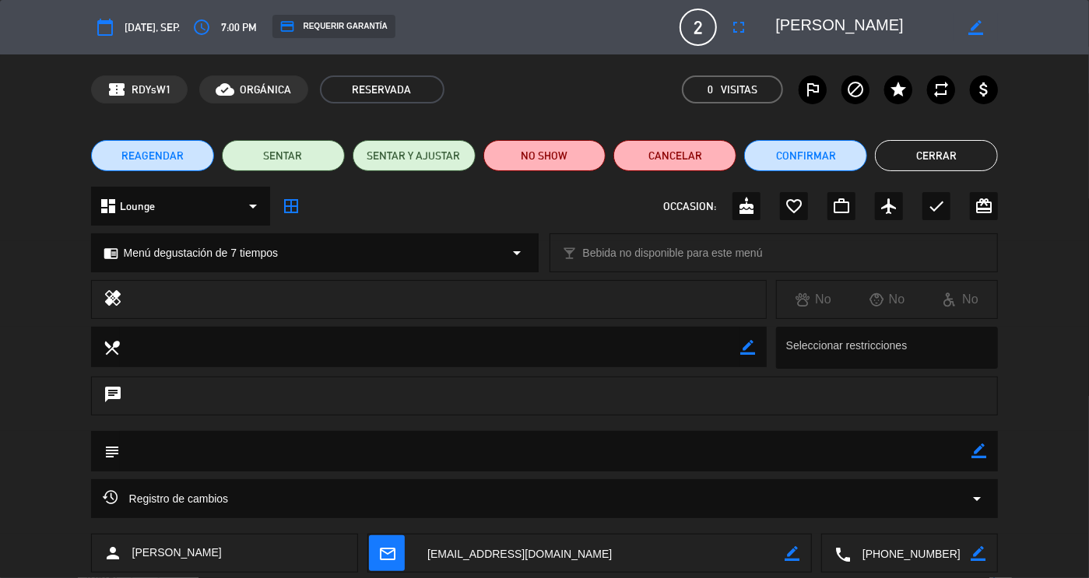
drag, startPoint x: 947, startPoint y: 553, endPoint x: 842, endPoint y: 557, distance: 105.2
click at [842, 557] on div "local_phone border_color" at bounding box center [909, 554] width 175 height 39
click at [941, 162] on button "Cerrar" at bounding box center [936, 155] width 123 height 31
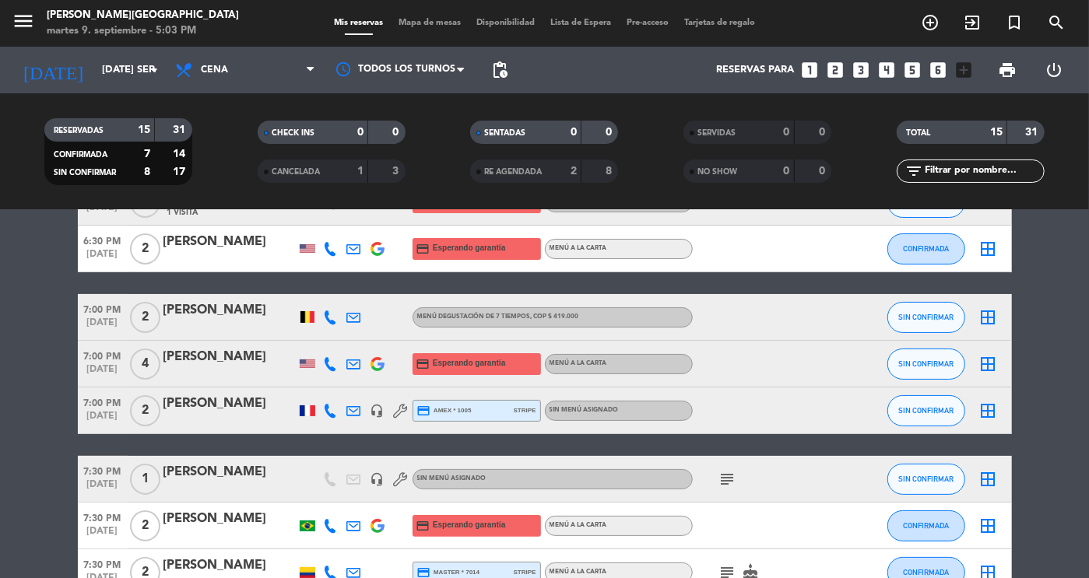
click at [195, 408] on div "[PERSON_NAME]" at bounding box center [229, 404] width 132 height 20
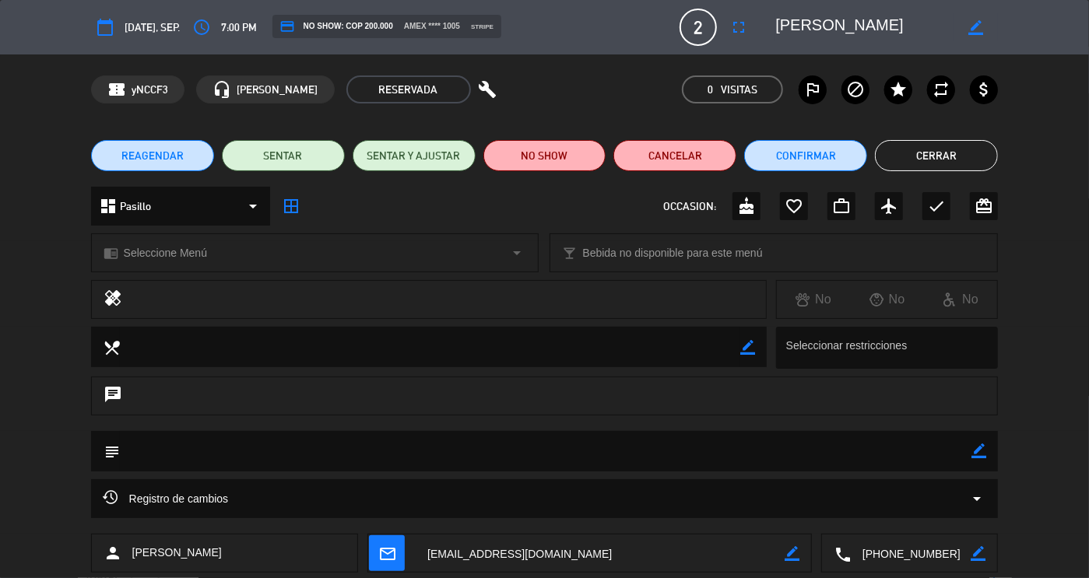
drag, startPoint x: 947, startPoint y: 552, endPoint x: 824, endPoint y: 548, distance: 122.3
click at [824, 548] on div "local_phone border_color" at bounding box center [909, 554] width 175 height 39
drag, startPoint x: 776, startPoint y: 27, endPoint x: 944, endPoint y: 26, distance: 167.4
click at [944, 26] on textarea at bounding box center [864, 27] width 178 height 28
click at [934, 157] on button "Cerrar" at bounding box center [936, 155] width 123 height 31
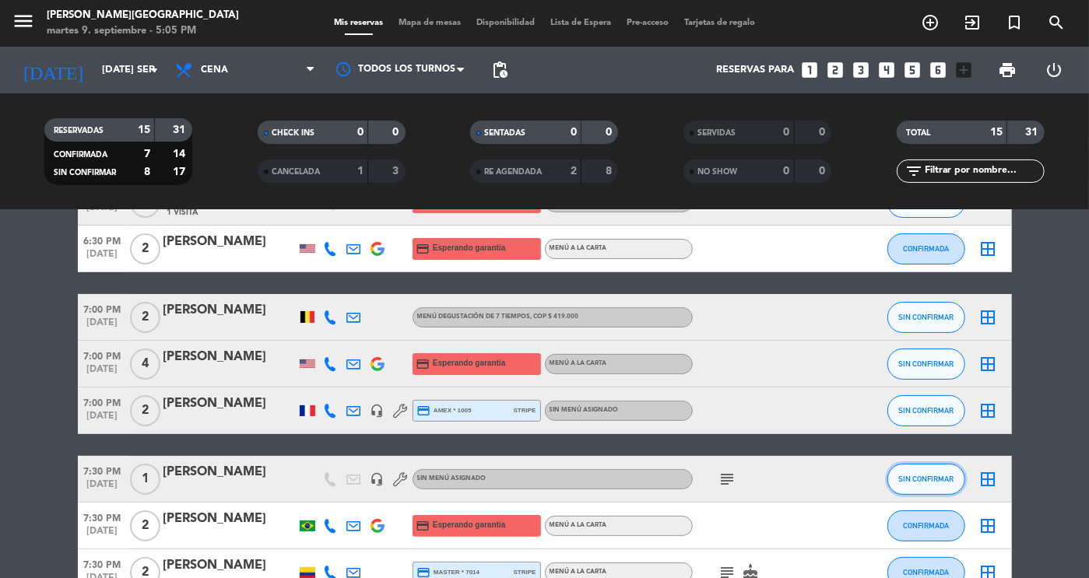
click at [923, 469] on button "SIN CONFIRMAR" at bounding box center [927, 479] width 78 height 31
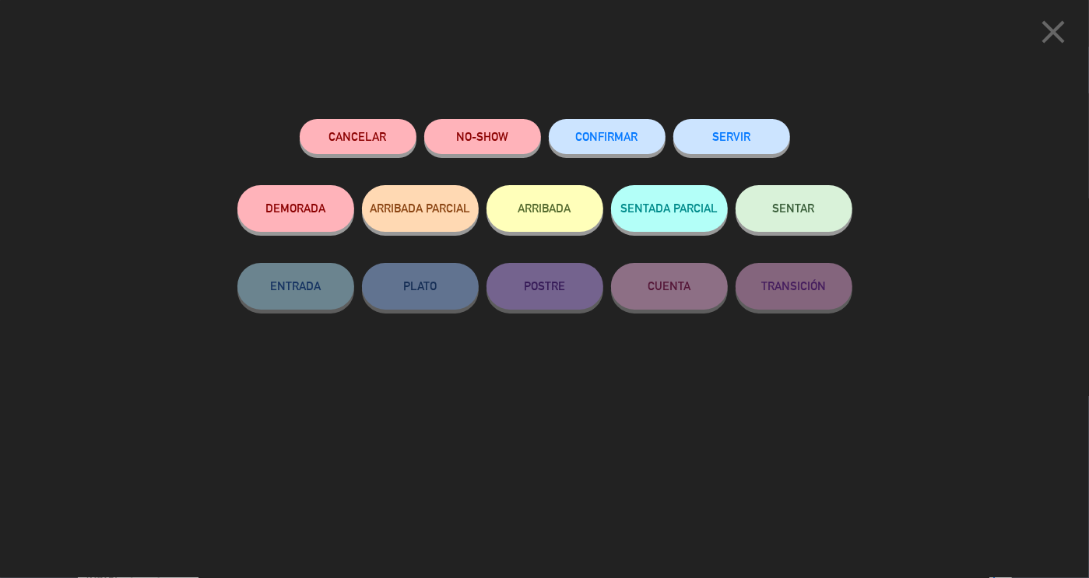
click at [631, 132] on button "CONFIRMAR" at bounding box center [607, 136] width 117 height 35
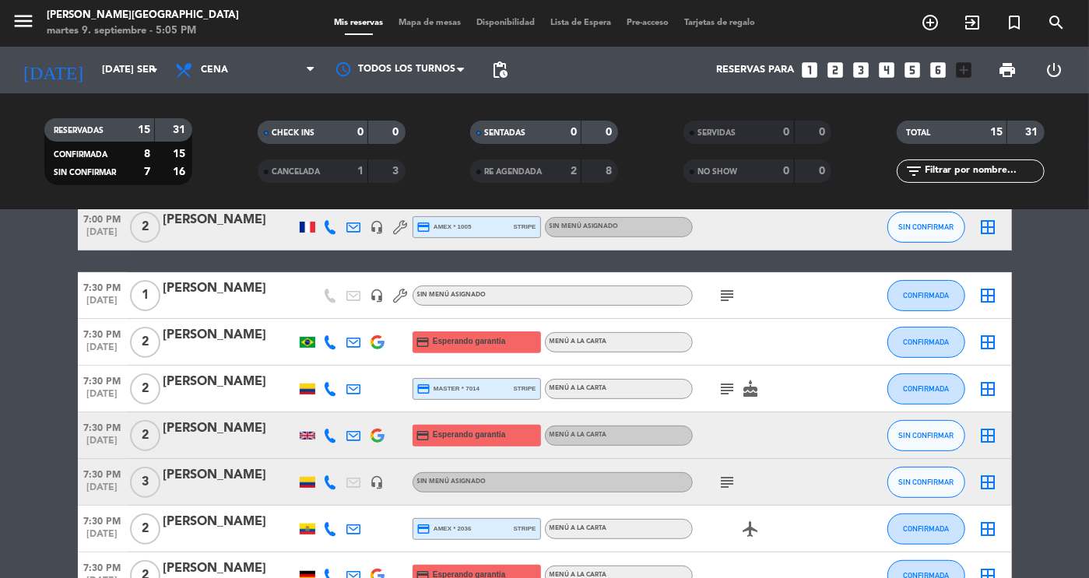
scroll to position [289, 0]
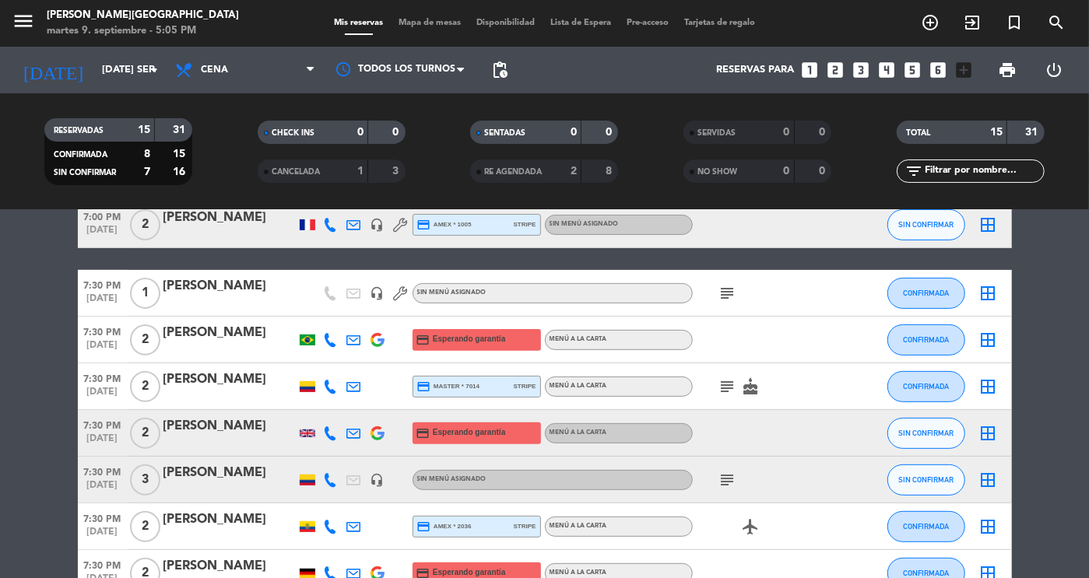
click at [241, 424] on div "[PERSON_NAME]" at bounding box center [229, 427] width 132 height 20
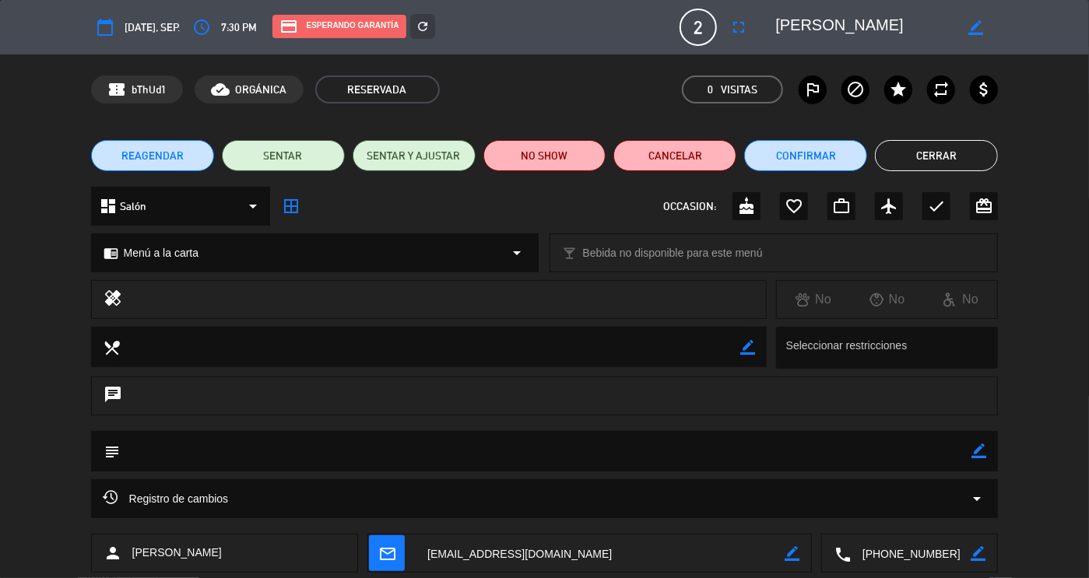
drag, startPoint x: 955, startPoint y: 558, endPoint x: 847, endPoint y: 502, distance: 121.9
click at [847, 502] on div "calendar_today [DATE], sep. access_time 7:30 PM credit_card Esperando garantía …" at bounding box center [544, 289] width 1089 height 578
click at [800, 160] on button "Confirmar" at bounding box center [805, 155] width 123 height 31
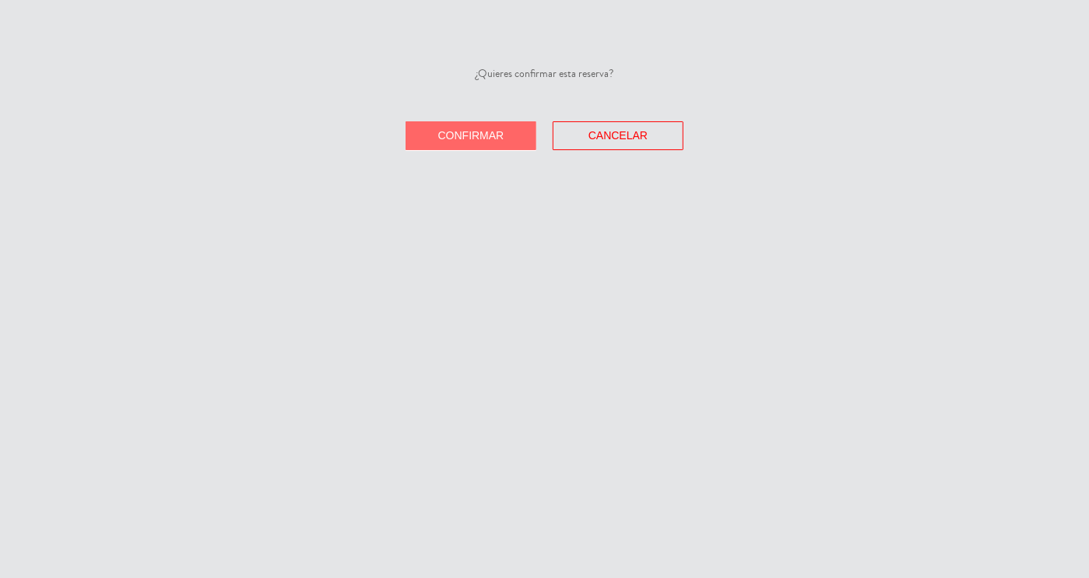
click at [448, 129] on span "Confirmar" at bounding box center [471, 135] width 66 height 12
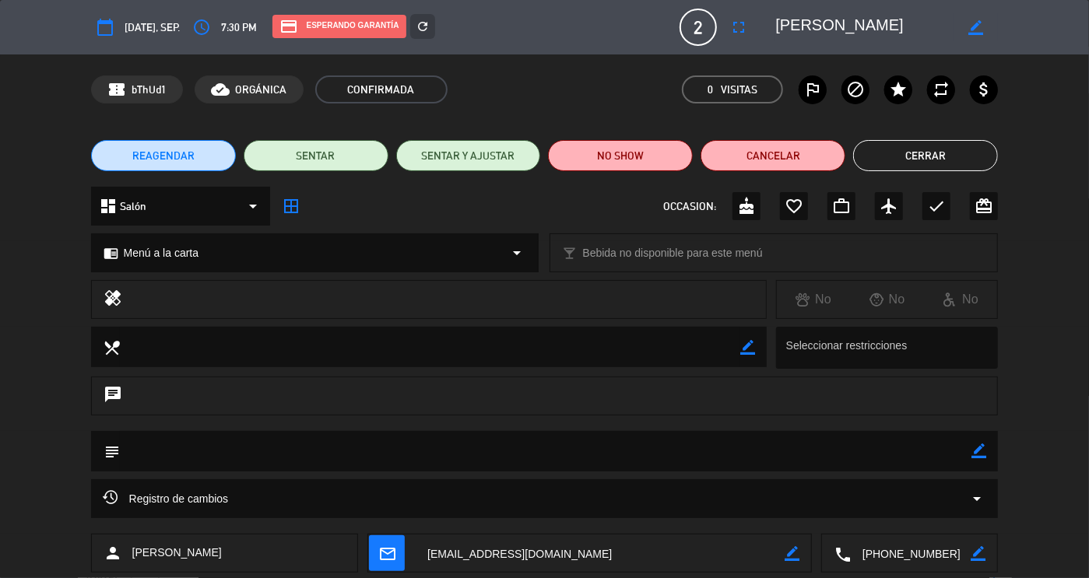
click at [919, 150] on button "Cerrar" at bounding box center [925, 155] width 145 height 31
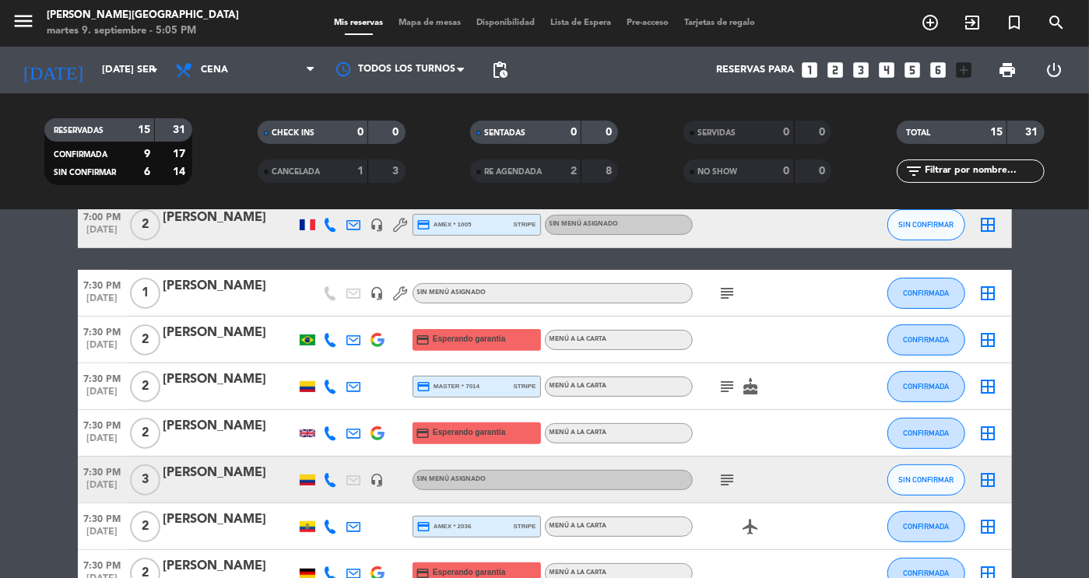
click at [237, 484] on div at bounding box center [229, 490] width 132 height 12
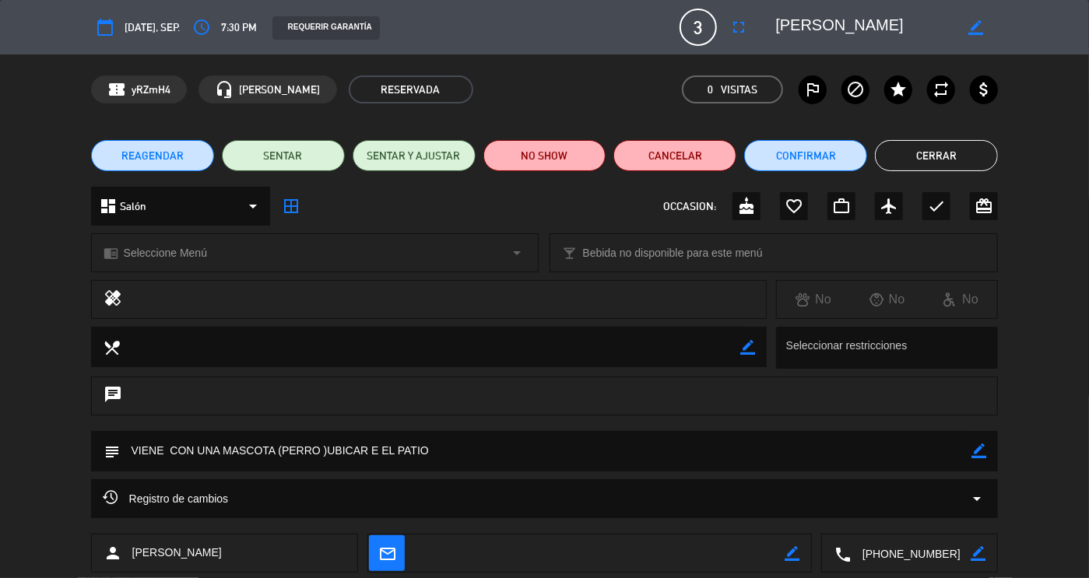
drag, startPoint x: 956, startPoint y: 558, endPoint x: 795, endPoint y: 564, distance: 161.3
click at [795, 564] on div "person [PERSON_NAME] mail_outline border_color local_phone border_color" at bounding box center [545, 553] width 908 height 39
click at [497, 503] on div "Registro de cambios arrow_drop_down" at bounding box center [545, 499] width 884 height 19
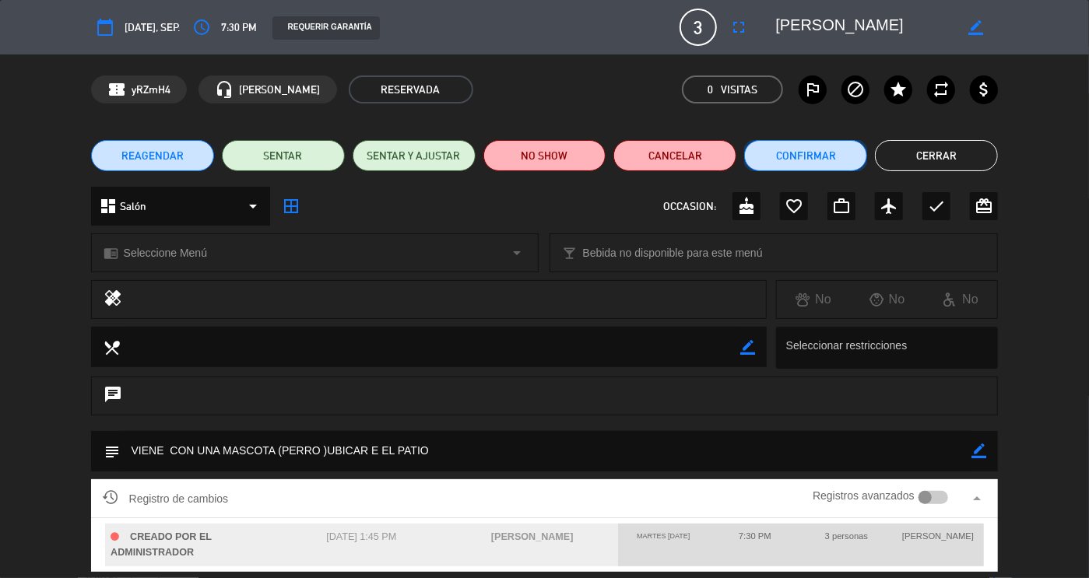
click at [810, 149] on button "Confirmar" at bounding box center [805, 155] width 123 height 31
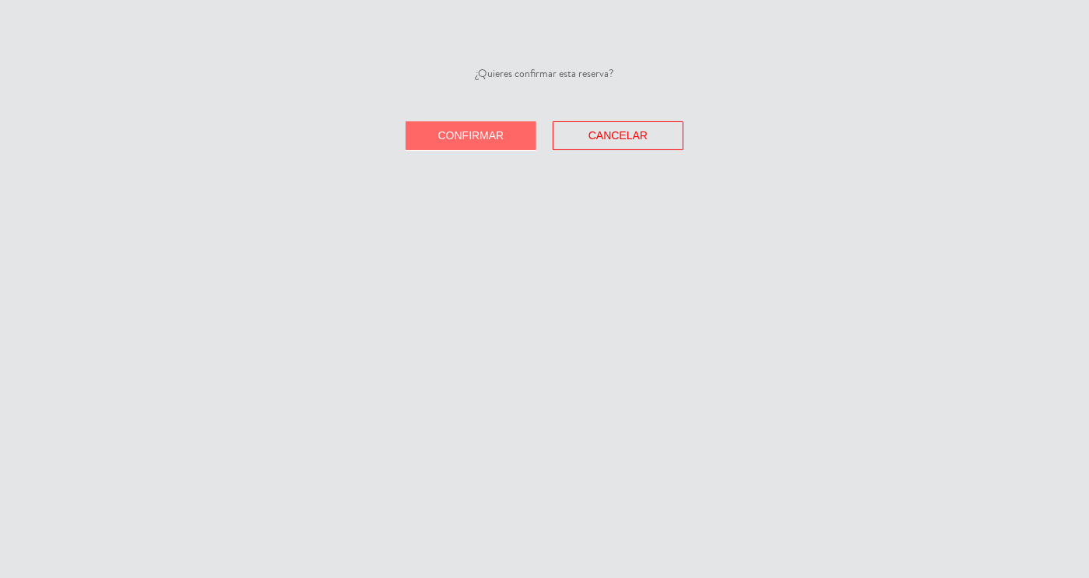
click at [473, 131] on span "Confirmar" at bounding box center [471, 135] width 66 height 12
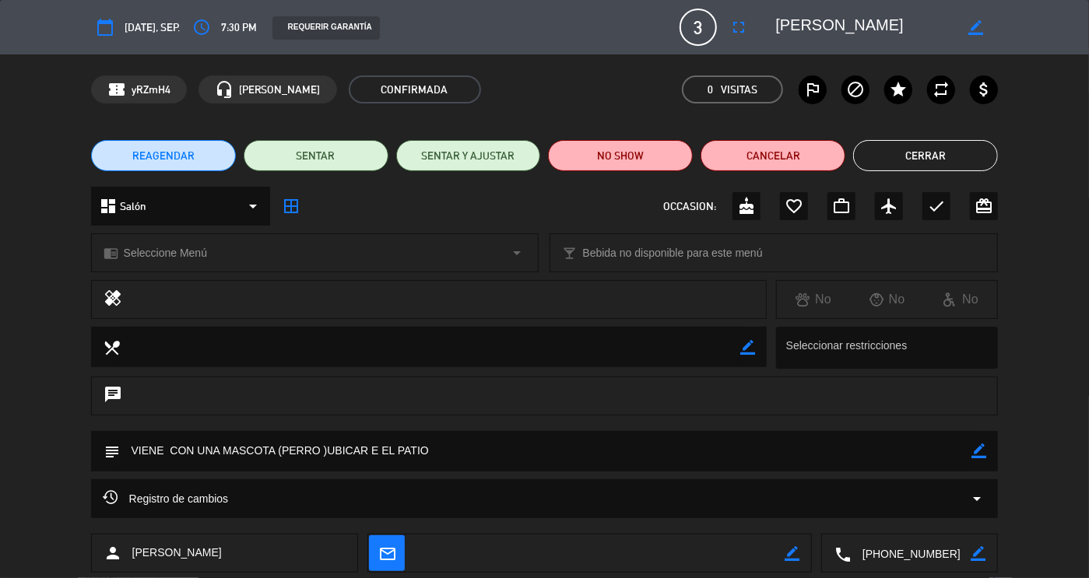
click at [930, 161] on button "Cerrar" at bounding box center [925, 155] width 145 height 31
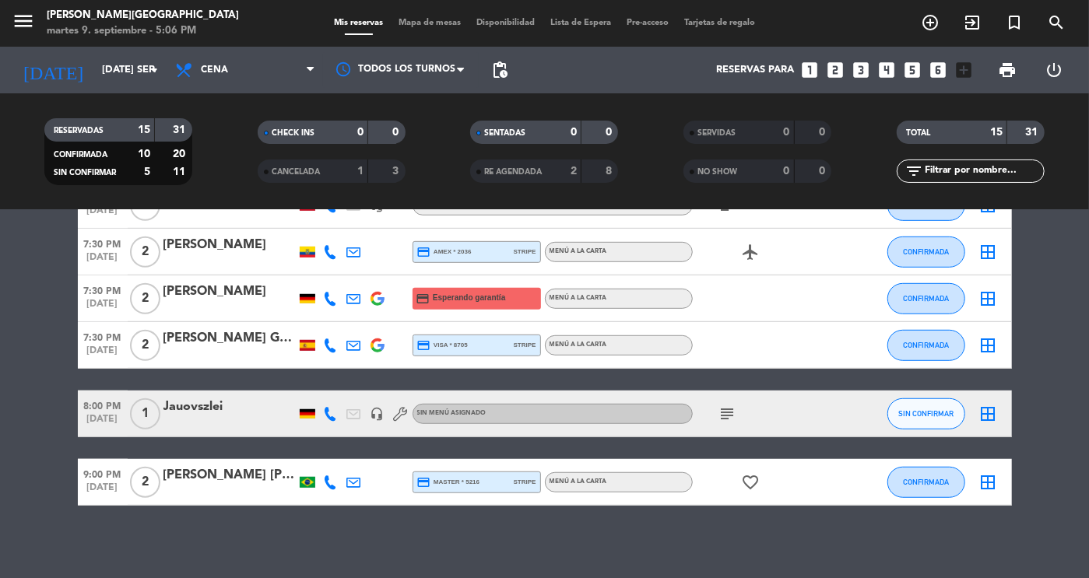
scroll to position [568, 0]
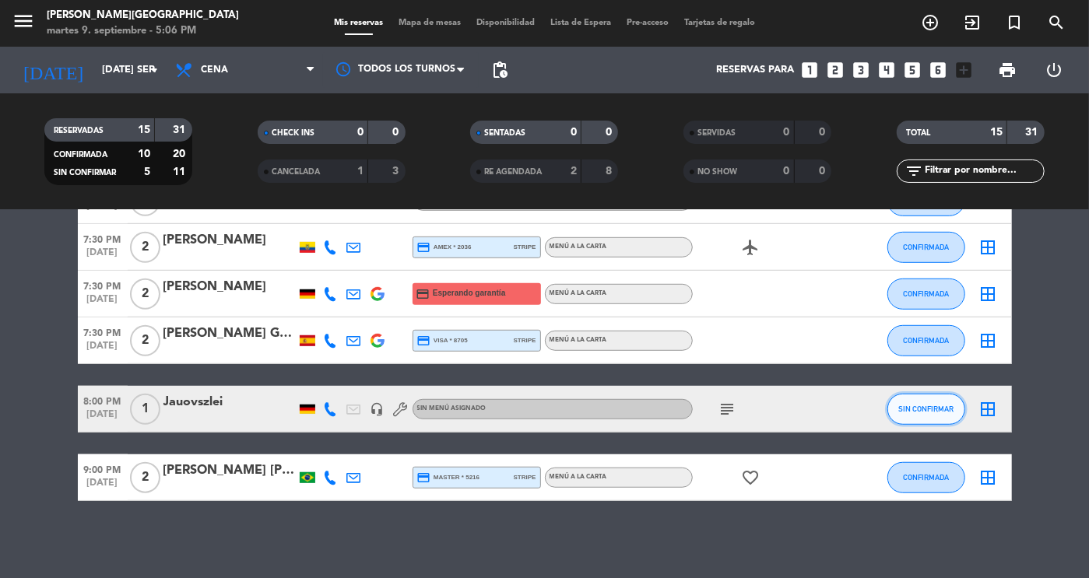
click at [944, 409] on span "SIN CONFIRMAR" at bounding box center [925, 409] width 55 height 9
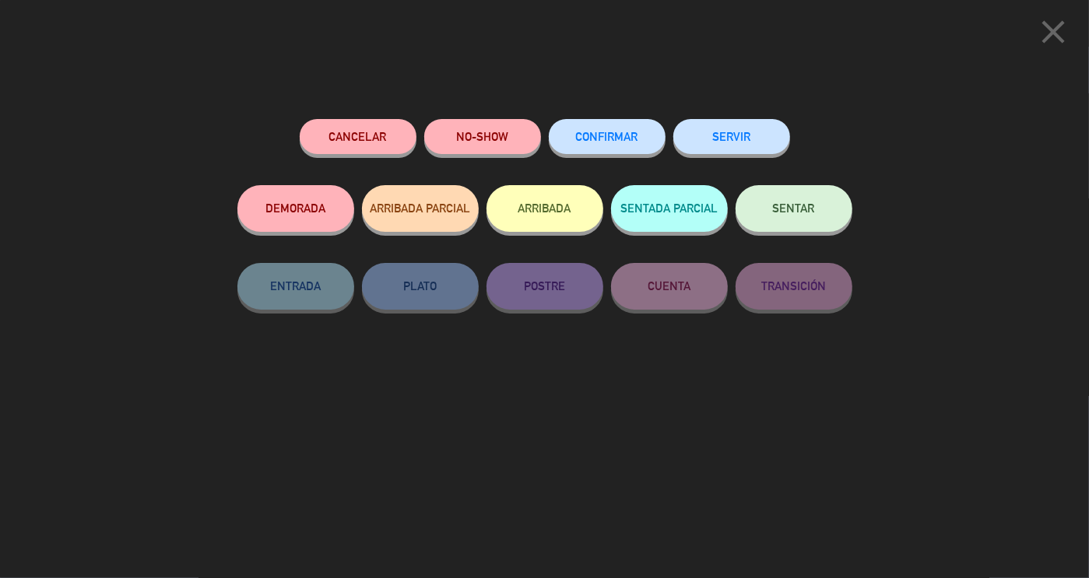
click at [600, 141] on span "CONFIRMAR" at bounding box center [607, 136] width 62 height 13
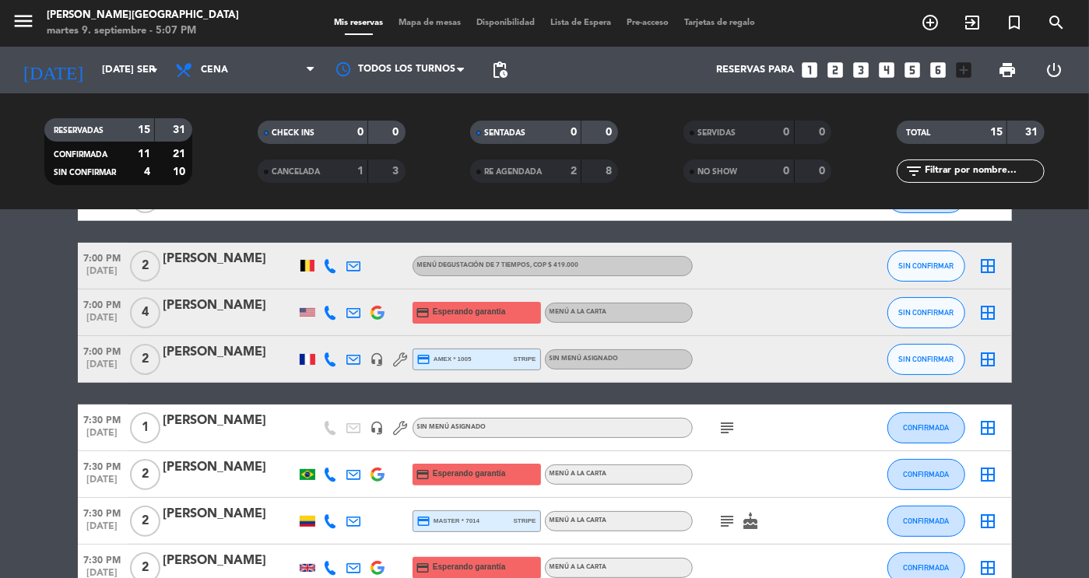
scroll to position [0, 0]
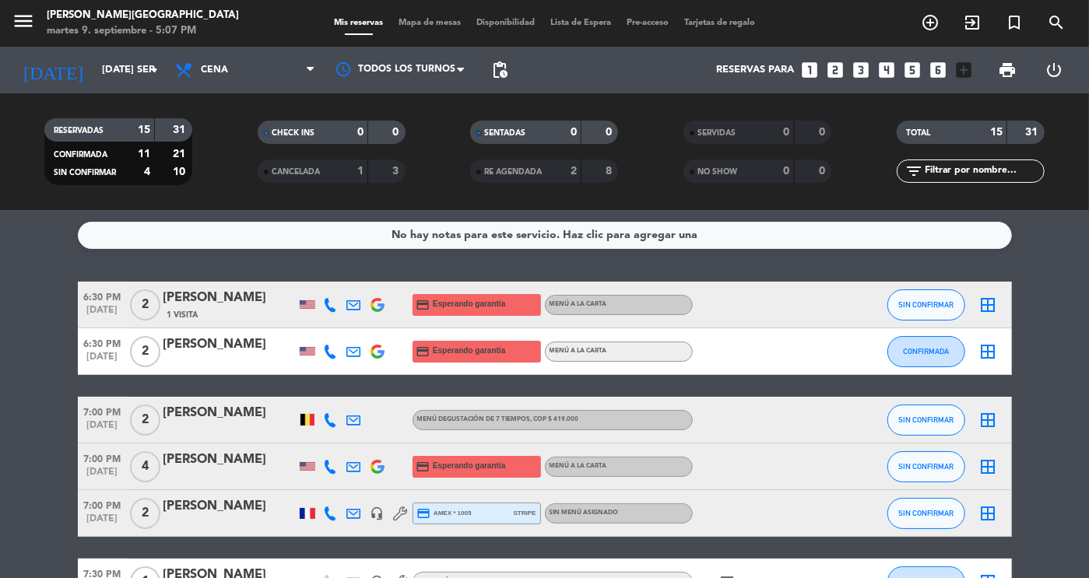
click at [222, 288] on div "[PERSON_NAME]" at bounding box center [229, 298] width 132 height 20
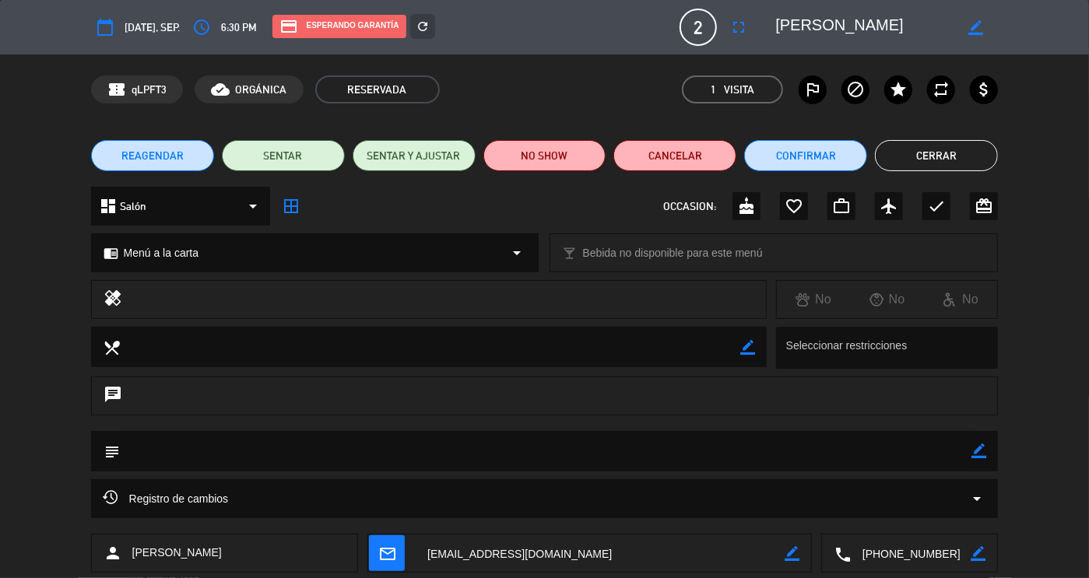
click at [754, 496] on div "Registro de cambios arrow_drop_down" at bounding box center [545, 499] width 884 height 19
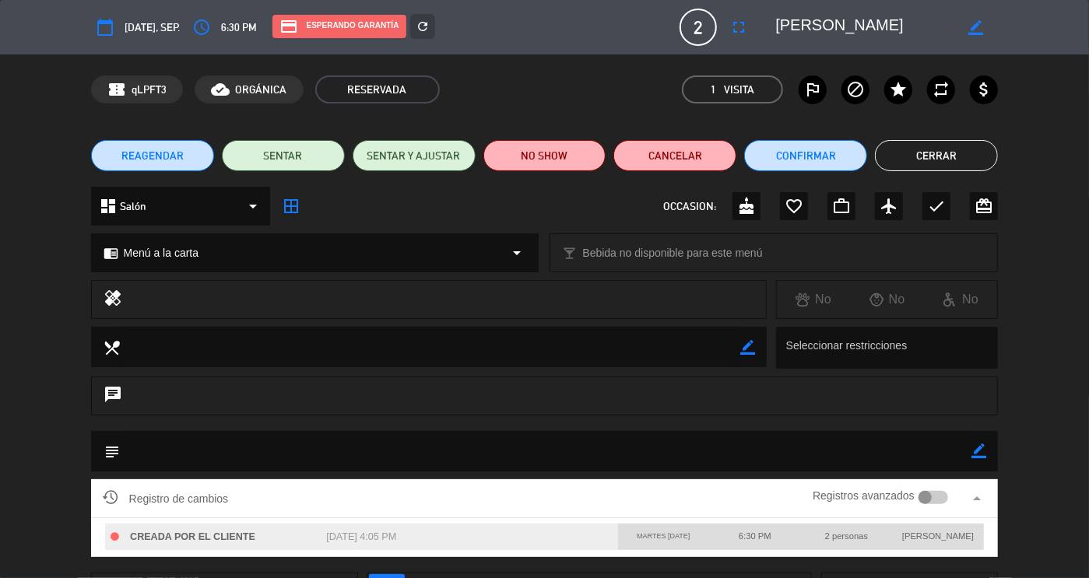
drag, startPoint x: 942, startPoint y: 17, endPoint x: 760, endPoint y: 44, distance: 184.2
click at [760, 44] on div "calendar_today [DATE], sep. access_time 6:30 PM credit_card Esperando garantía …" at bounding box center [545, 27] width 908 height 37
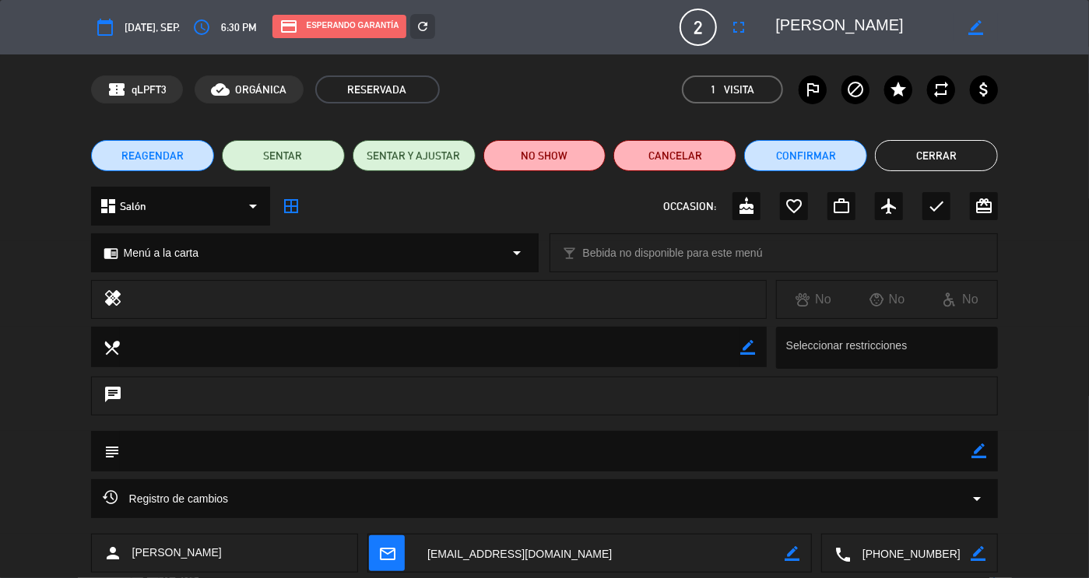
drag, startPoint x: 957, startPoint y: 557, endPoint x: 826, endPoint y: 563, distance: 130.9
click at [826, 563] on div "local_phone border_color" at bounding box center [909, 554] width 175 height 39
click at [933, 138] on div "REAGENDAR SENTAR SENTAR Y AJUSTAR NO SHOW Cancelar Confirmar Cerrar" at bounding box center [544, 156] width 1089 height 62
click at [933, 142] on button "Cerrar" at bounding box center [936, 155] width 123 height 31
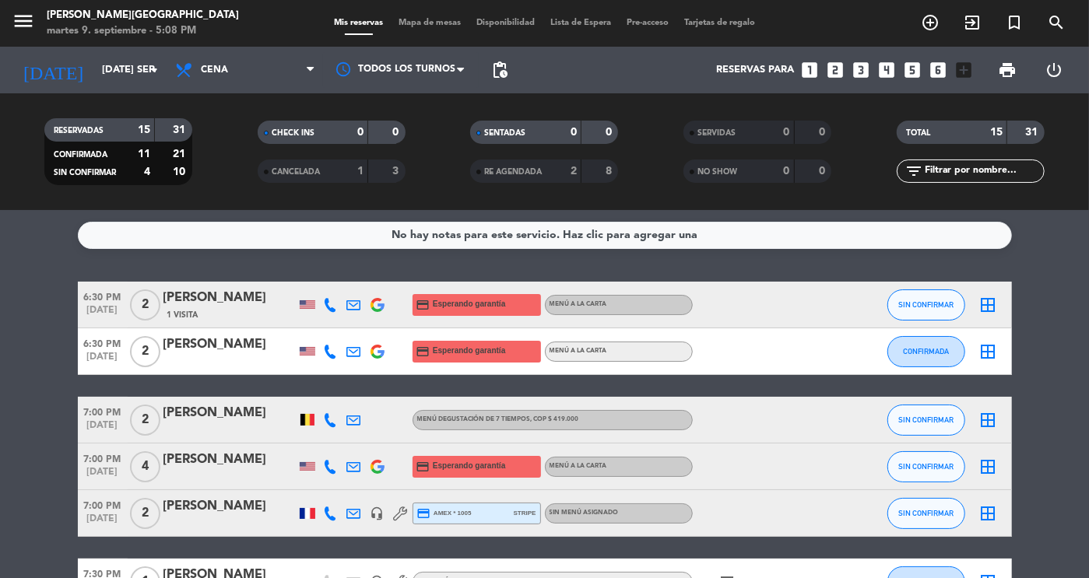
click at [220, 421] on div "[PERSON_NAME]" at bounding box center [229, 413] width 132 height 20
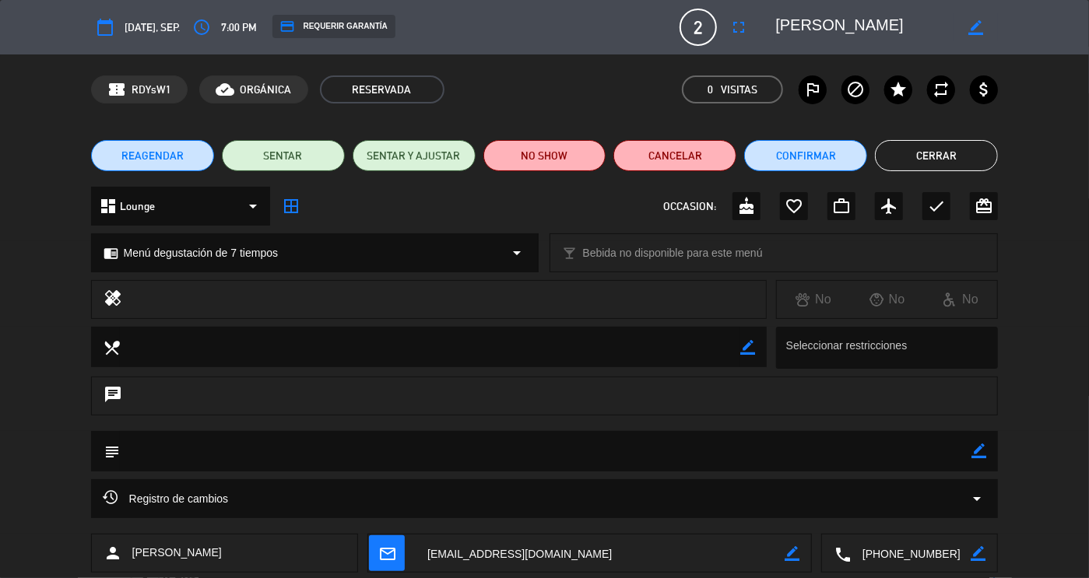
click at [895, 163] on button "Cerrar" at bounding box center [936, 155] width 123 height 31
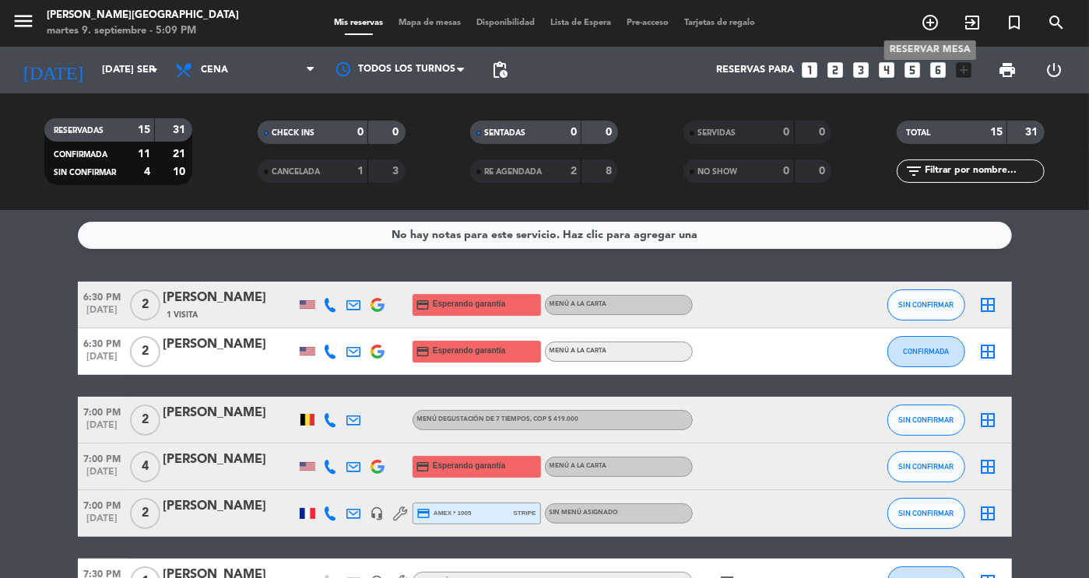
click at [937, 32] on icon "add_circle_outline" at bounding box center [930, 22] width 19 height 19
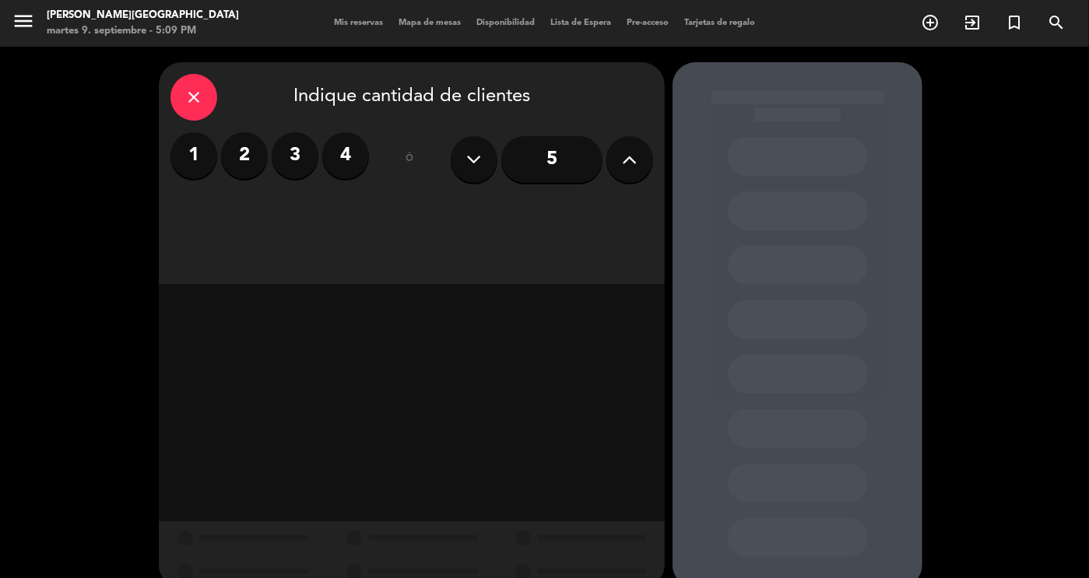
click at [262, 153] on label "2" at bounding box center [244, 155] width 47 height 47
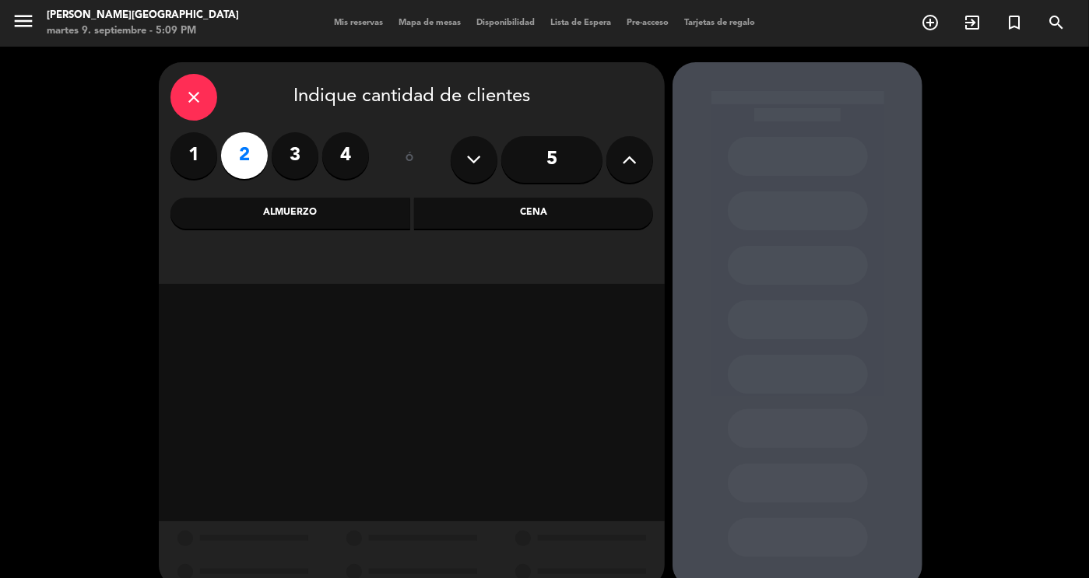
click at [490, 217] on div "Cena" at bounding box center [534, 213] width 240 height 31
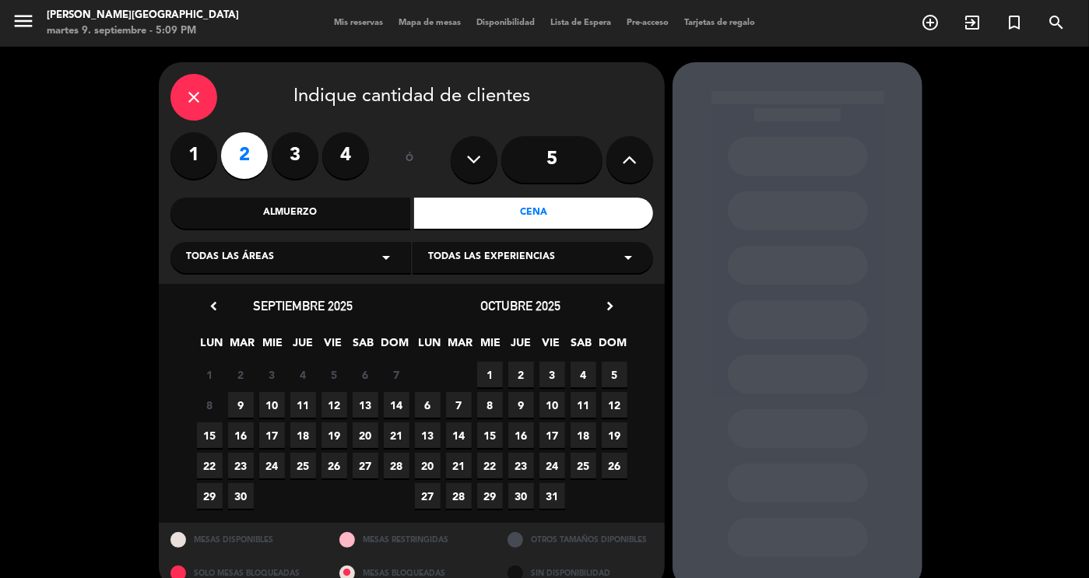
click at [242, 403] on span "9" at bounding box center [241, 405] width 26 height 26
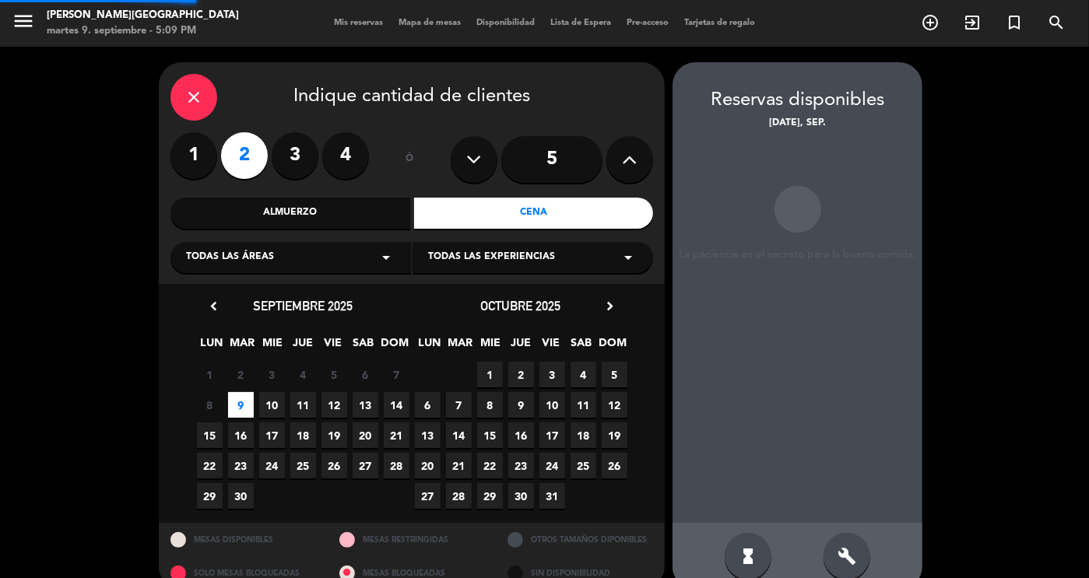
scroll to position [26, 0]
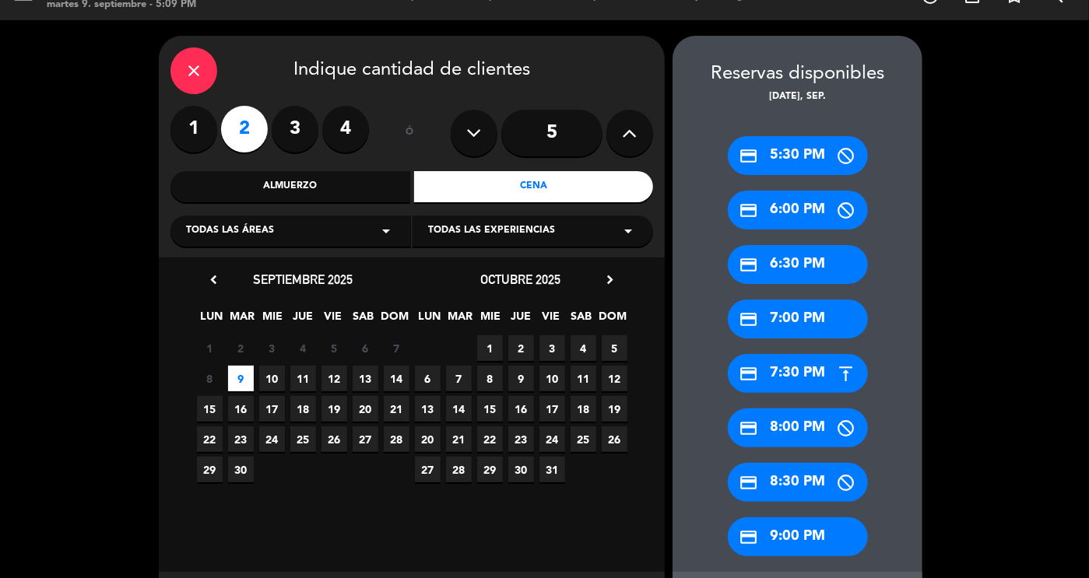
click at [787, 360] on div "credit_card 7:30 PM" at bounding box center [798, 373] width 140 height 39
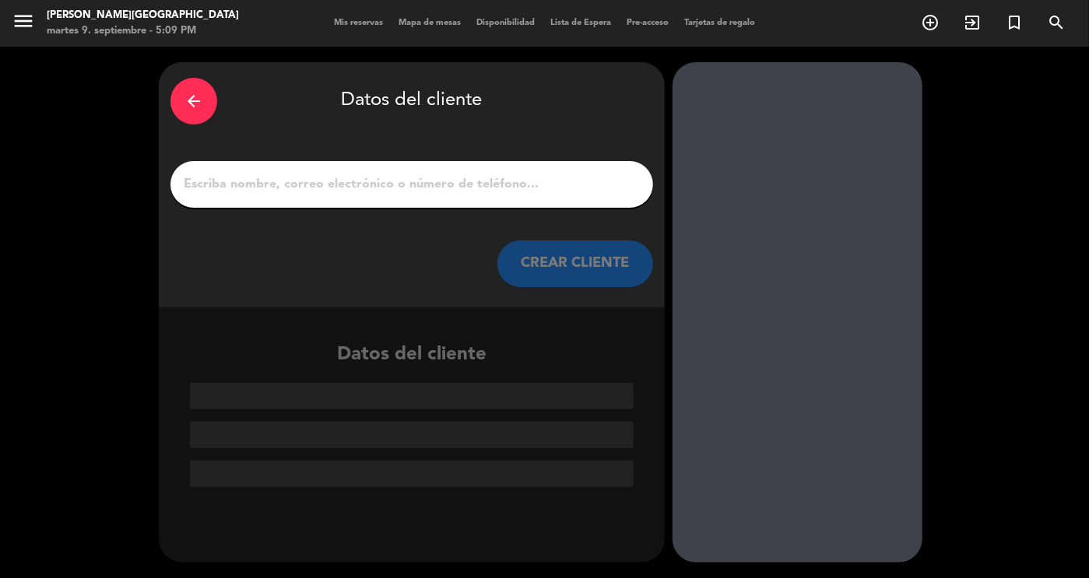
click at [474, 181] on input "1" at bounding box center [411, 185] width 459 height 22
paste input "[PERSON_NAME]"
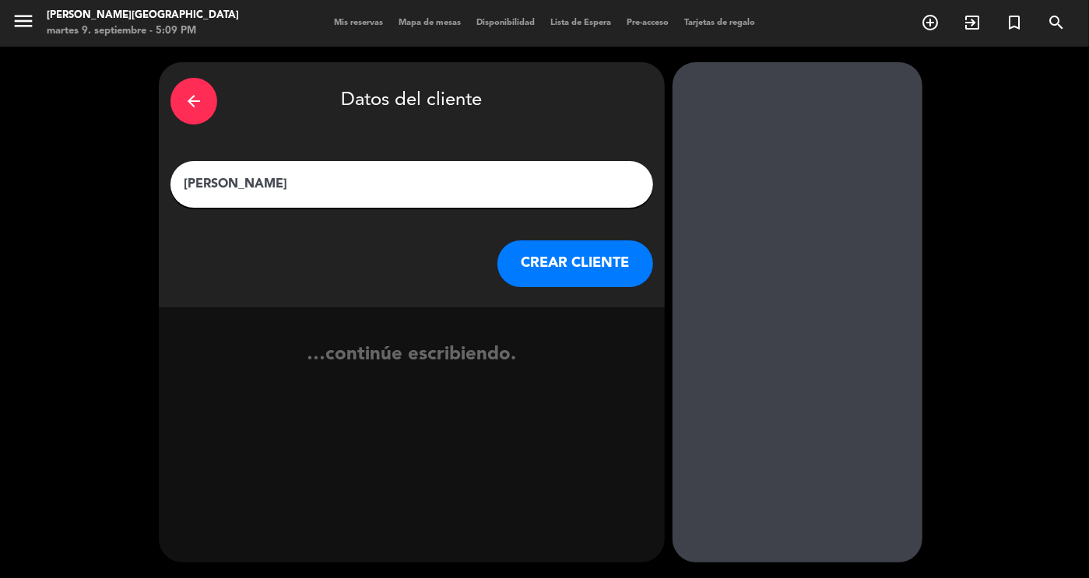
type input "[PERSON_NAME]"
click at [599, 277] on button "CREAR CLIENTE" at bounding box center [575, 264] width 156 height 47
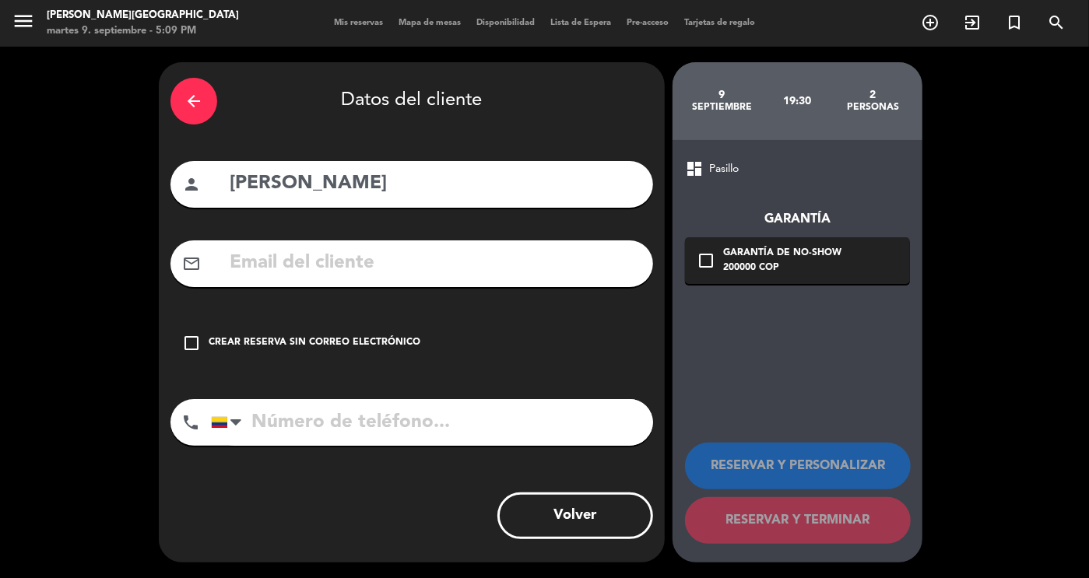
click at [334, 337] on div "Crear reserva sin correo electrónico" at bounding box center [315, 344] width 212 height 16
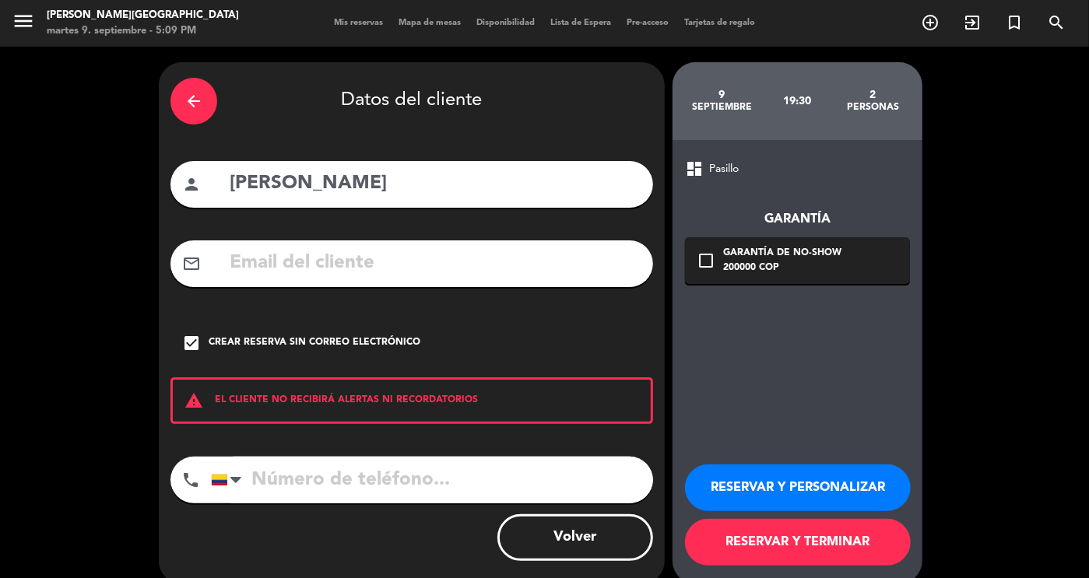
click at [865, 490] on button "RESERVAR Y PERSONALIZAR" at bounding box center [798, 488] width 226 height 47
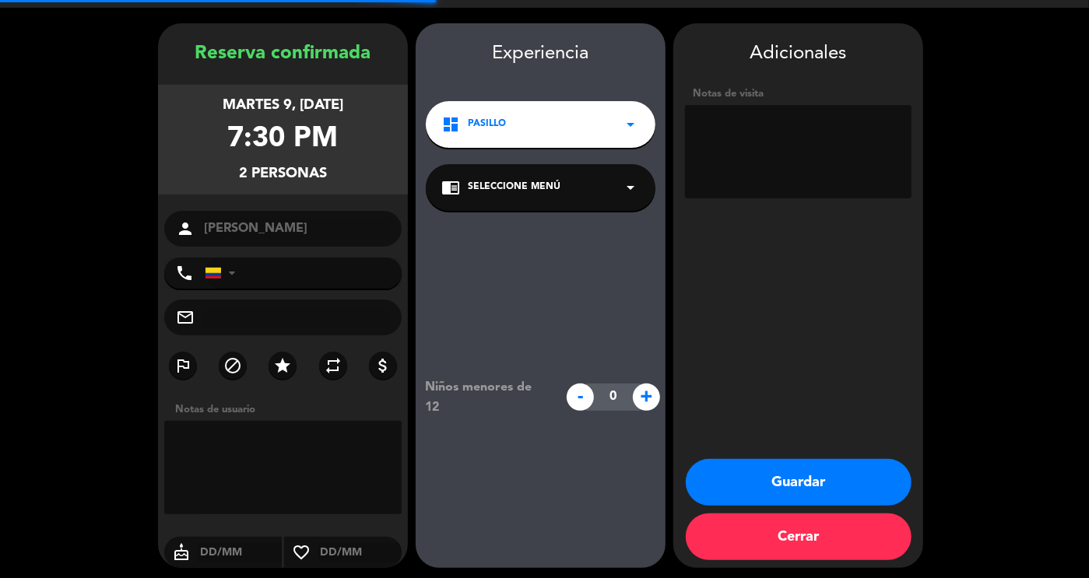
scroll to position [44, 0]
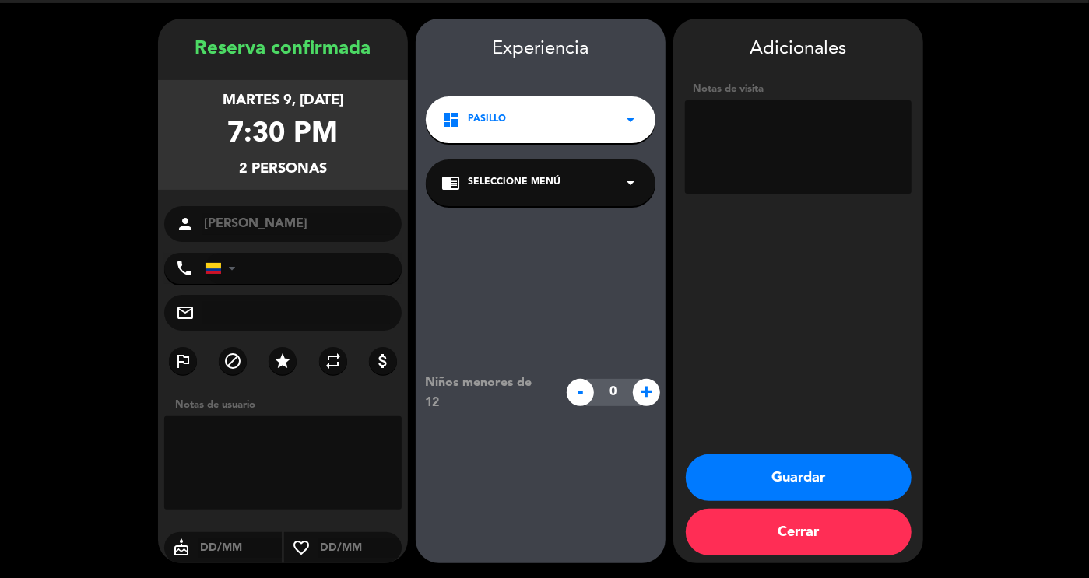
click at [733, 134] on textarea at bounding box center [798, 146] width 227 height 93
type textarea "Cristian Hotel Nacar"
click at [790, 468] on button "Guardar" at bounding box center [799, 478] width 226 height 47
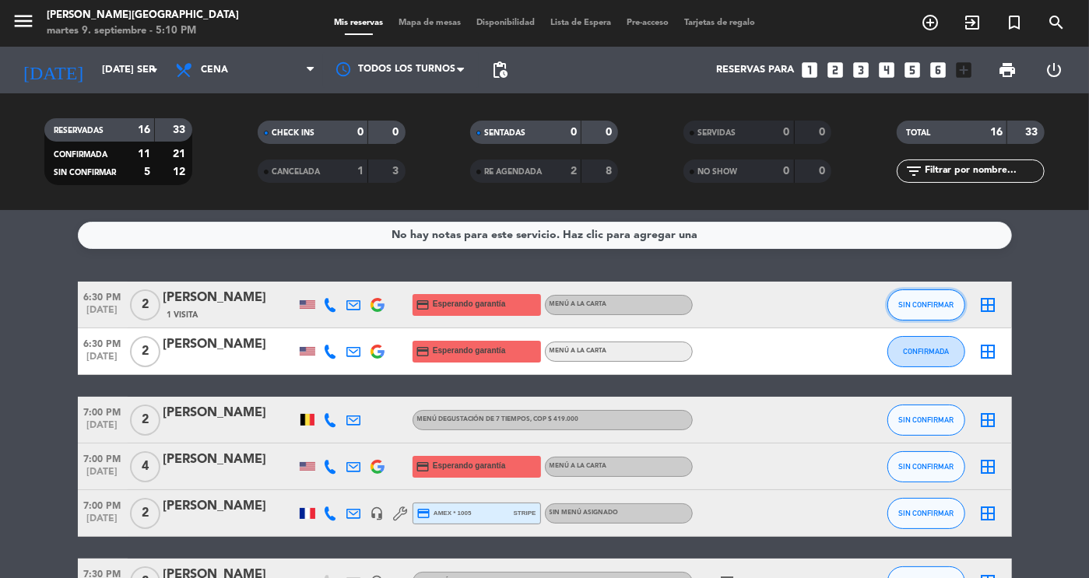
click at [909, 297] on button "SIN CONFIRMAR" at bounding box center [927, 305] width 78 height 31
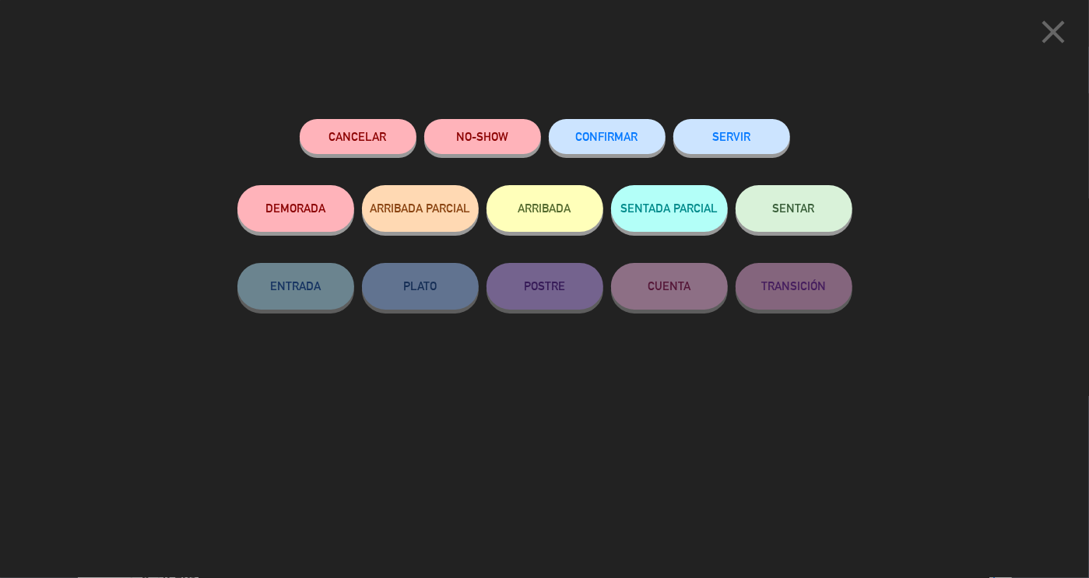
click at [362, 141] on button "Cancelar" at bounding box center [358, 136] width 117 height 35
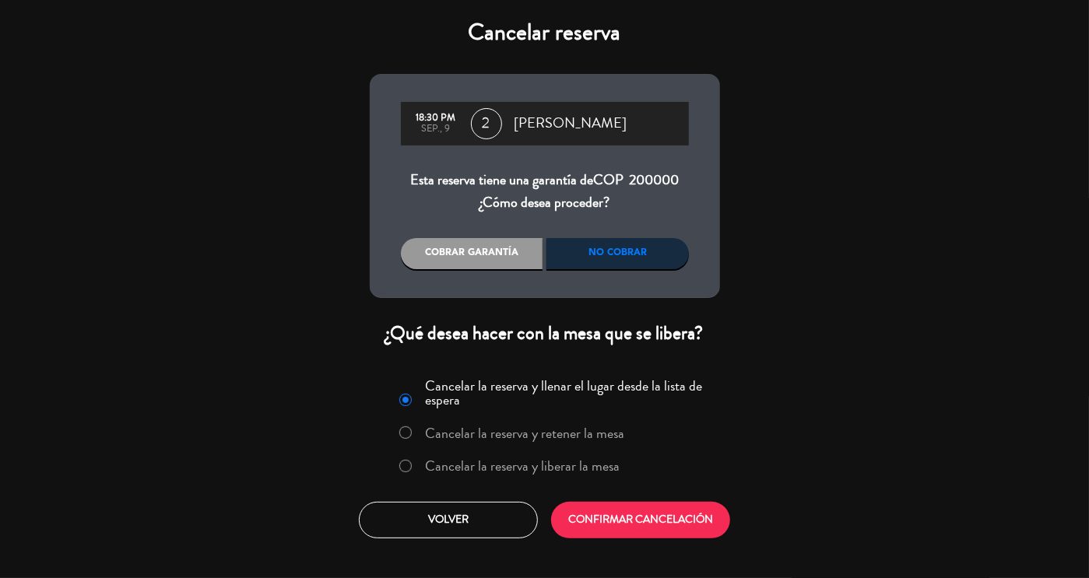
click at [610, 258] on div "No cobrar" at bounding box center [618, 253] width 142 height 31
click at [624, 524] on button "CONFIRMAR CANCELACIÓN" at bounding box center [640, 520] width 179 height 37
